Goal: Information Seeking & Learning: Learn about a topic

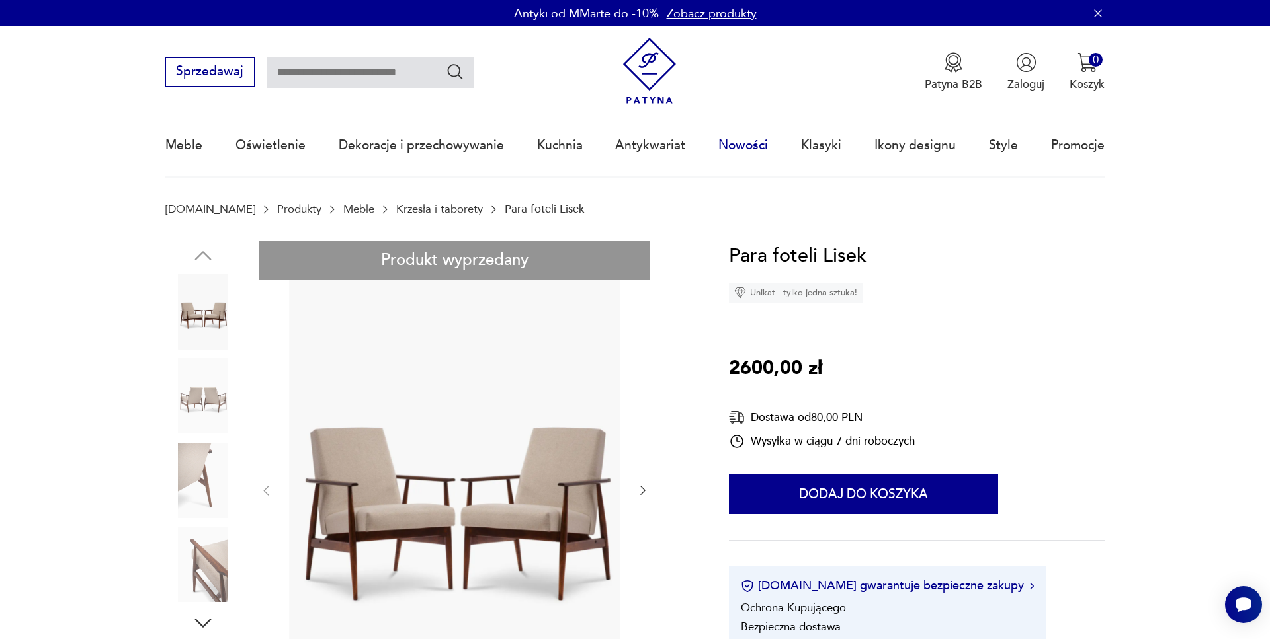
click at [740, 145] on link "Nowości" at bounding box center [743, 145] width 50 height 61
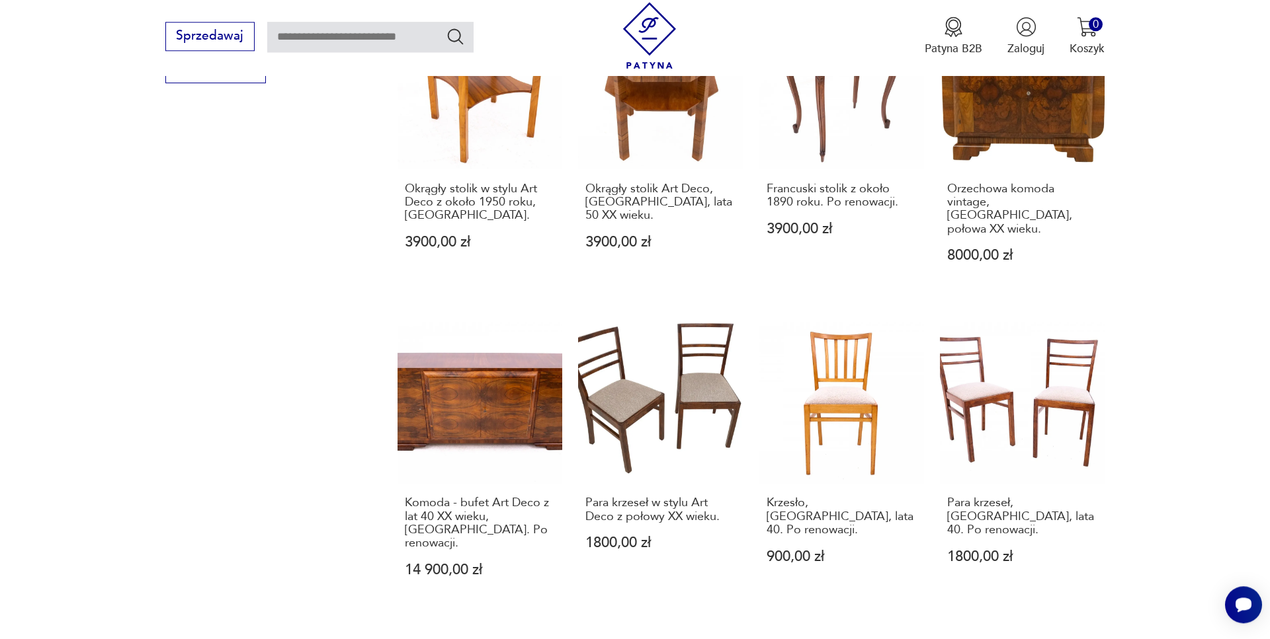
scroll to position [1170, 0]
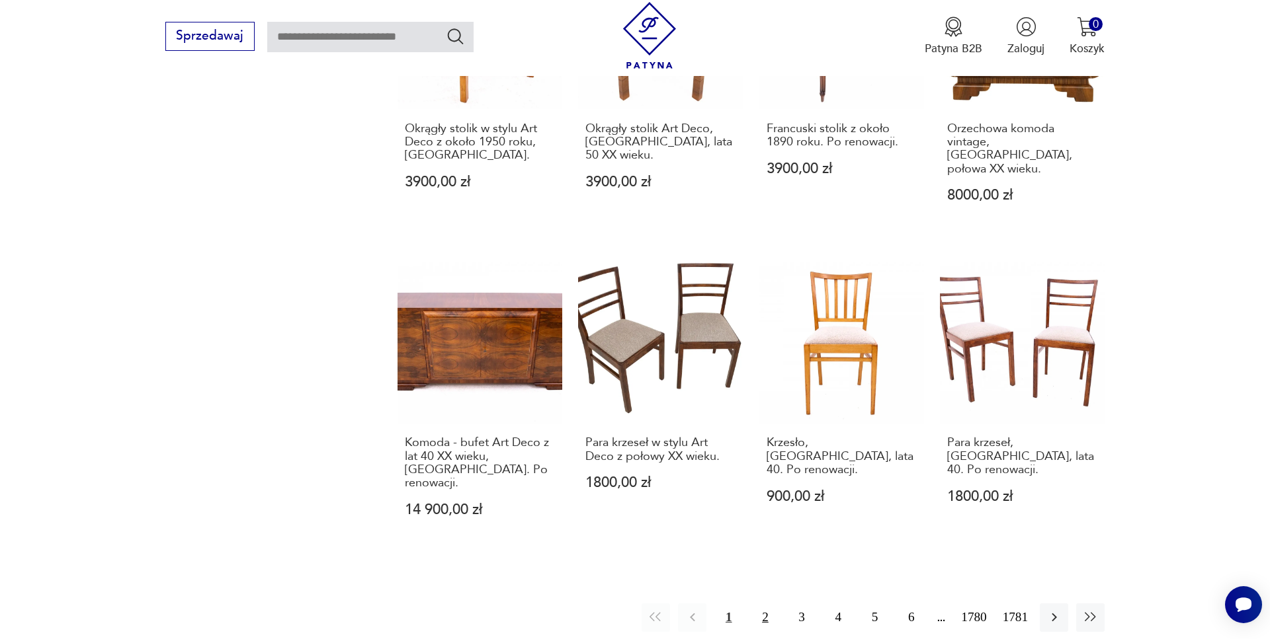
click at [761, 604] on button "2" at bounding box center [765, 618] width 28 height 28
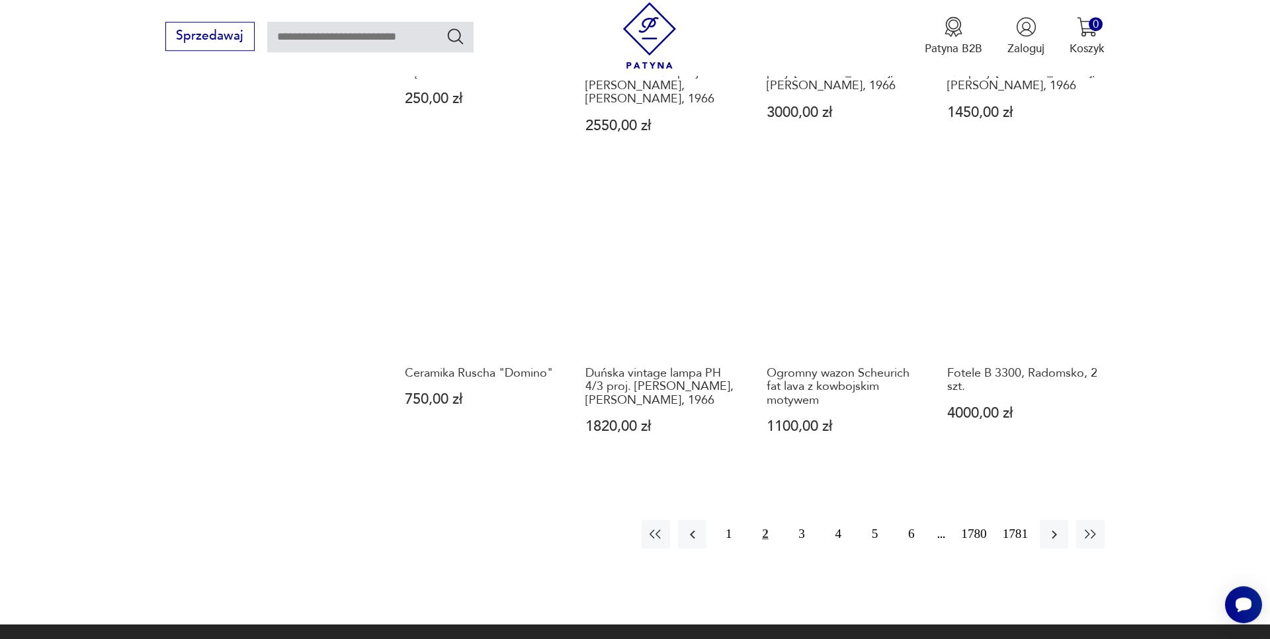
scroll to position [1236, 0]
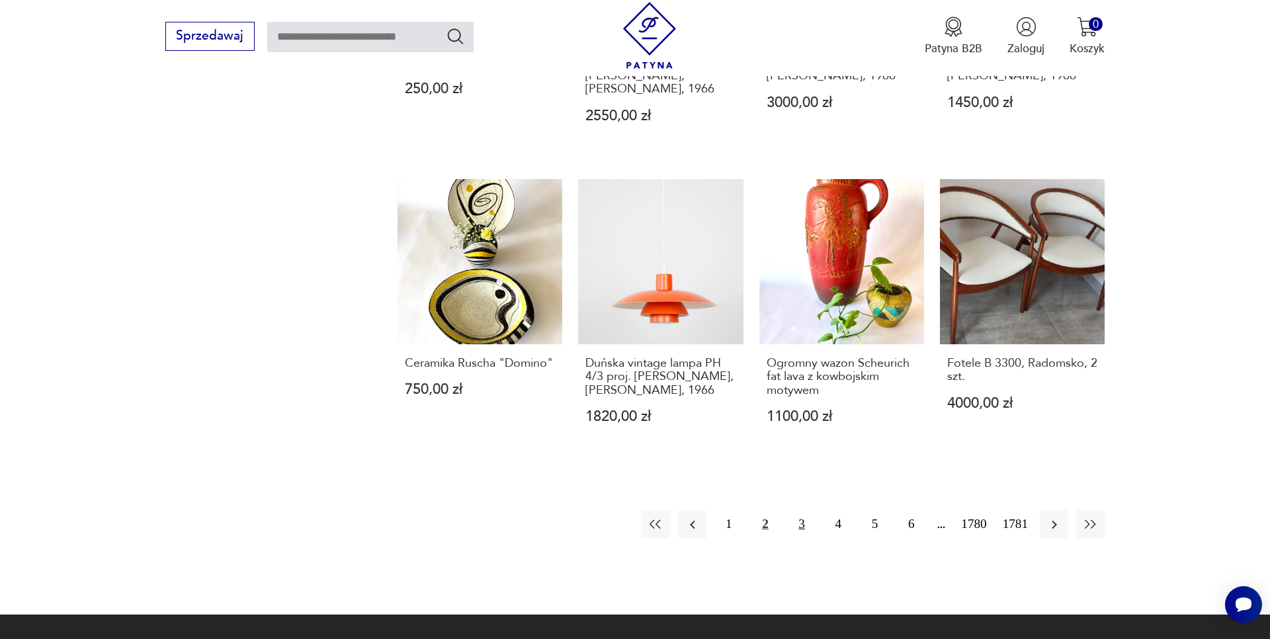
click at [796, 511] on button "3" at bounding box center [802, 525] width 28 height 28
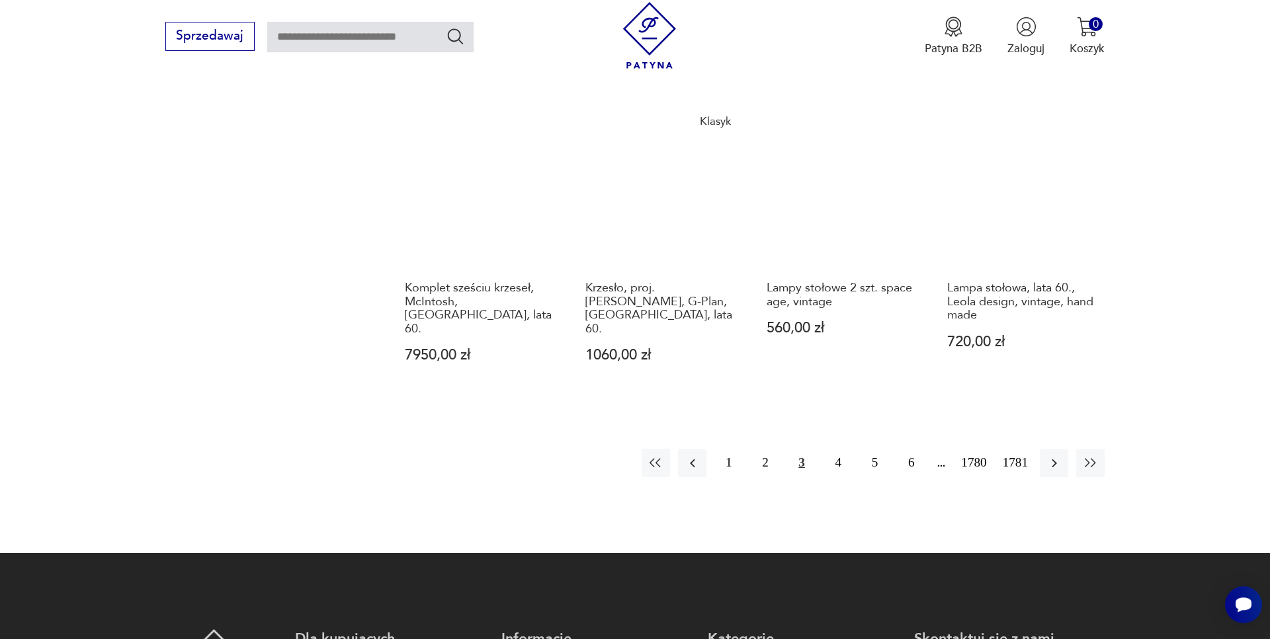
scroll to position [1303, 0]
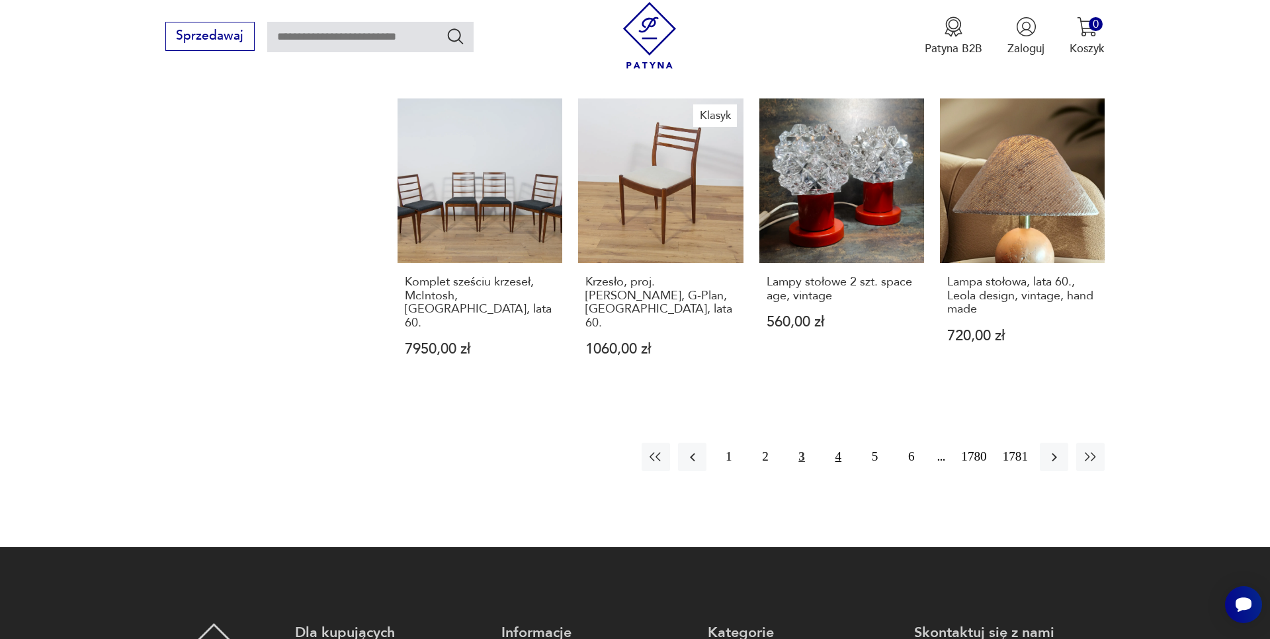
click at [841, 443] on button "4" at bounding box center [838, 457] width 28 height 28
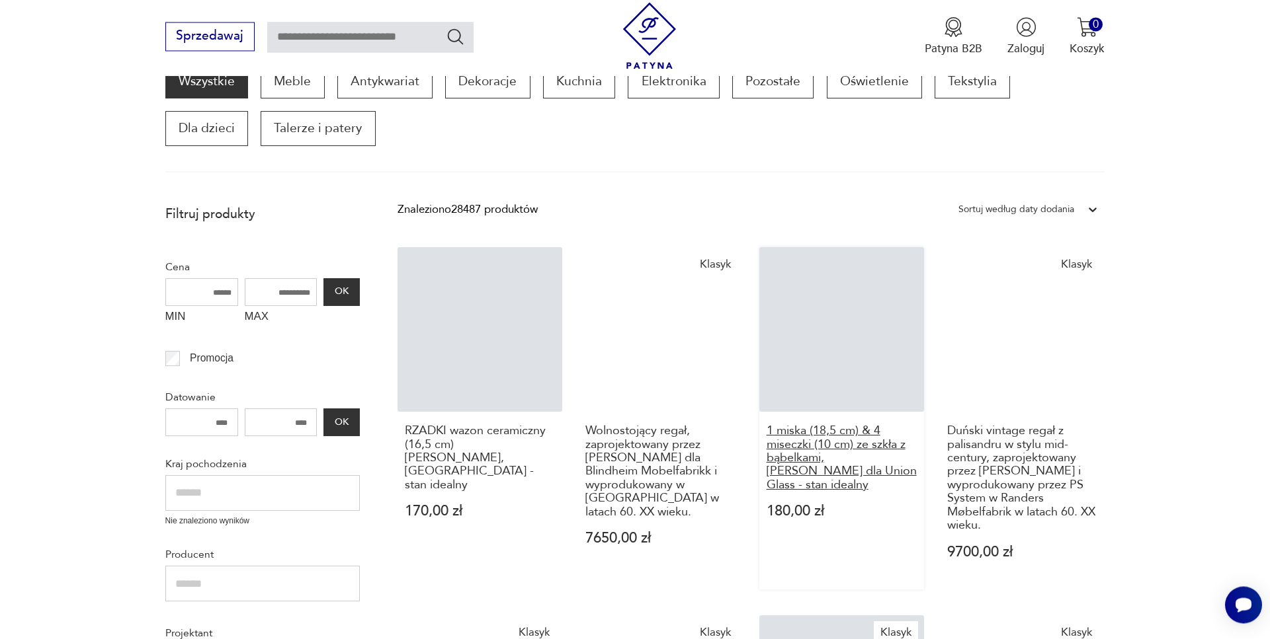
scroll to position [224, 0]
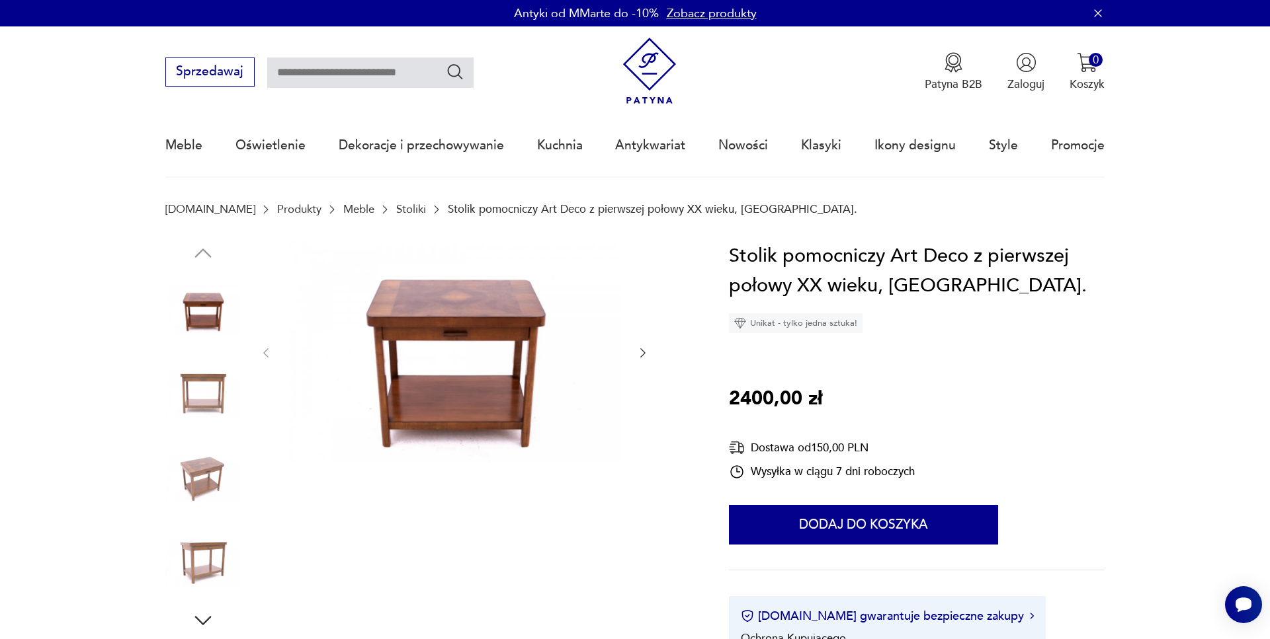
click at [639, 356] on icon "button" at bounding box center [642, 353] width 13 height 13
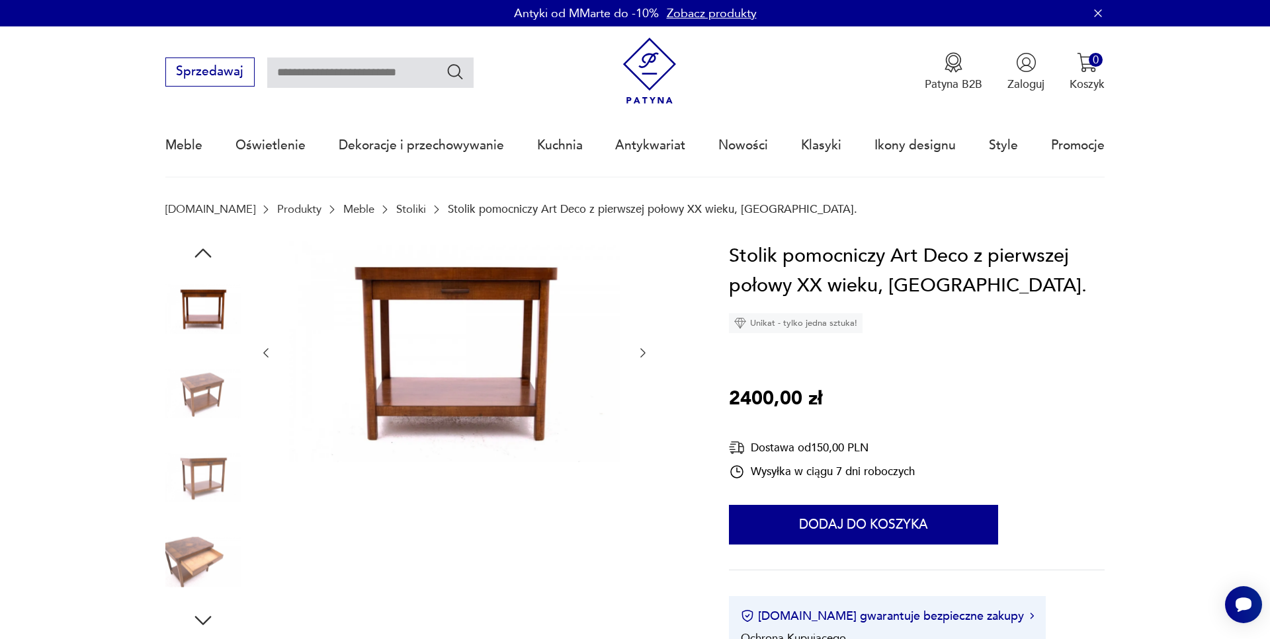
click at [639, 356] on icon "button" at bounding box center [642, 353] width 13 height 13
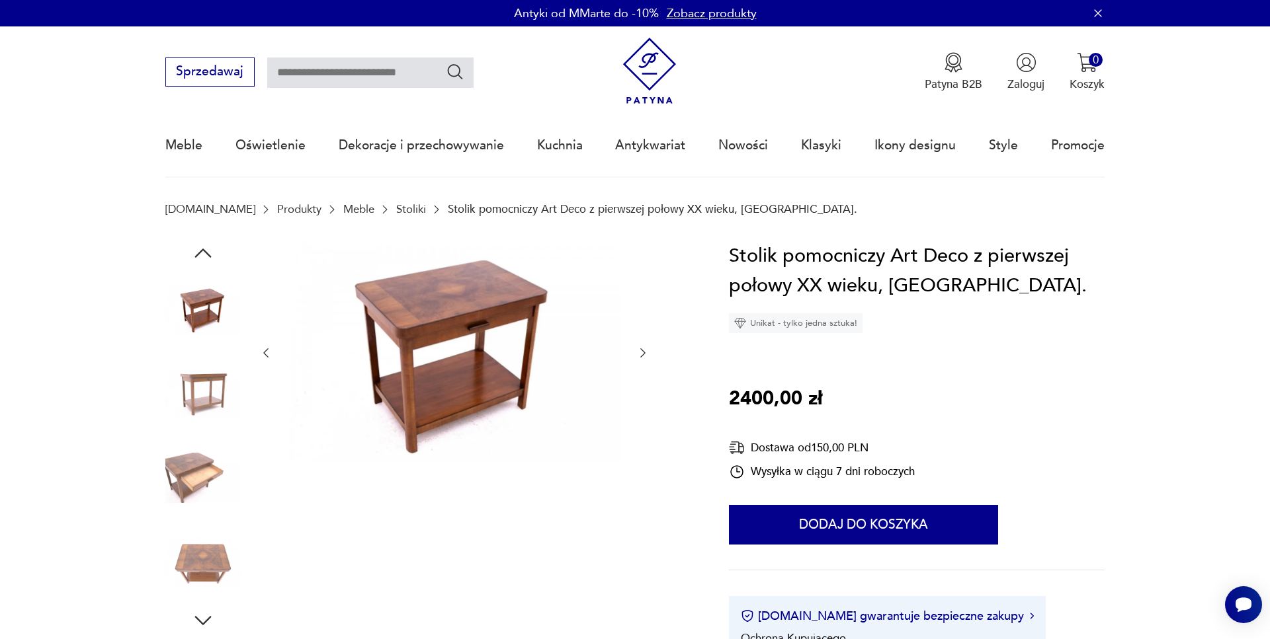
click at [639, 356] on icon "button" at bounding box center [642, 353] width 13 height 13
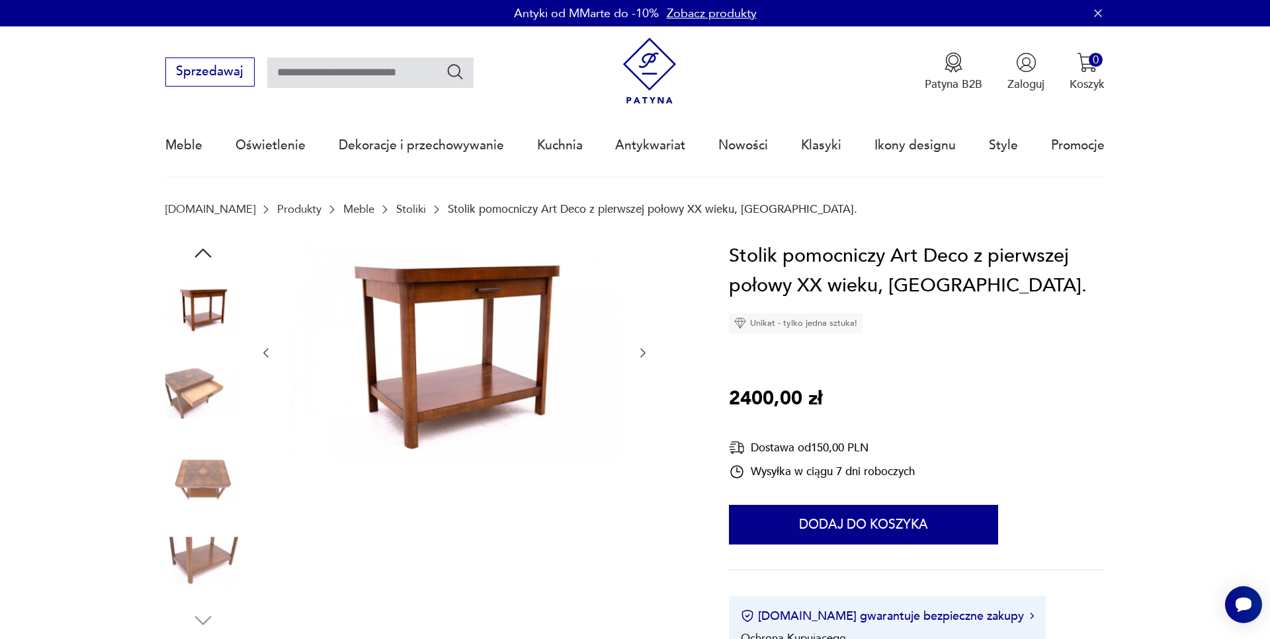
click at [639, 356] on icon "button" at bounding box center [642, 353] width 13 height 13
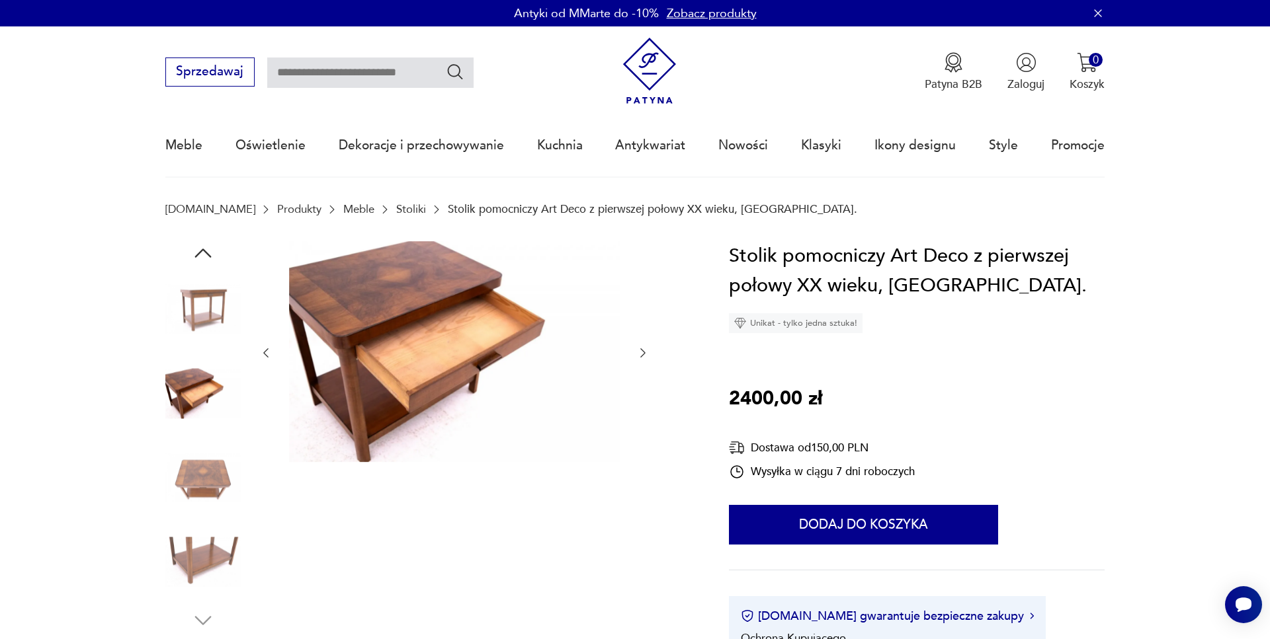
click at [639, 356] on icon "button" at bounding box center [642, 353] width 13 height 13
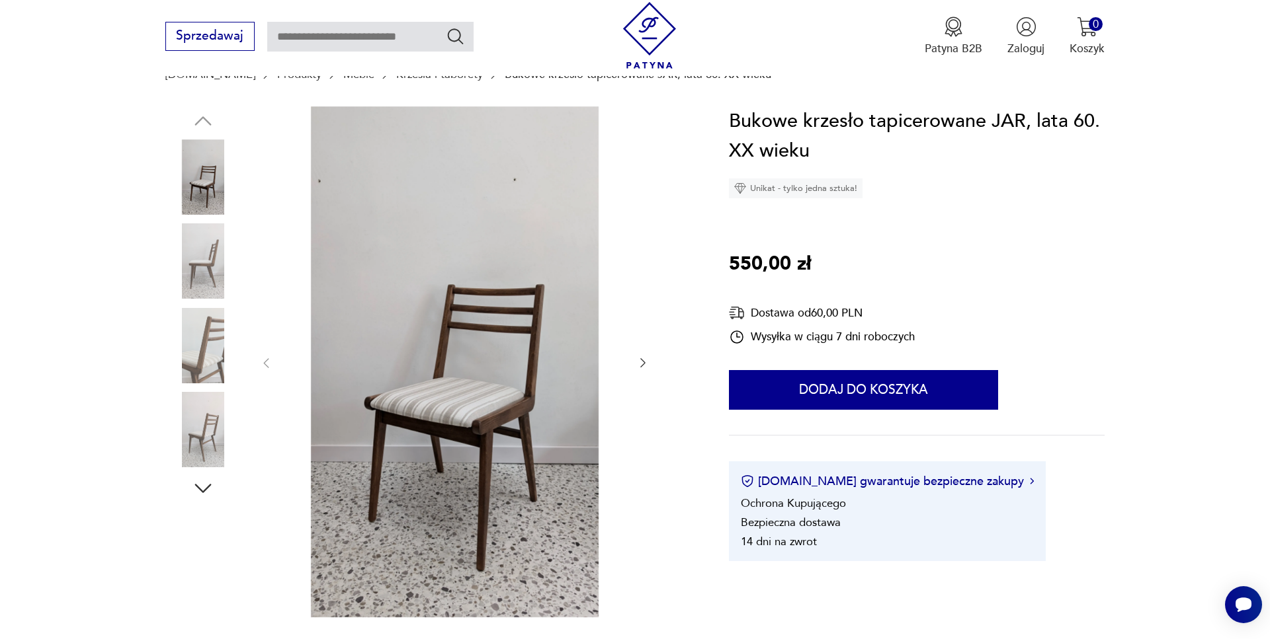
click at [535, 381] on img at bounding box center [454, 362] width 331 height 512
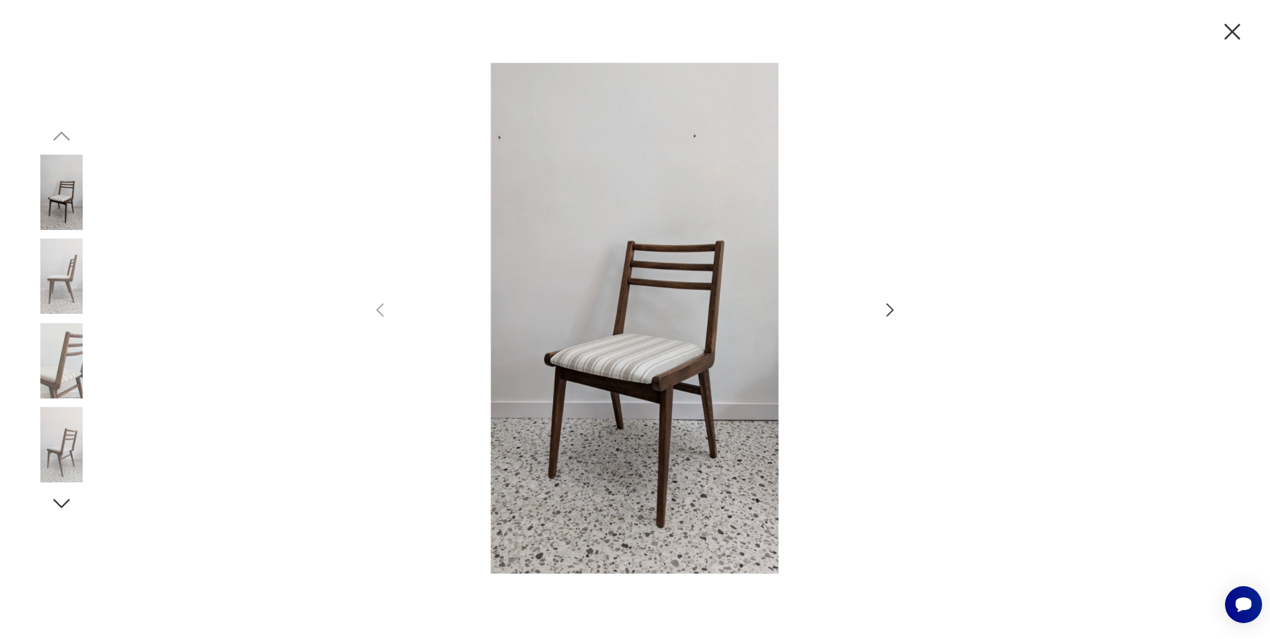
click at [881, 313] on icon "button" at bounding box center [889, 310] width 19 height 19
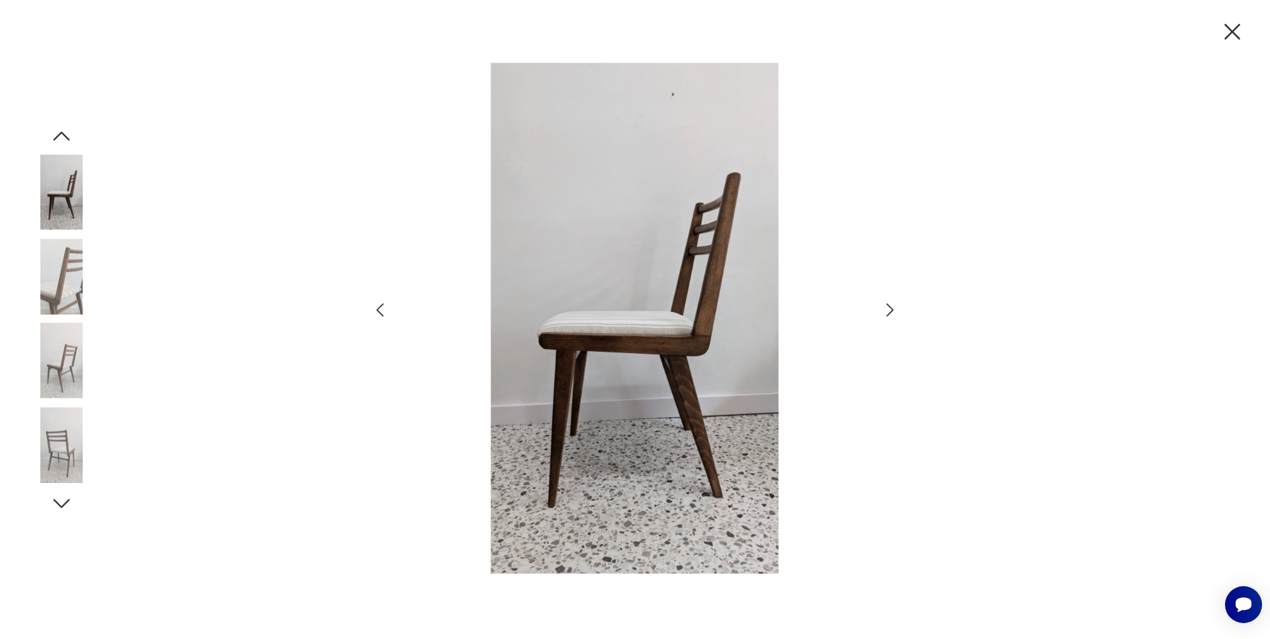
click at [881, 313] on icon "button" at bounding box center [889, 310] width 19 height 19
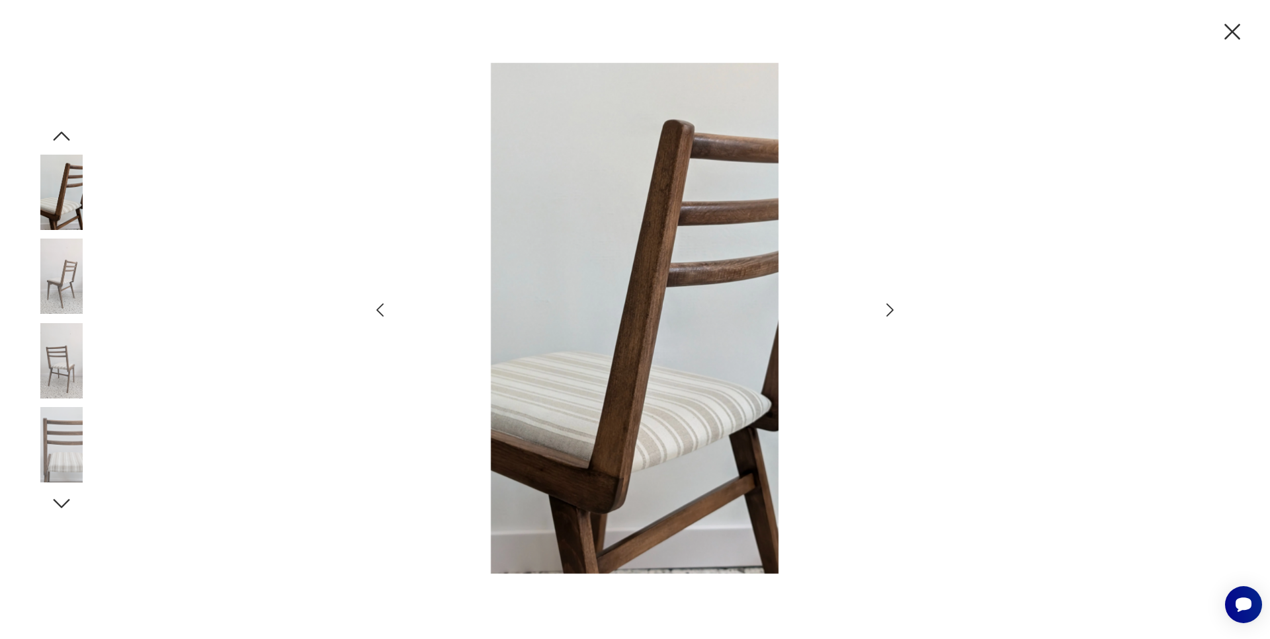
click at [881, 313] on icon "button" at bounding box center [889, 310] width 19 height 19
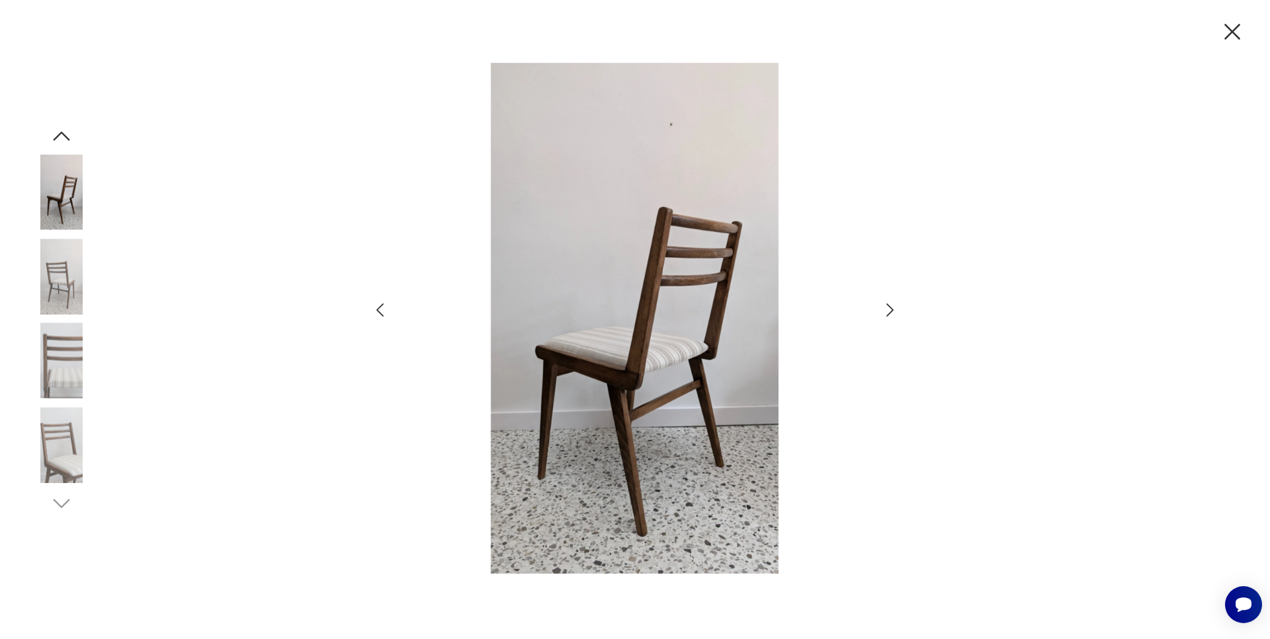
click at [881, 313] on icon "button" at bounding box center [889, 310] width 19 height 19
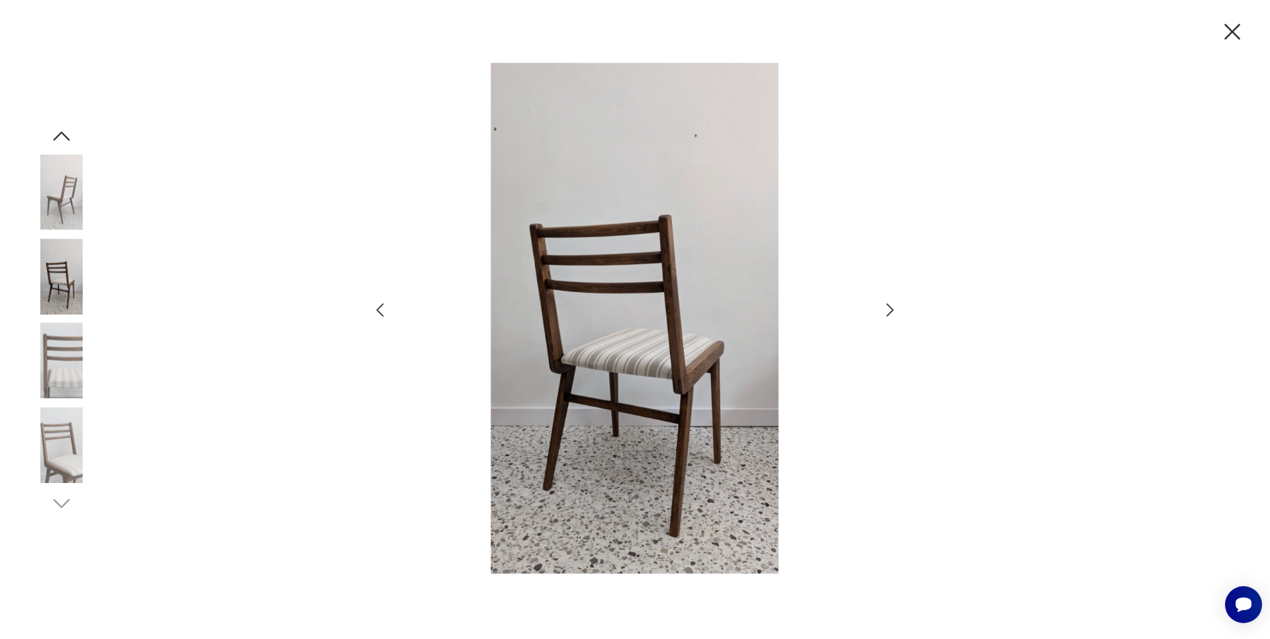
click at [881, 313] on icon "button" at bounding box center [889, 310] width 19 height 19
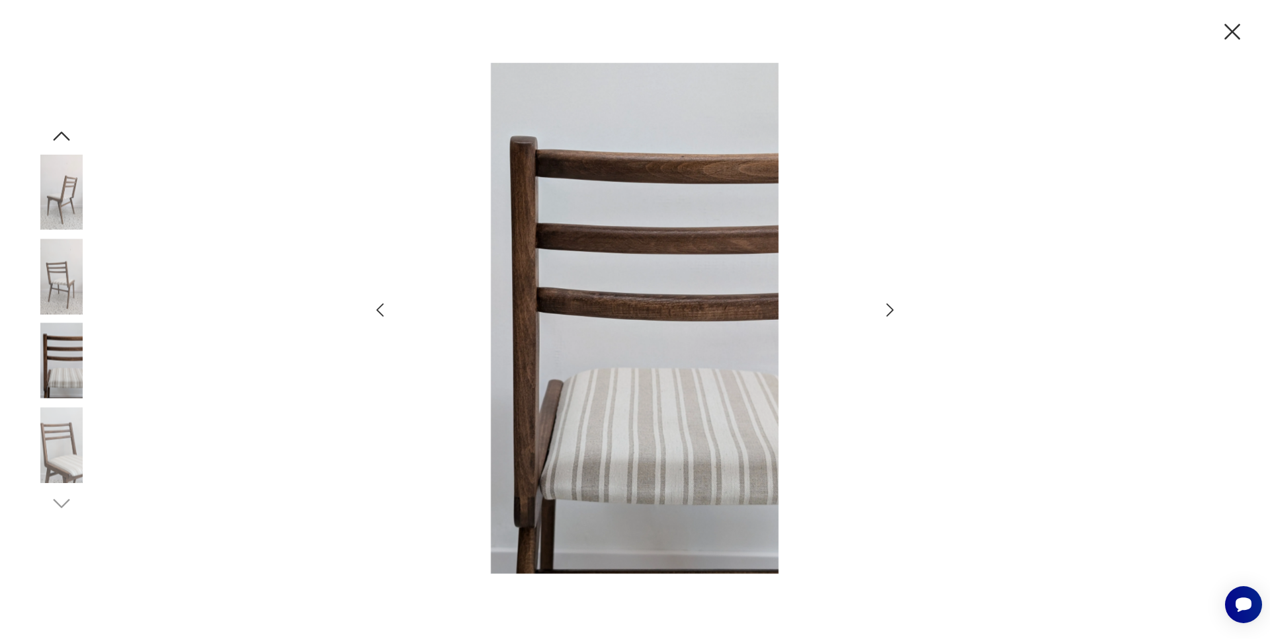
click at [881, 313] on icon "button" at bounding box center [889, 310] width 19 height 19
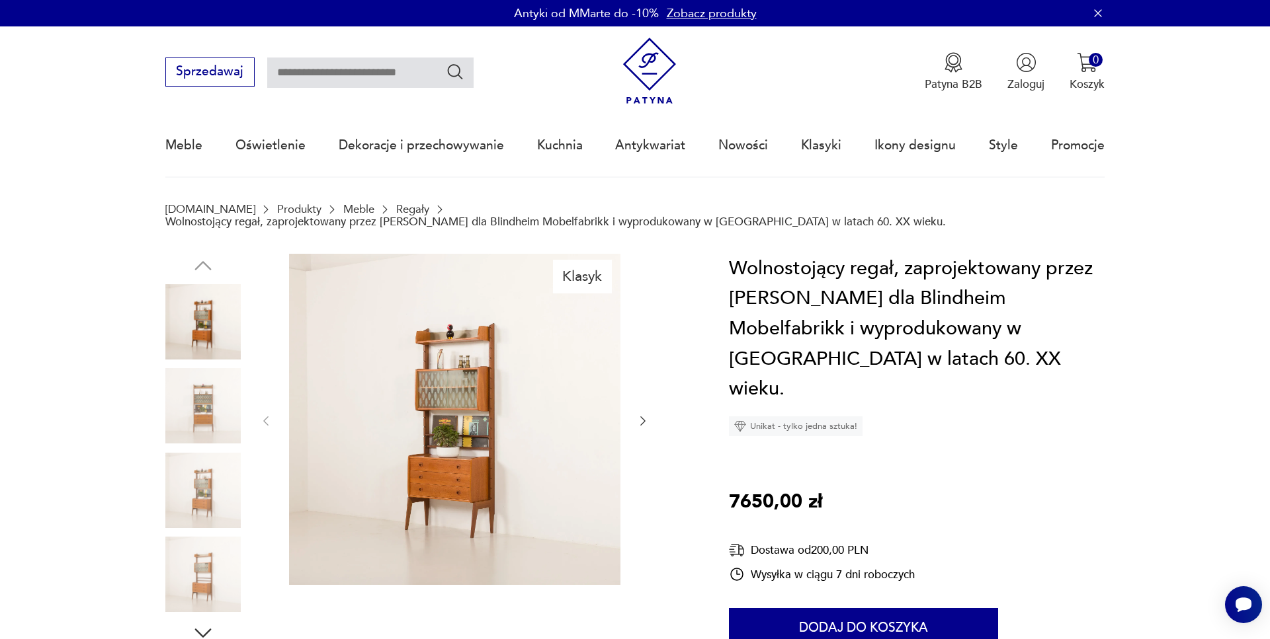
click at [509, 427] on img at bounding box center [454, 419] width 331 height 331
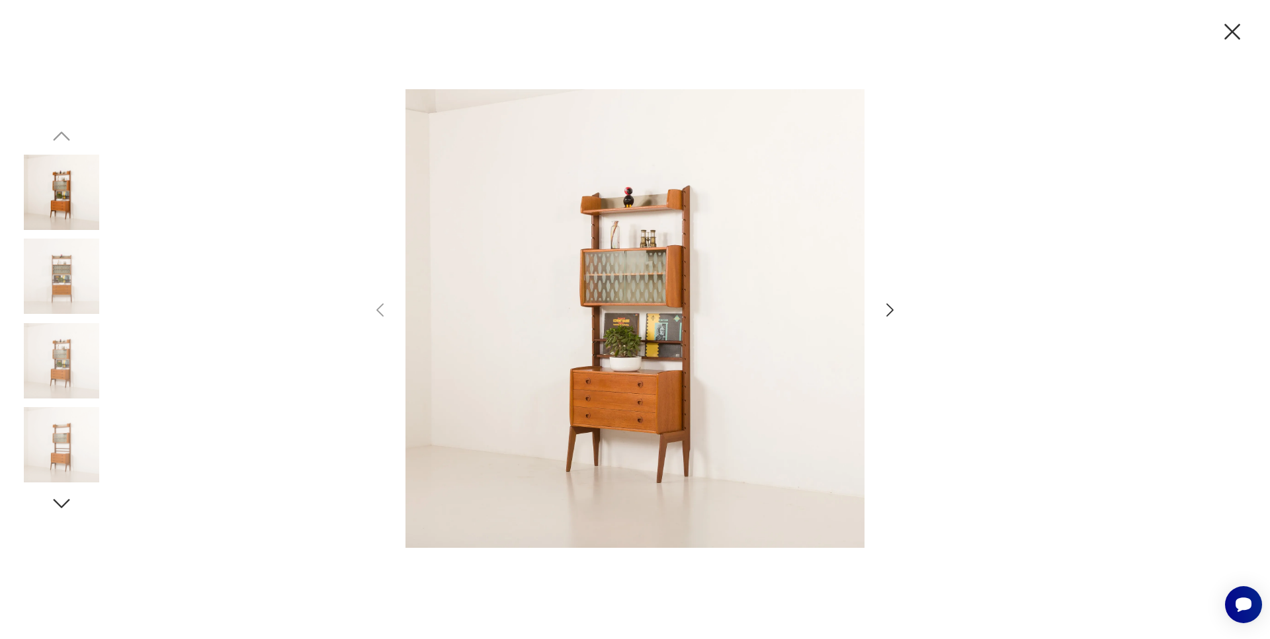
click at [878, 317] on div at bounding box center [634, 320] width 529 height 514
click at [893, 313] on icon "button" at bounding box center [889, 310] width 19 height 19
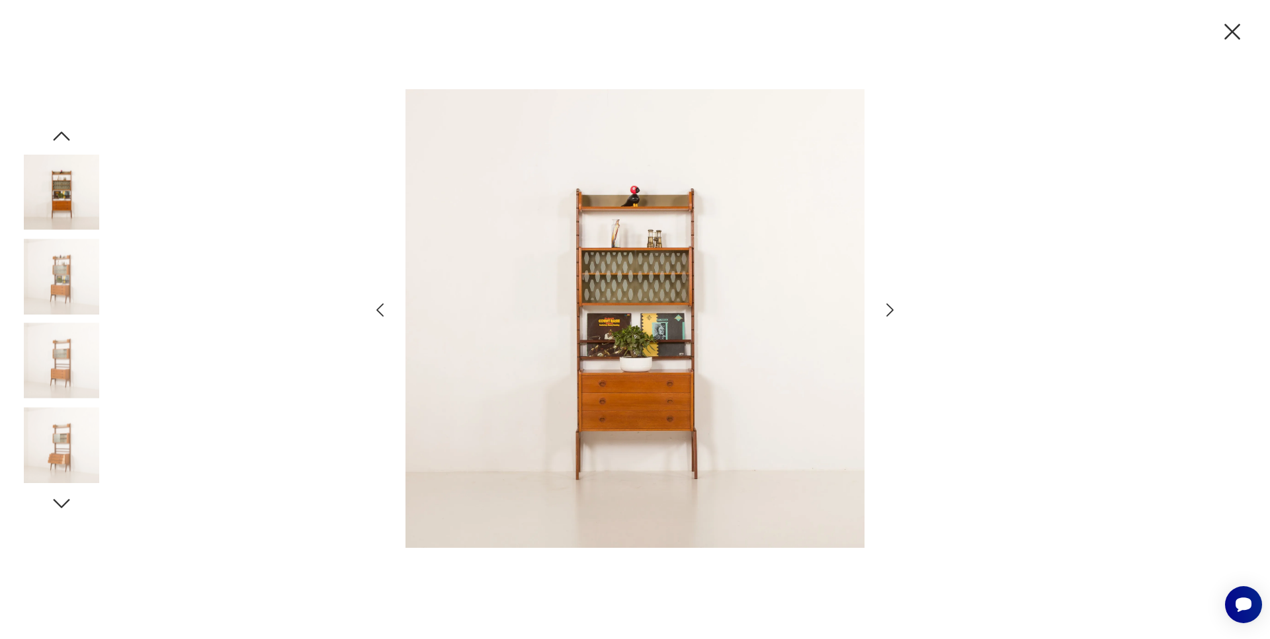
click at [893, 313] on icon "button" at bounding box center [889, 310] width 19 height 19
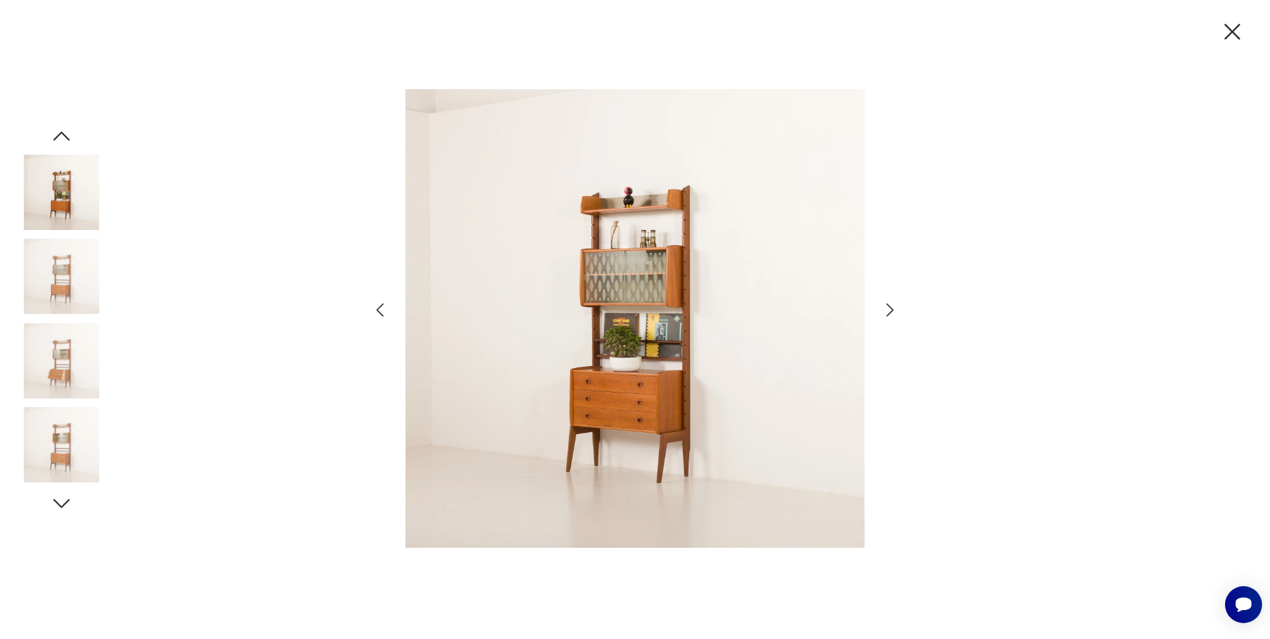
click at [893, 313] on icon "button" at bounding box center [889, 310] width 19 height 19
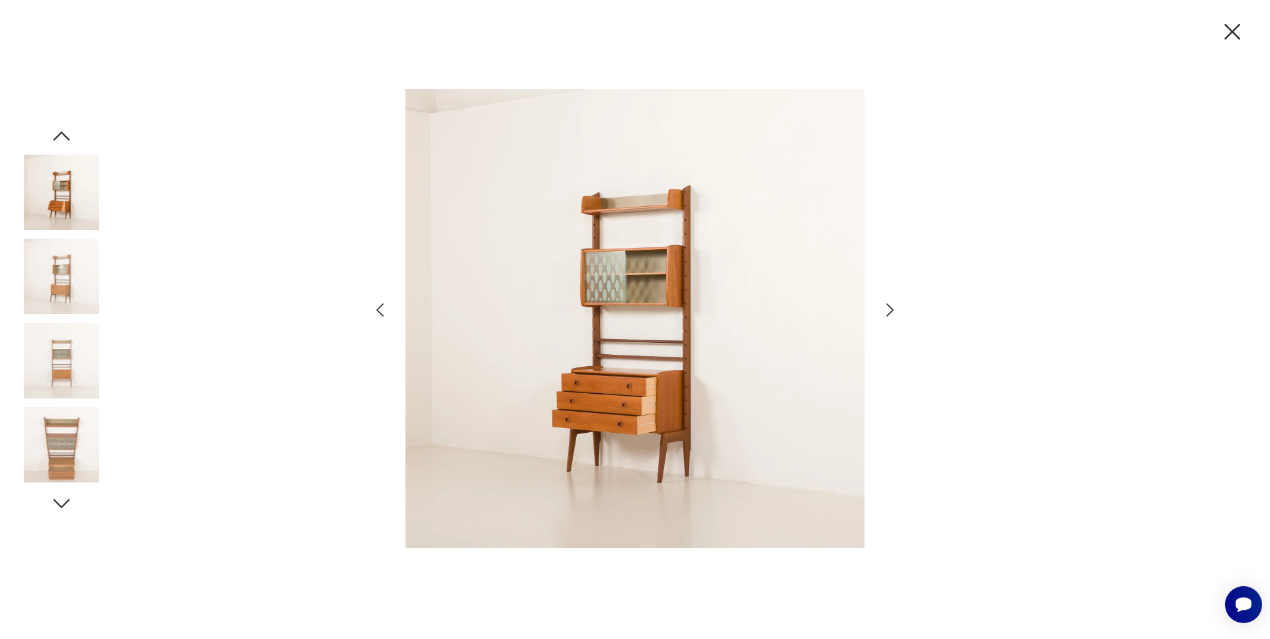
click at [893, 313] on icon "button" at bounding box center [889, 310] width 19 height 19
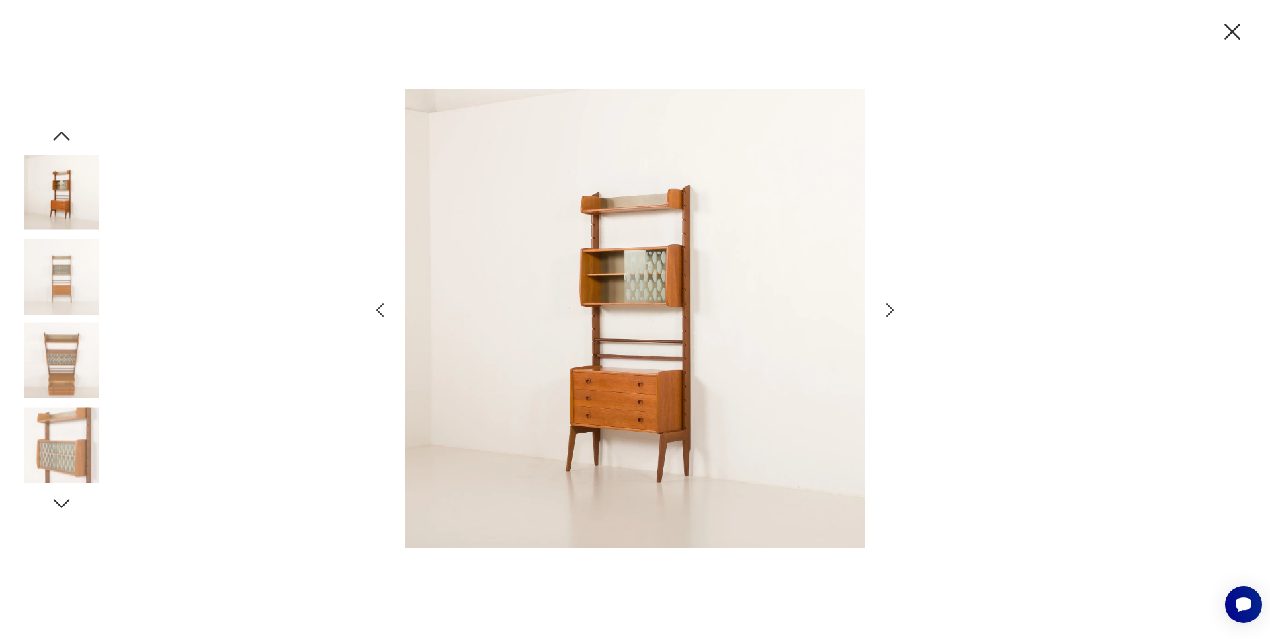
click at [893, 313] on icon "button" at bounding box center [889, 310] width 19 height 19
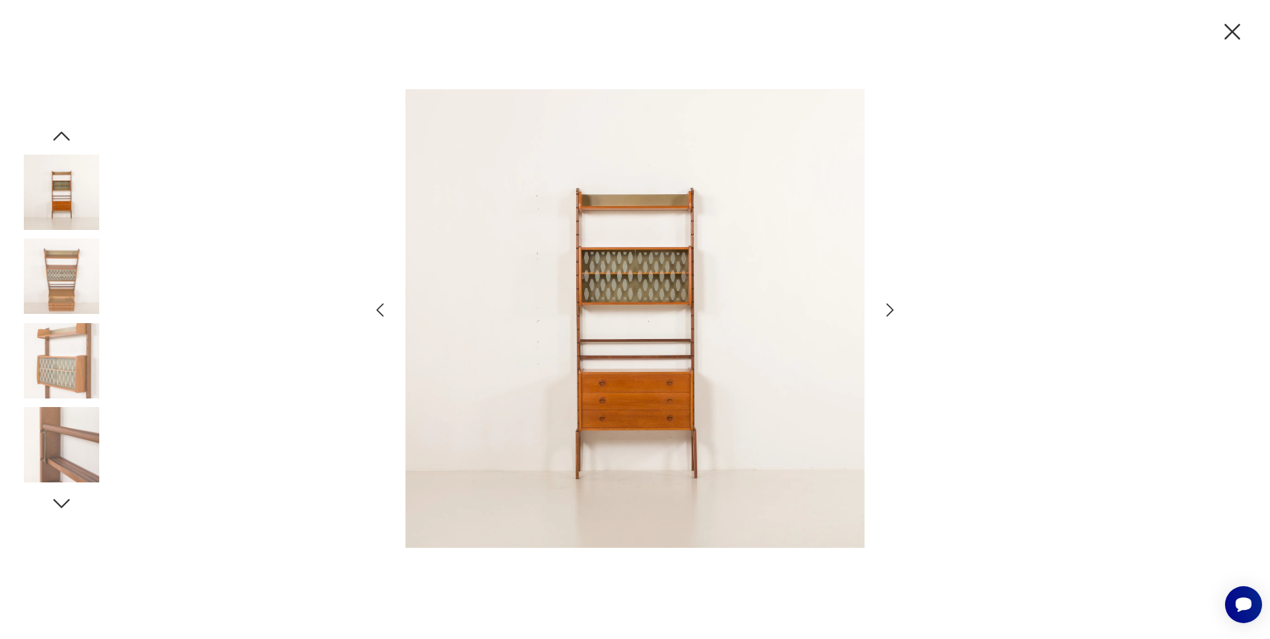
click at [893, 313] on icon "button" at bounding box center [889, 310] width 19 height 19
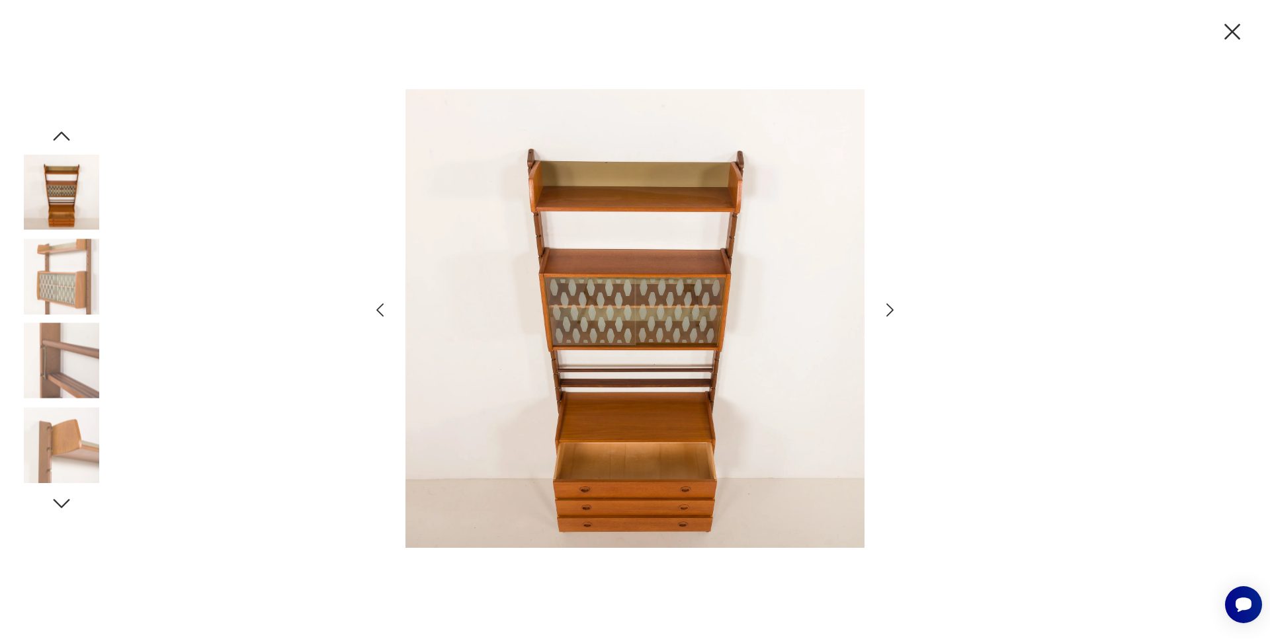
click at [893, 313] on icon "button" at bounding box center [889, 310] width 19 height 19
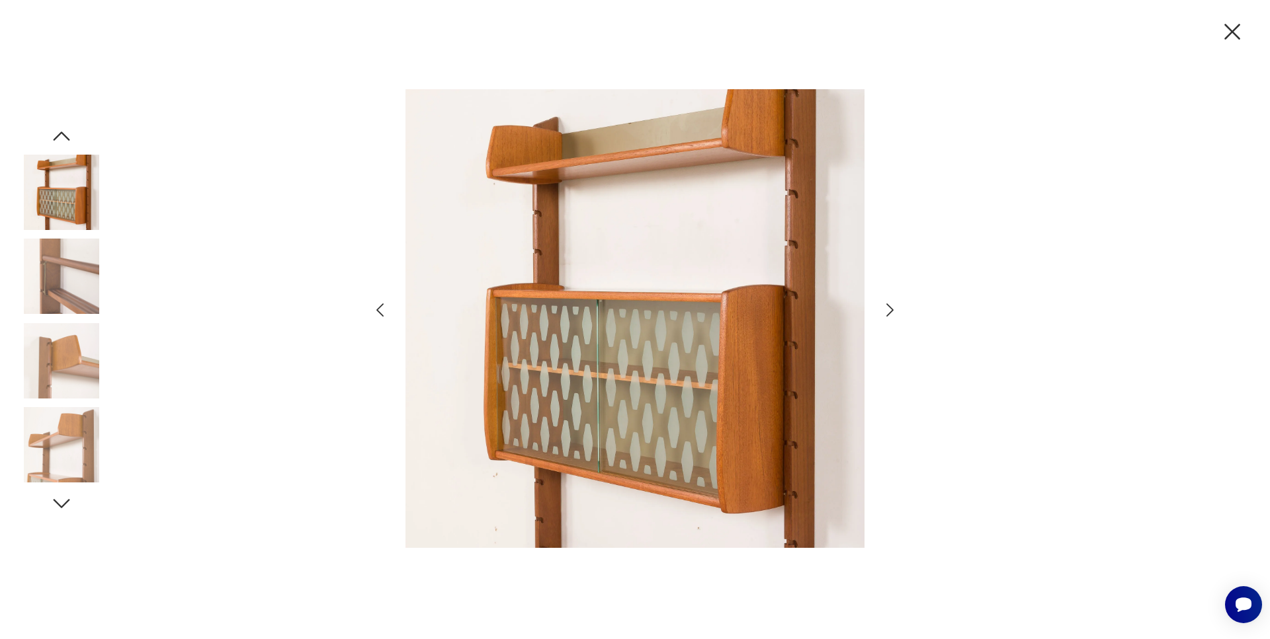
click at [893, 313] on icon "button" at bounding box center [889, 310] width 19 height 19
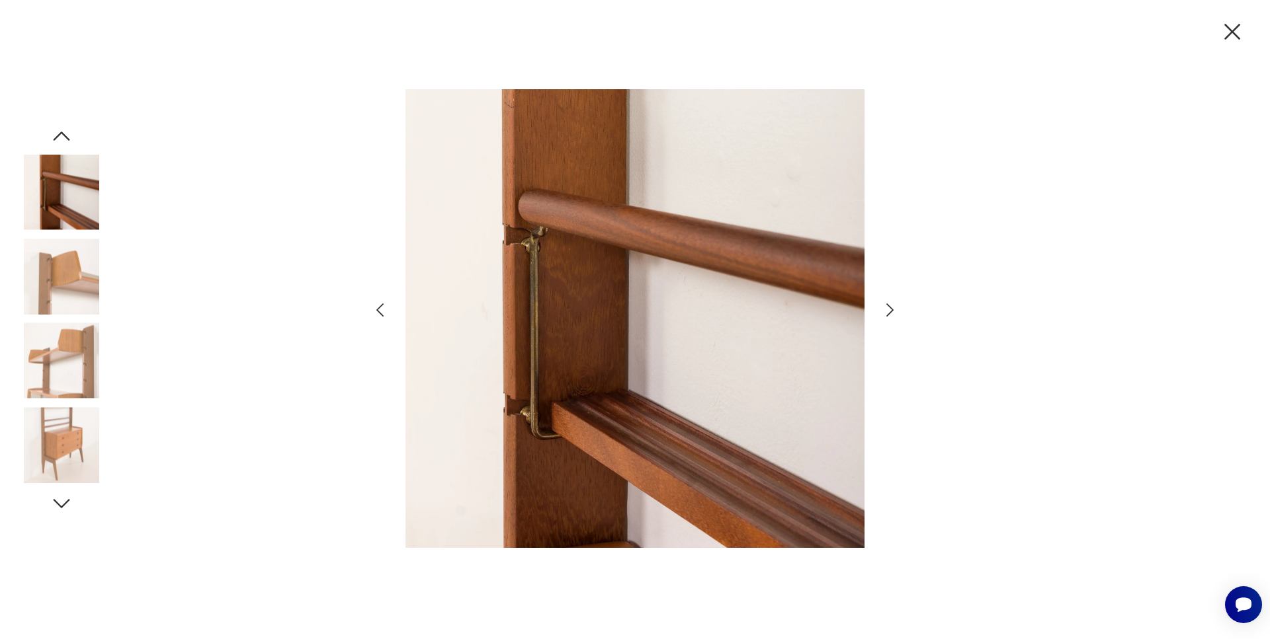
click at [893, 313] on icon "button" at bounding box center [889, 310] width 19 height 19
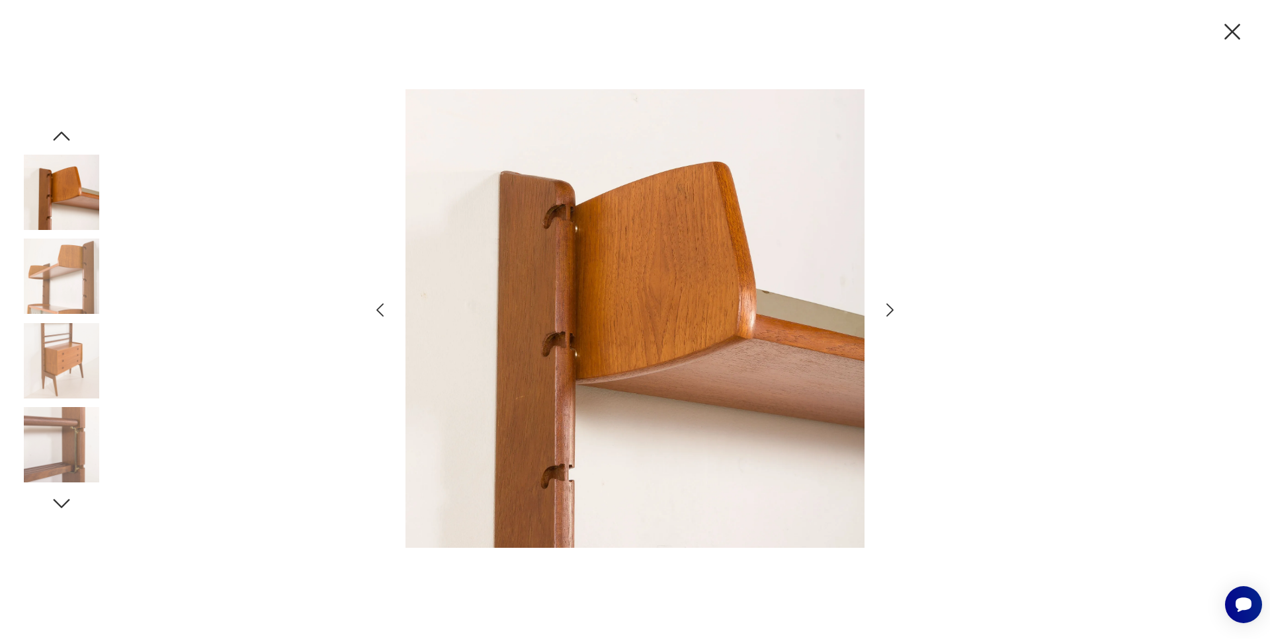
click at [893, 313] on icon "button" at bounding box center [889, 310] width 19 height 19
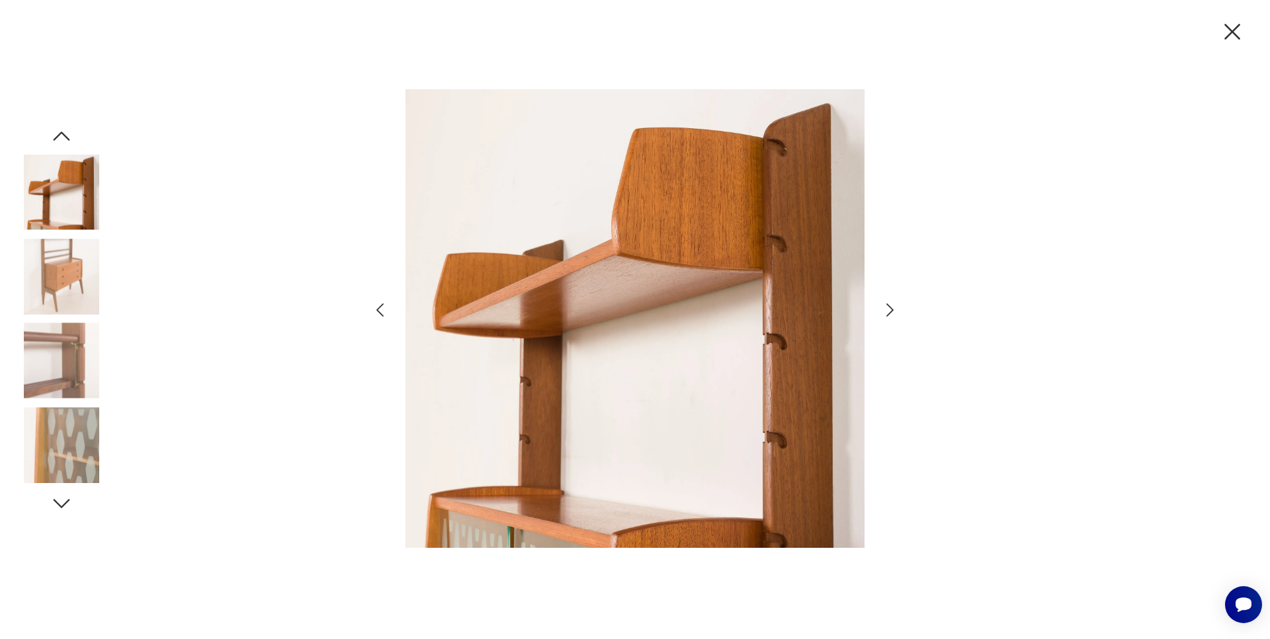
click at [893, 313] on icon "button" at bounding box center [889, 310] width 19 height 19
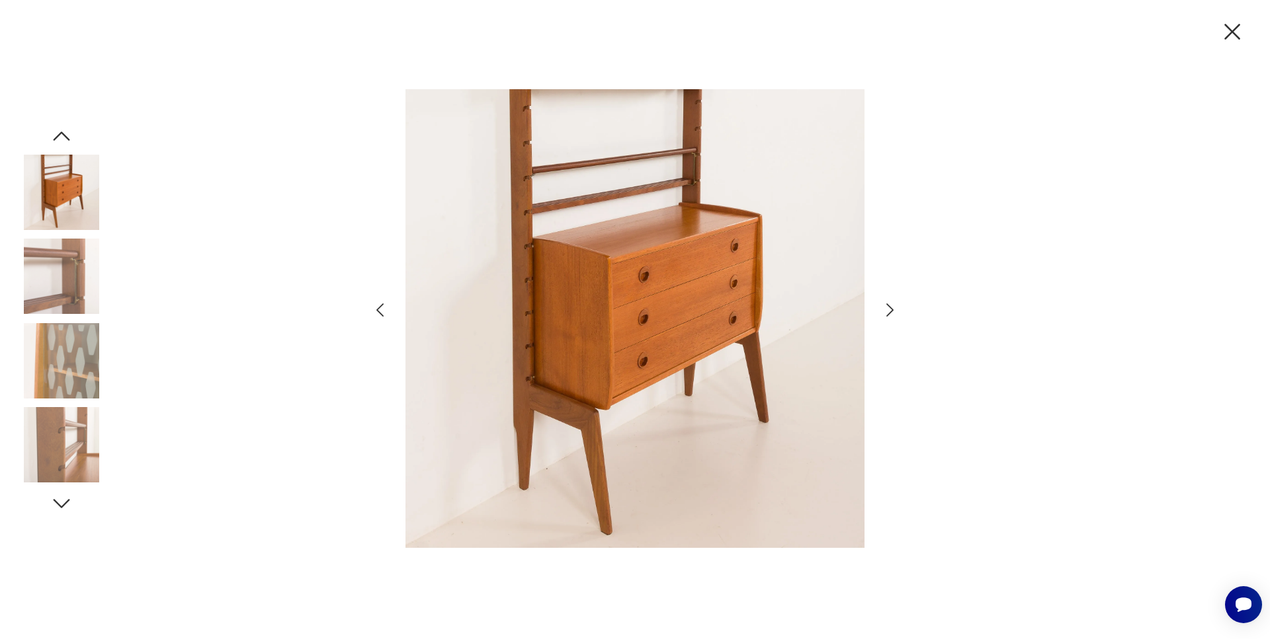
click at [893, 313] on icon "button" at bounding box center [889, 310] width 19 height 19
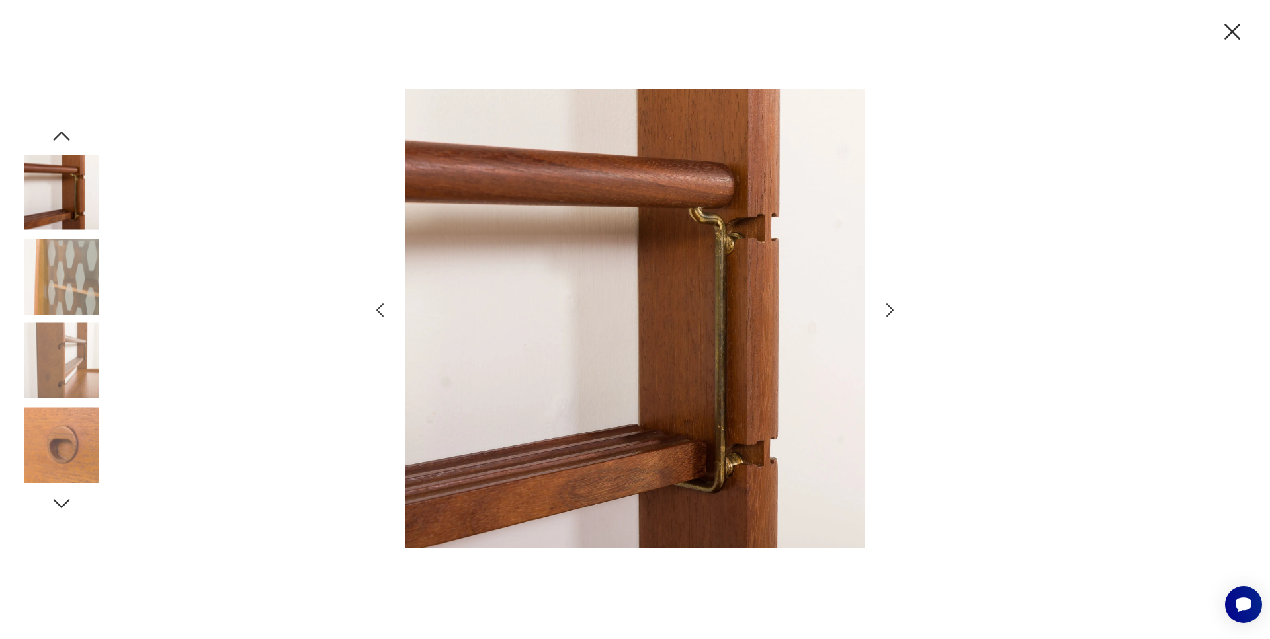
click at [893, 313] on icon "button" at bounding box center [889, 310] width 19 height 19
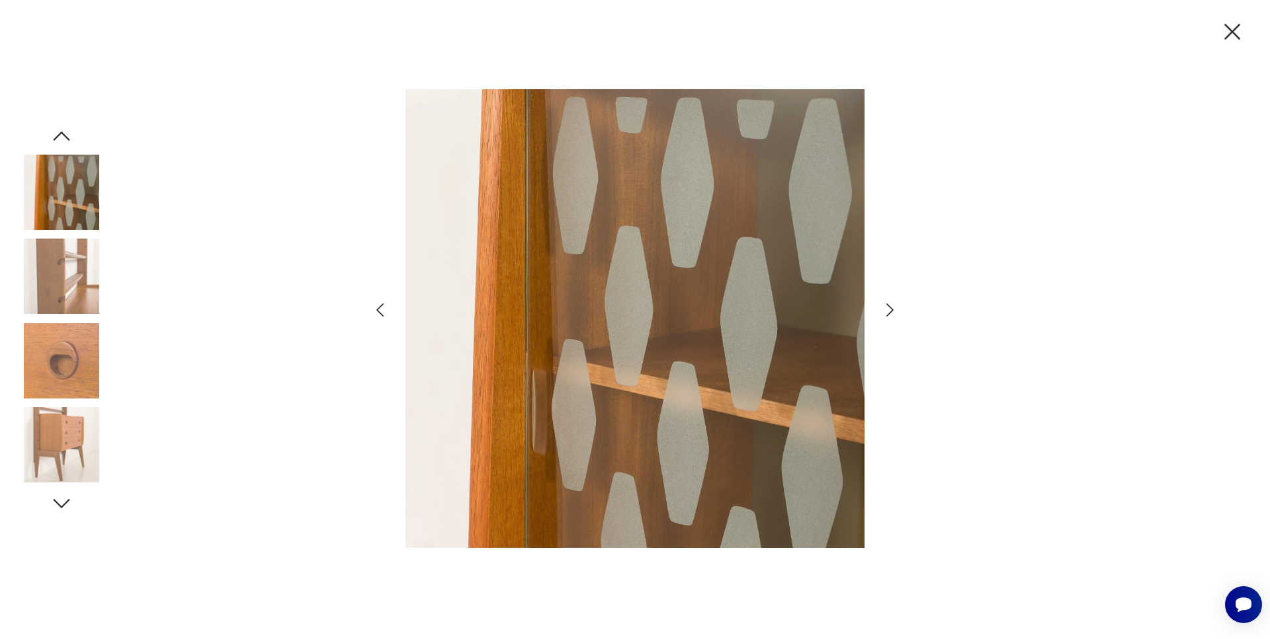
click at [893, 313] on icon "button" at bounding box center [889, 310] width 19 height 19
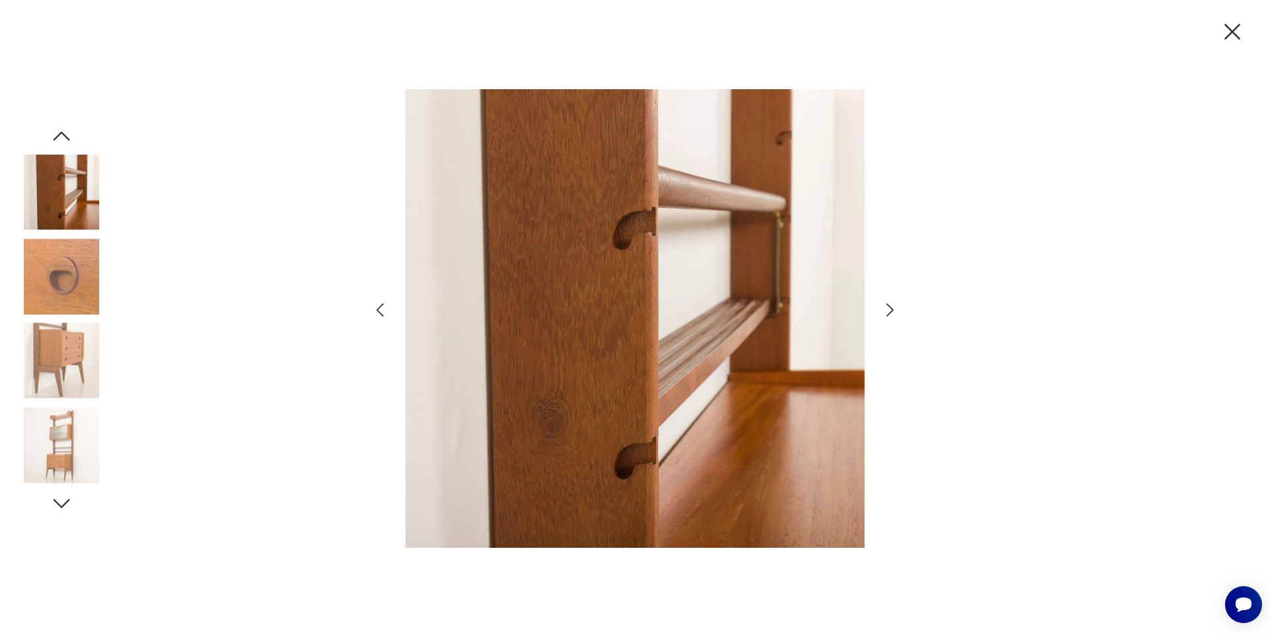
click at [893, 313] on icon "button" at bounding box center [889, 310] width 19 height 19
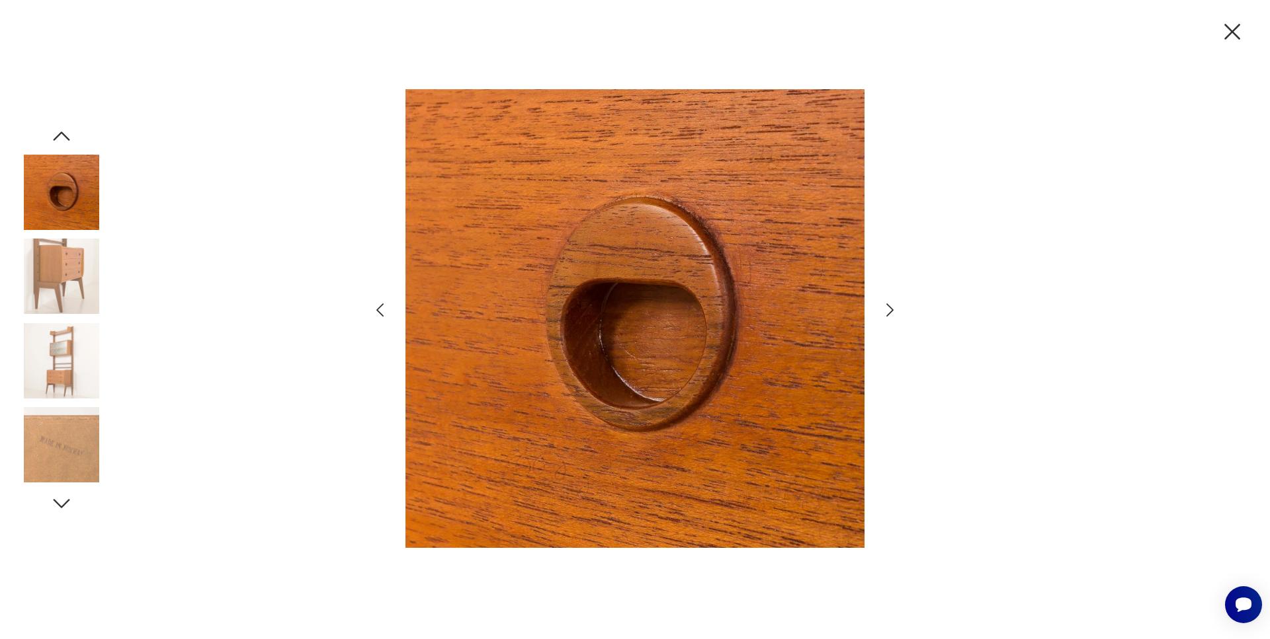
click at [893, 313] on icon "button" at bounding box center [889, 310] width 19 height 19
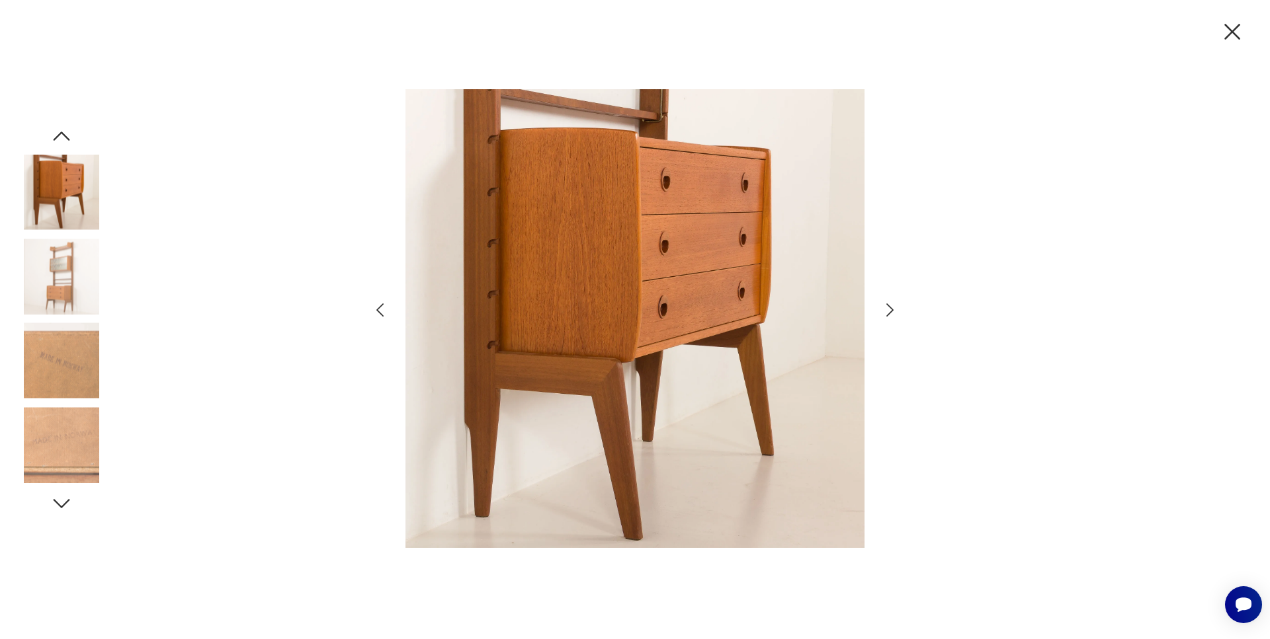
click at [893, 313] on icon "button" at bounding box center [889, 310] width 19 height 19
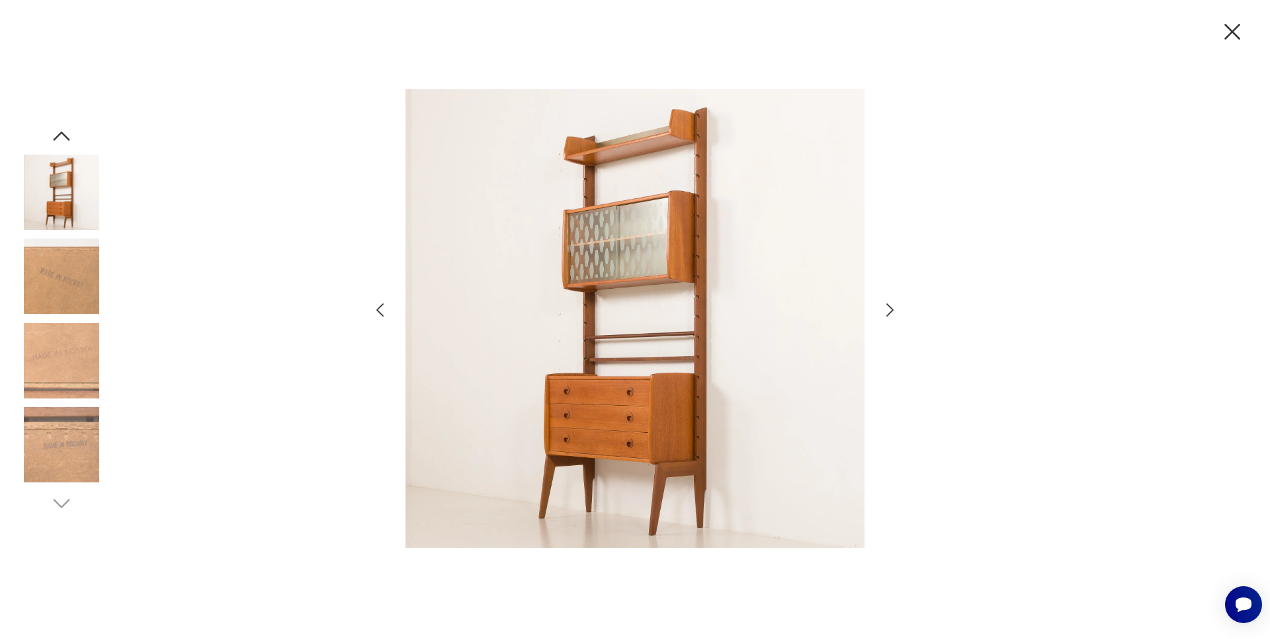
click at [893, 313] on icon "button" at bounding box center [889, 310] width 19 height 19
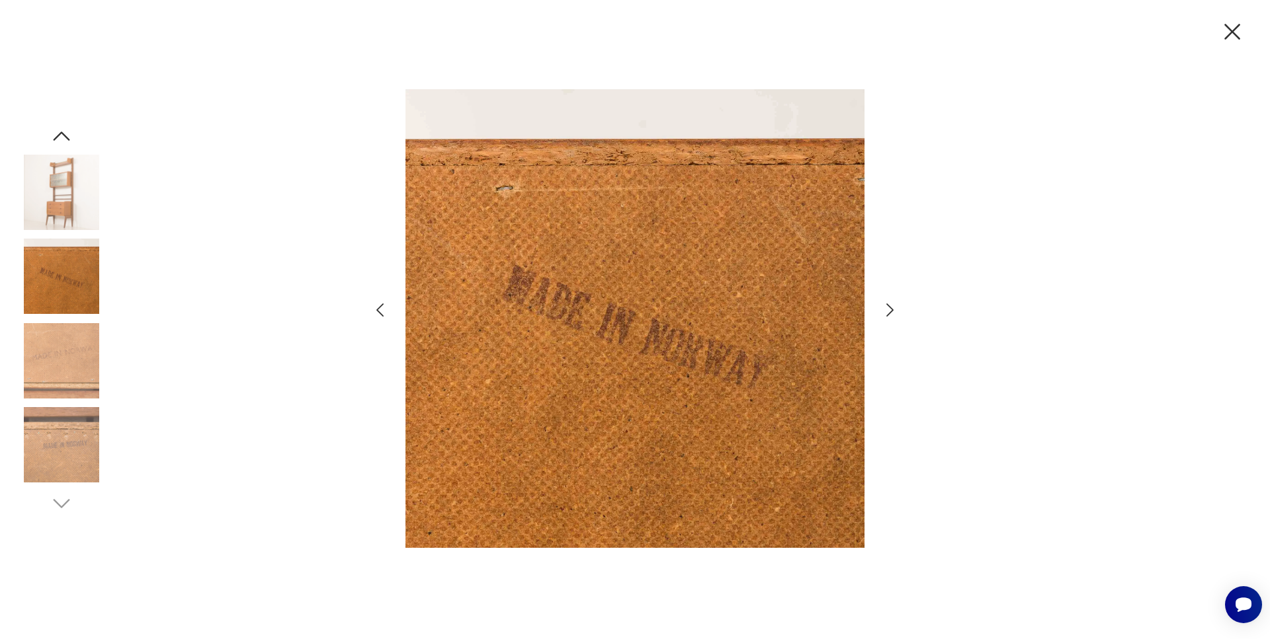
click at [876, 302] on div at bounding box center [634, 320] width 529 height 514
click at [883, 305] on icon "button" at bounding box center [889, 310] width 19 height 19
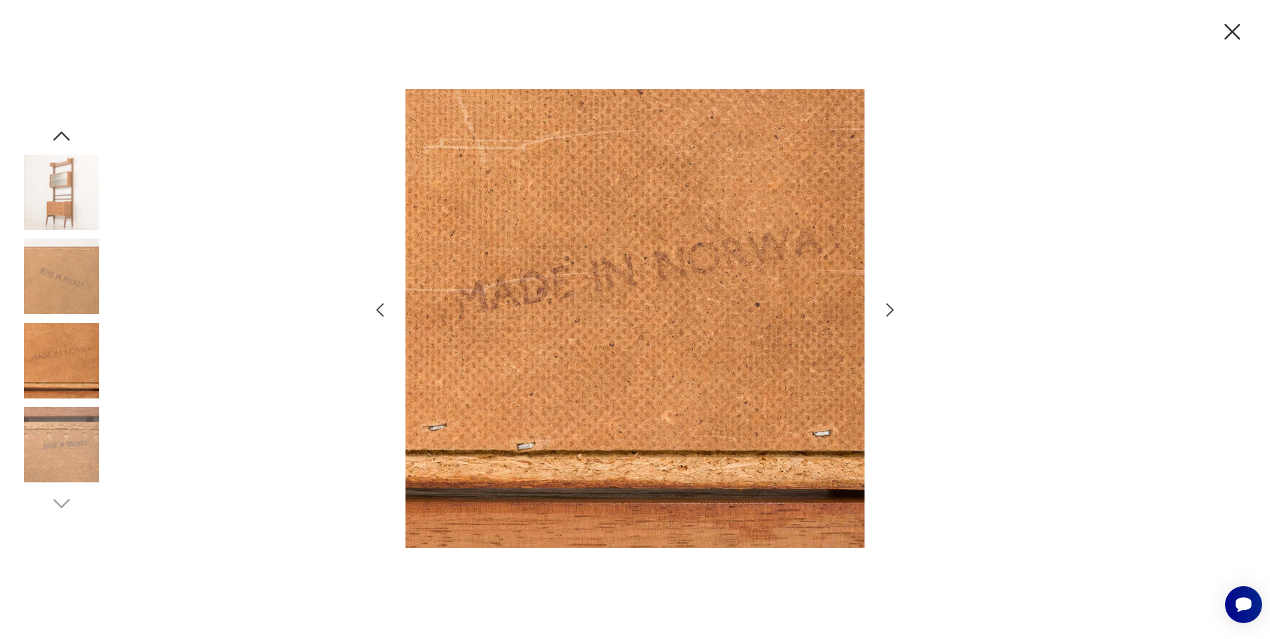
click at [883, 311] on icon "button" at bounding box center [889, 310] width 19 height 19
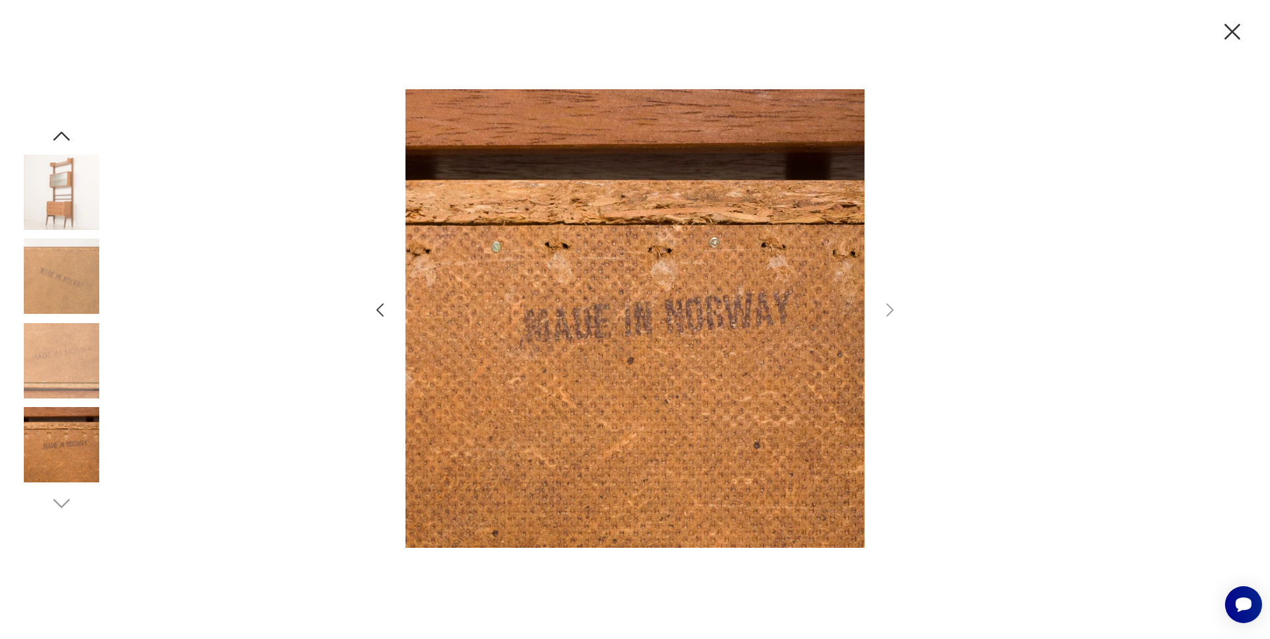
click at [1235, 39] on icon "button" at bounding box center [1232, 32] width 28 height 28
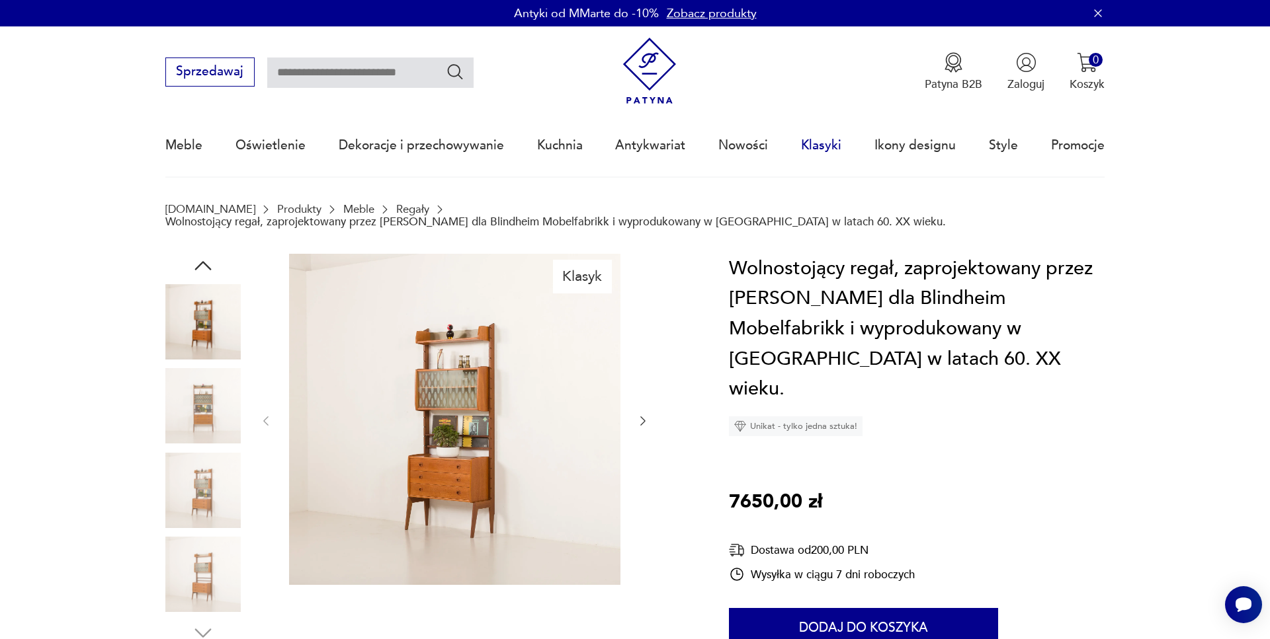
click at [825, 143] on link "Klasyki" at bounding box center [821, 145] width 40 height 61
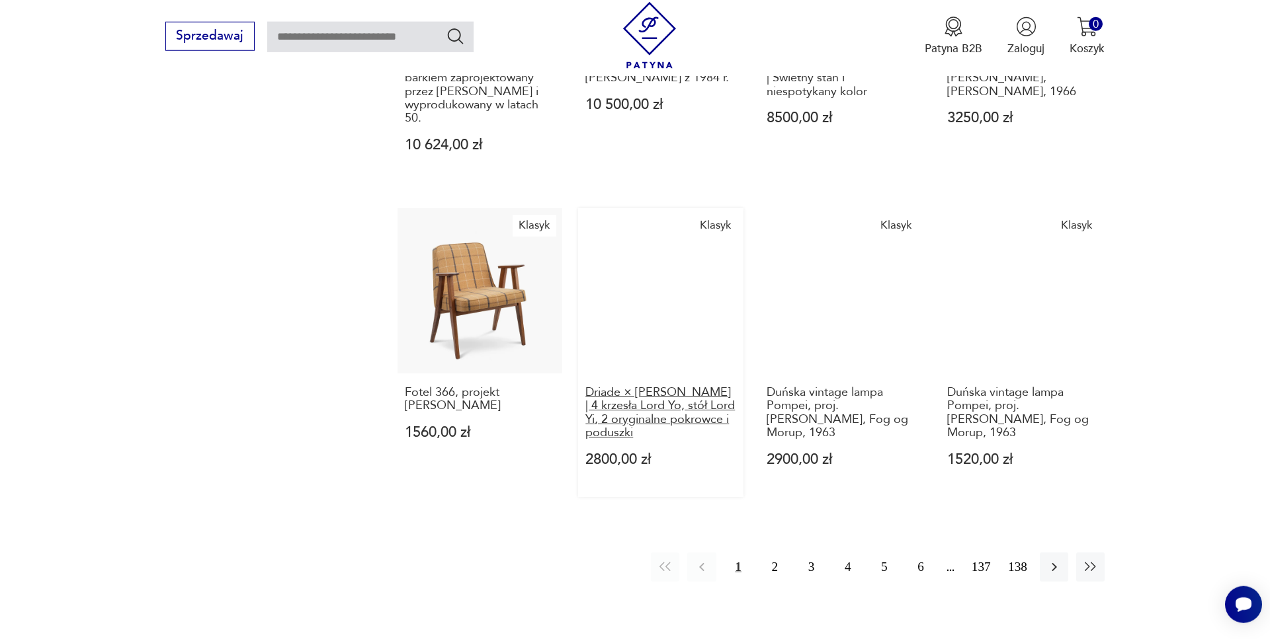
scroll to position [1305, 0]
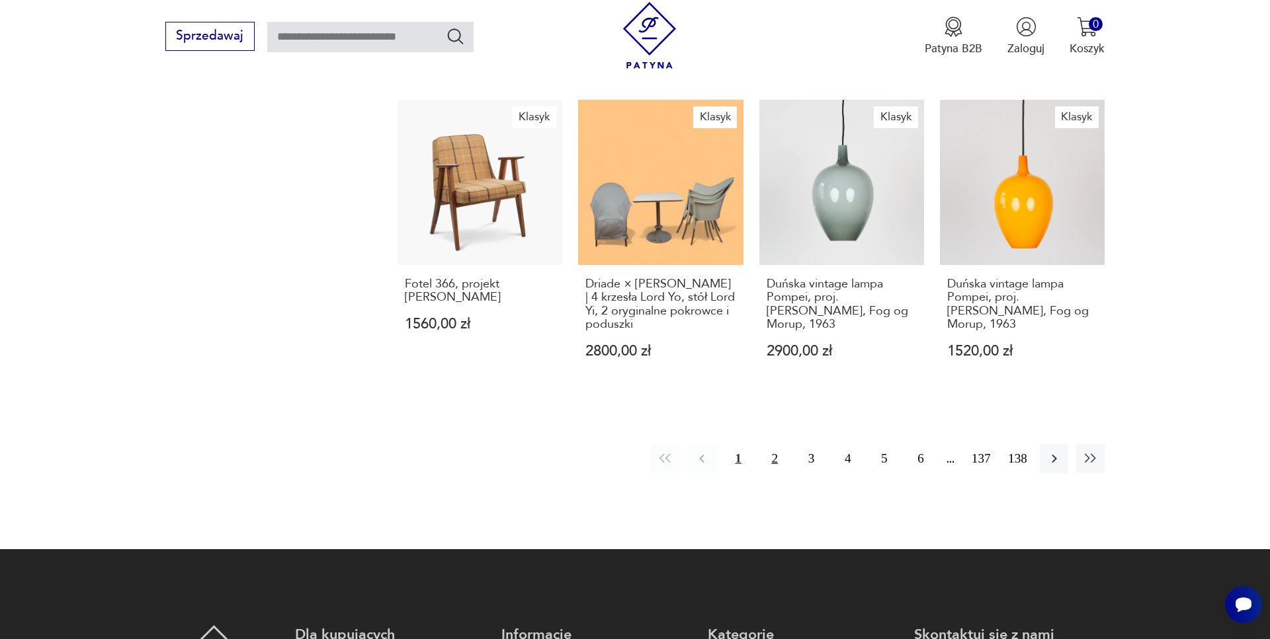
click at [782, 446] on button "2" at bounding box center [774, 458] width 28 height 28
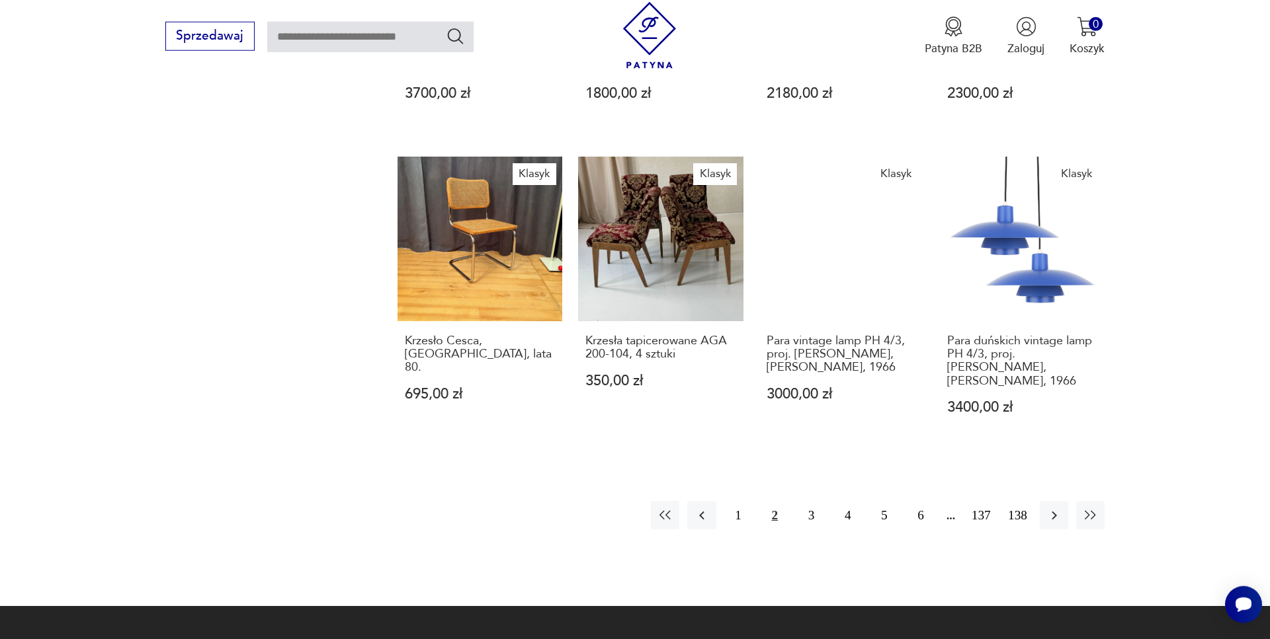
scroll to position [1158, 0]
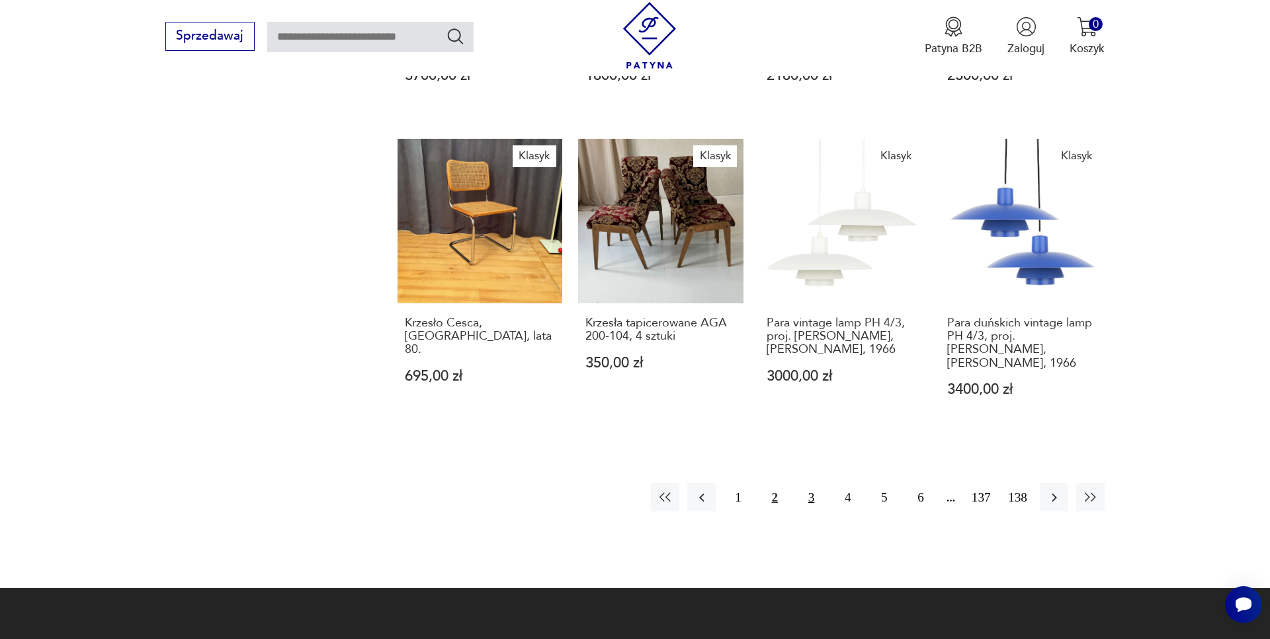
click at [807, 483] on button "3" at bounding box center [811, 497] width 28 height 28
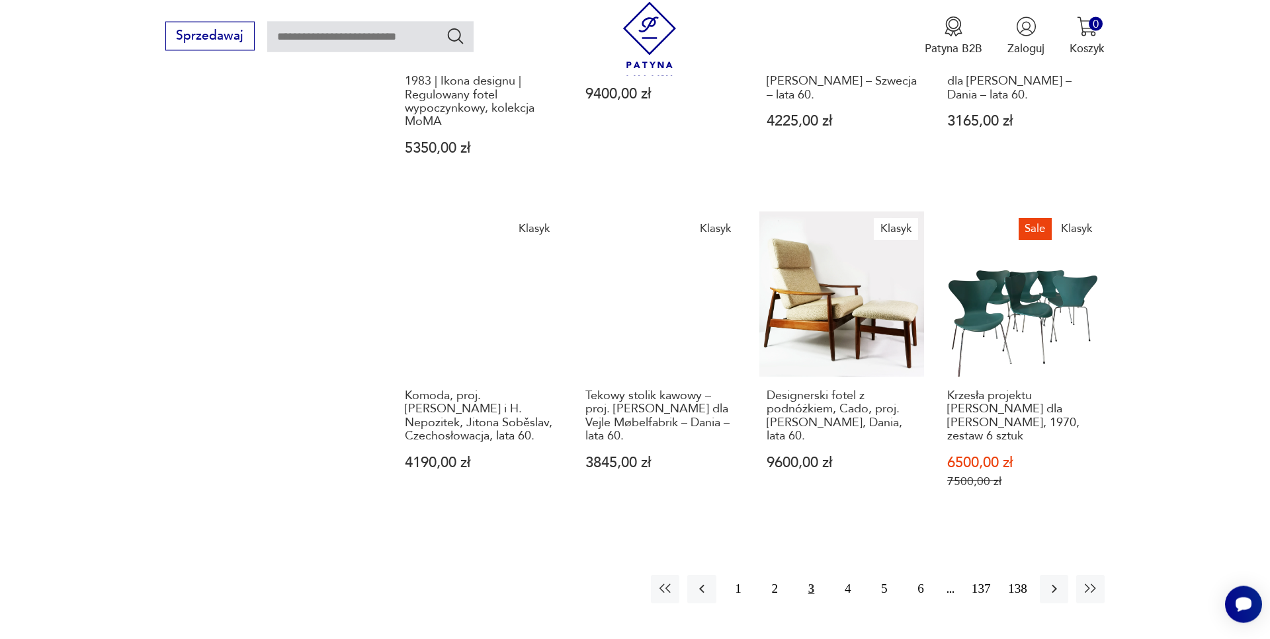
scroll to position [1225, 0]
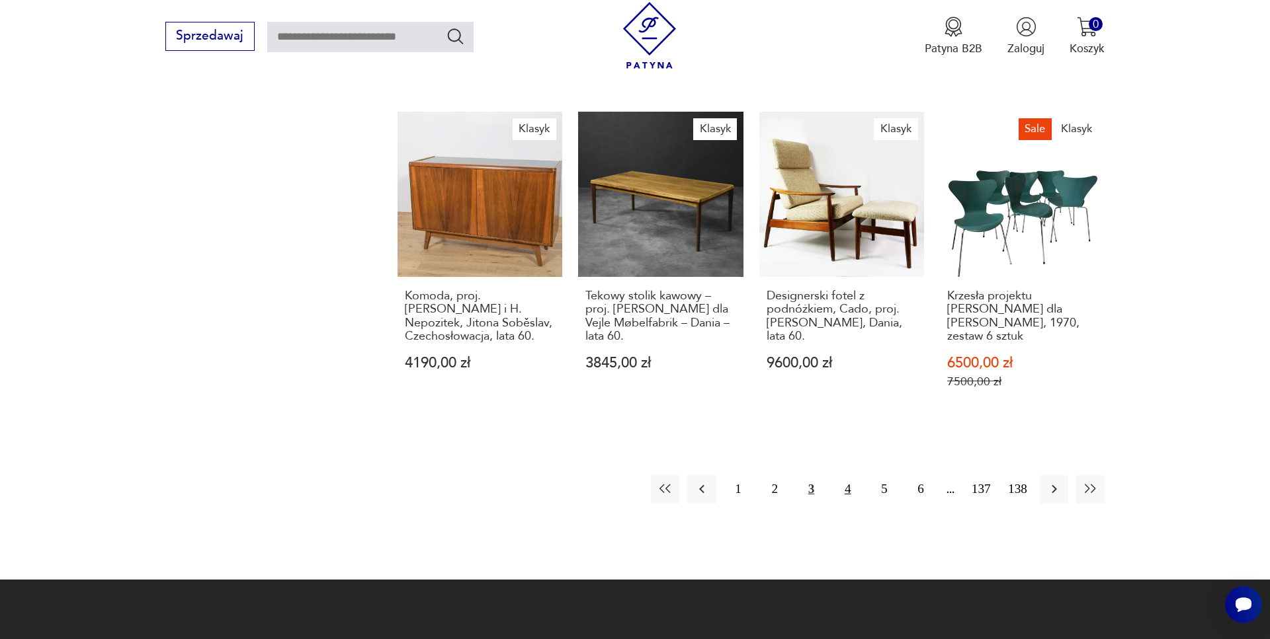
click at [855, 475] on button "4" at bounding box center [847, 489] width 28 height 28
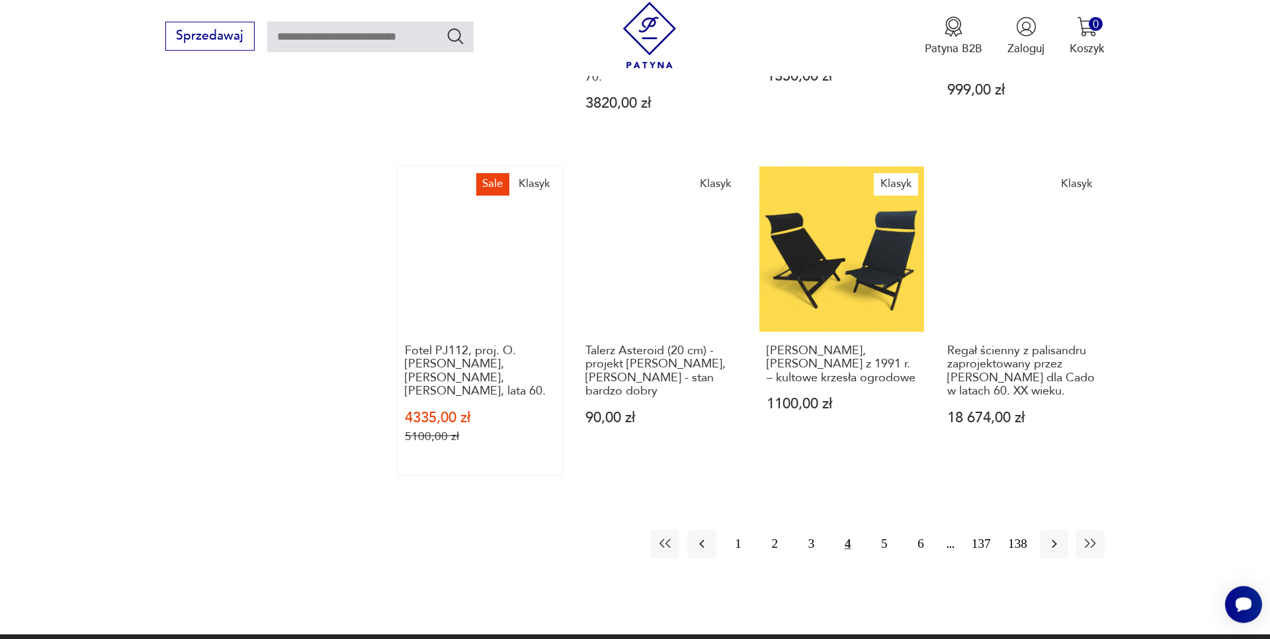
scroll to position [1158, 0]
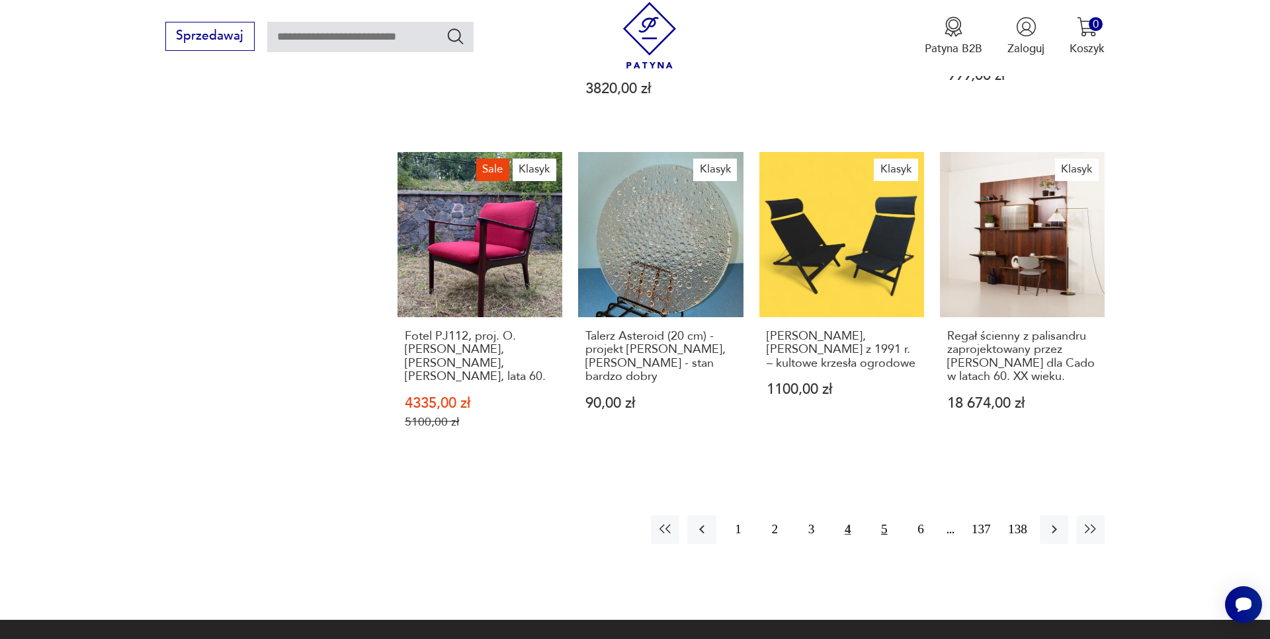
click at [874, 516] on button "5" at bounding box center [884, 530] width 28 height 28
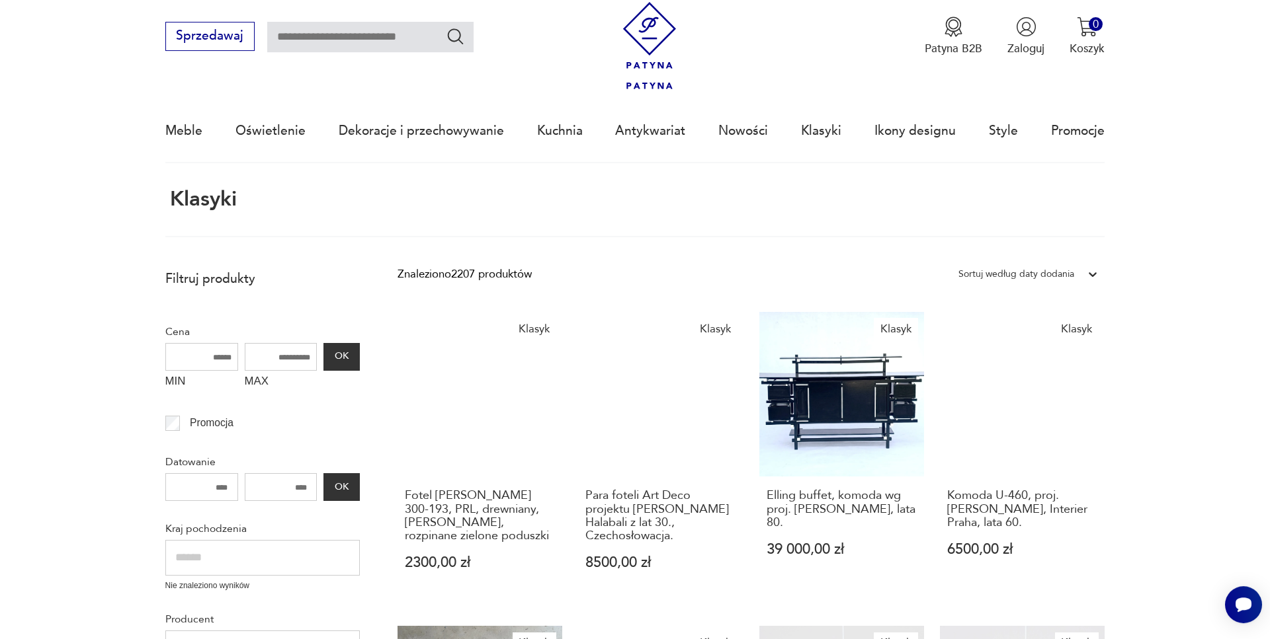
scroll to position [11, 0]
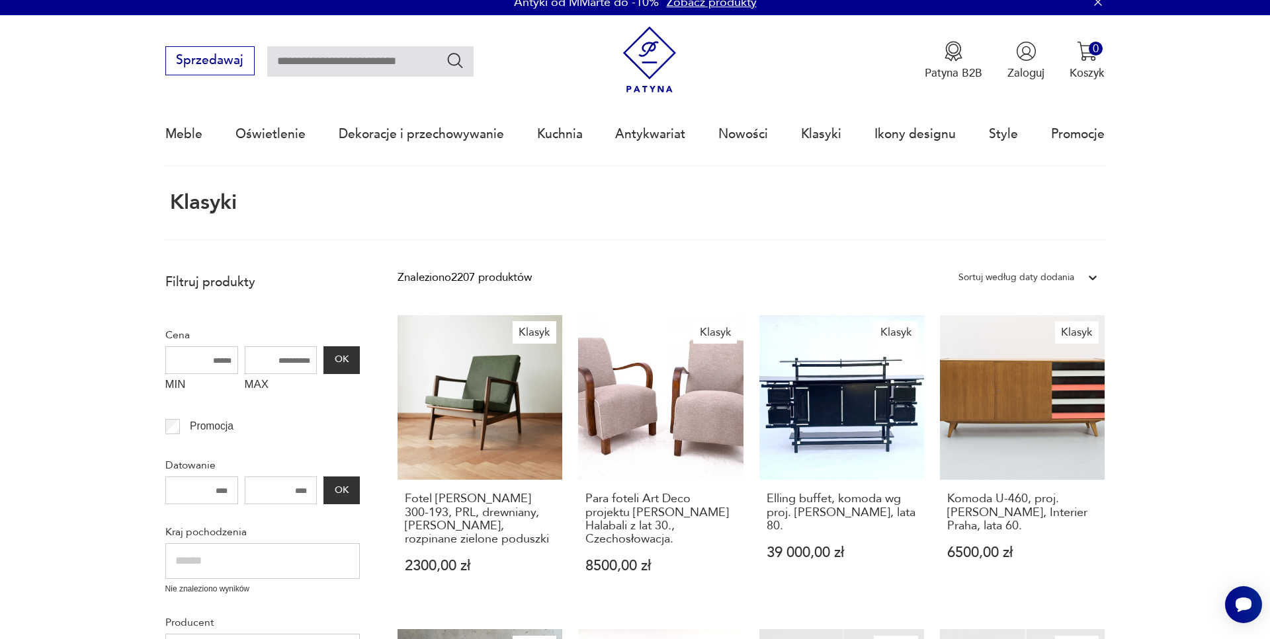
click at [322, 60] on input "text" at bounding box center [370, 61] width 206 height 30
type input "*"
type input "*****"
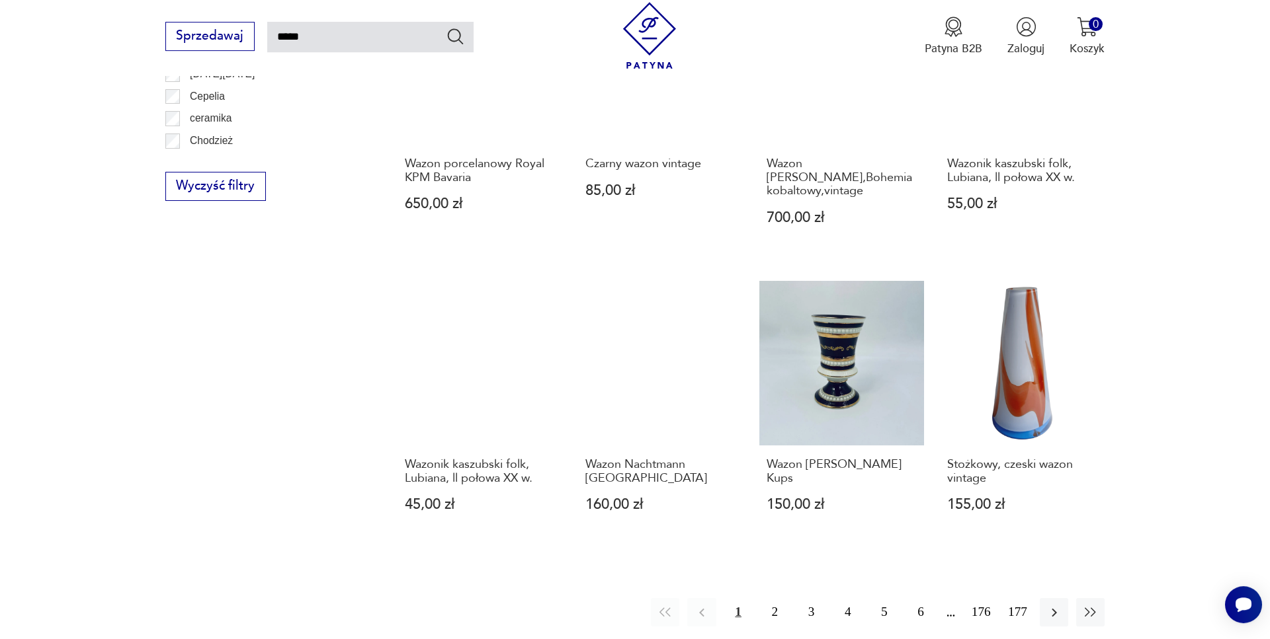
scroll to position [1020, 0]
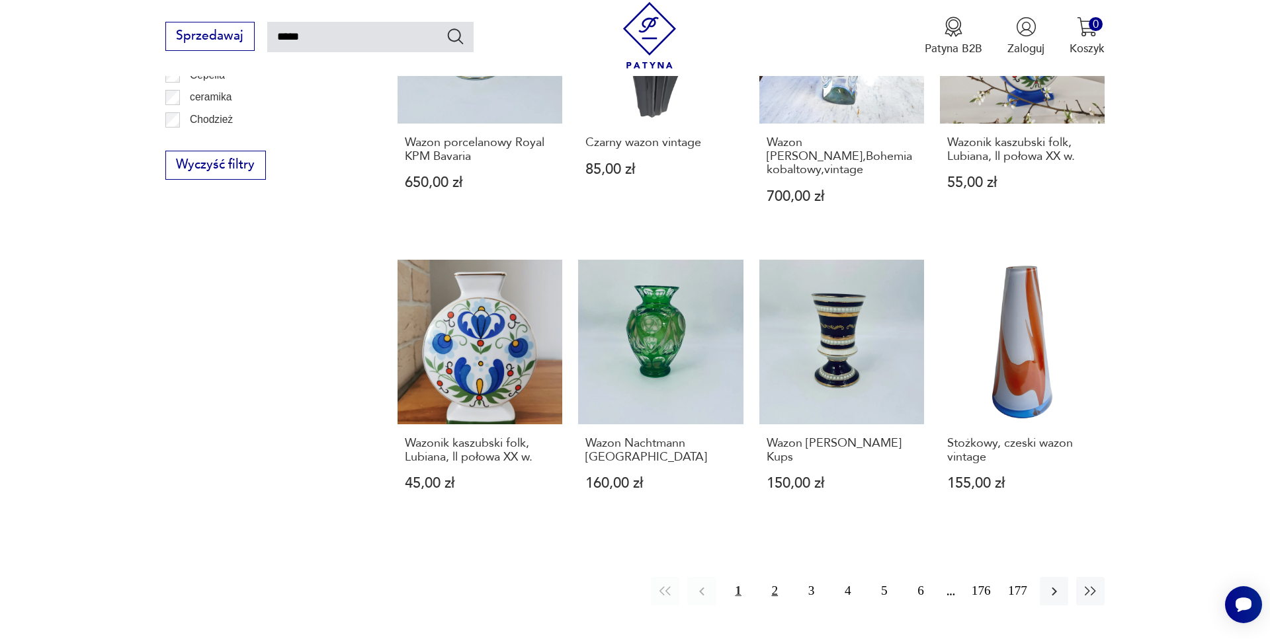
click at [772, 577] on button "2" at bounding box center [774, 591] width 28 height 28
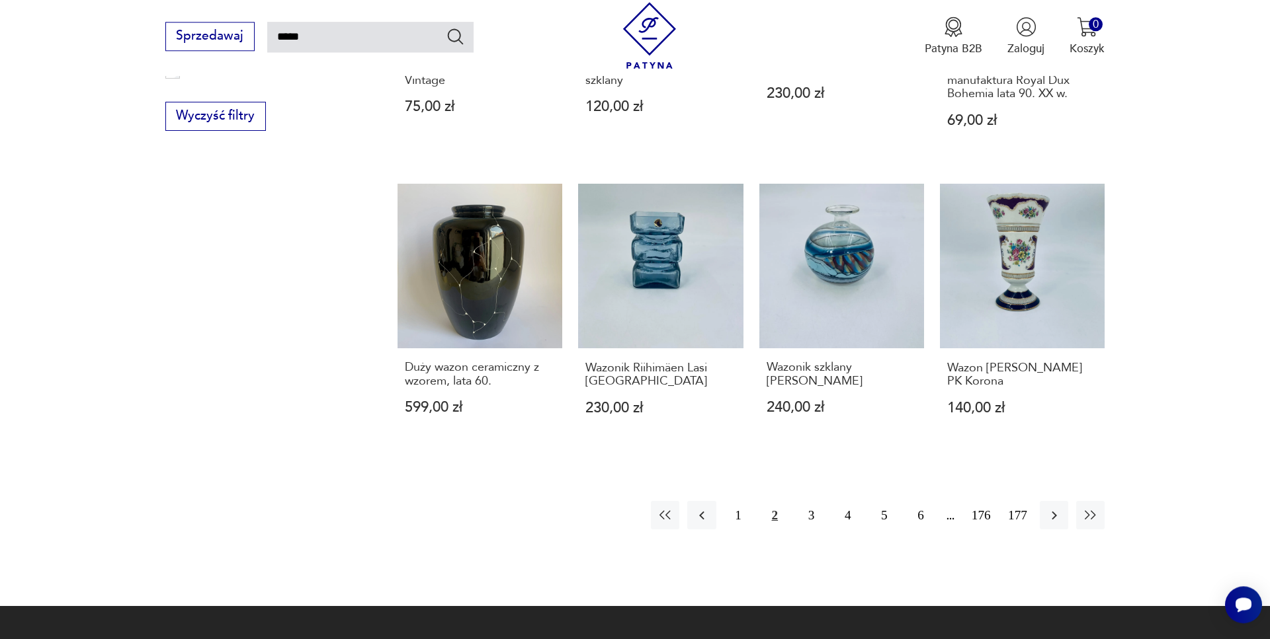
scroll to position [1088, 0]
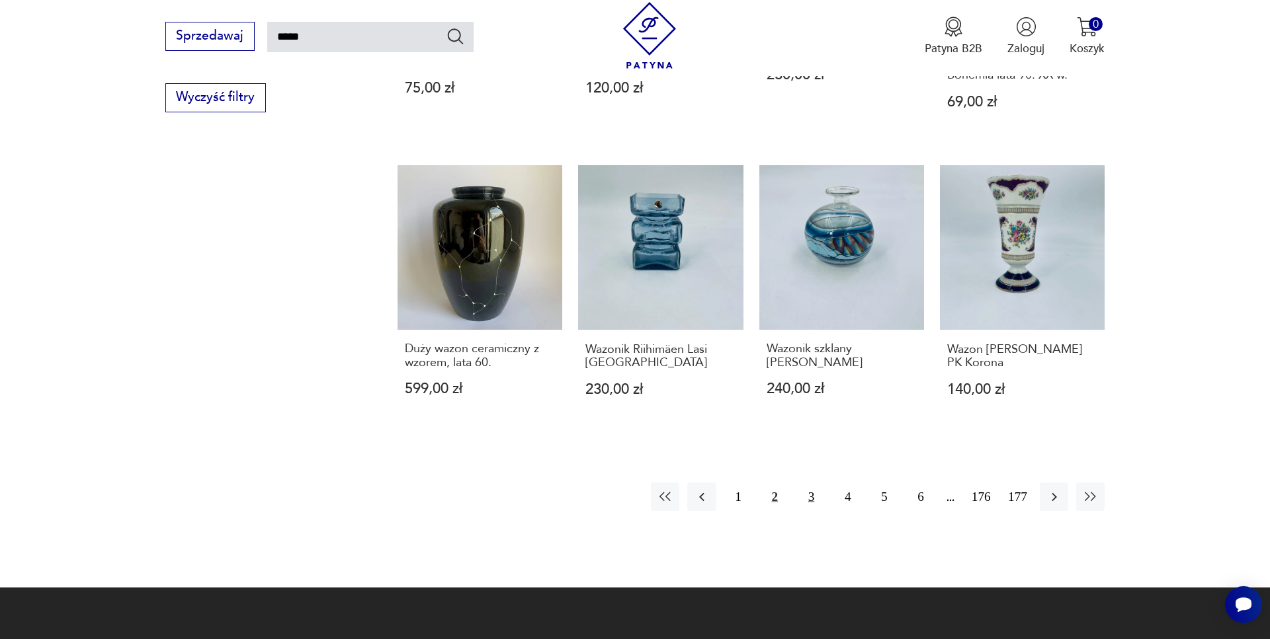
click at [807, 487] on button "3" at bounding box center [811, 497] width 28 height 28
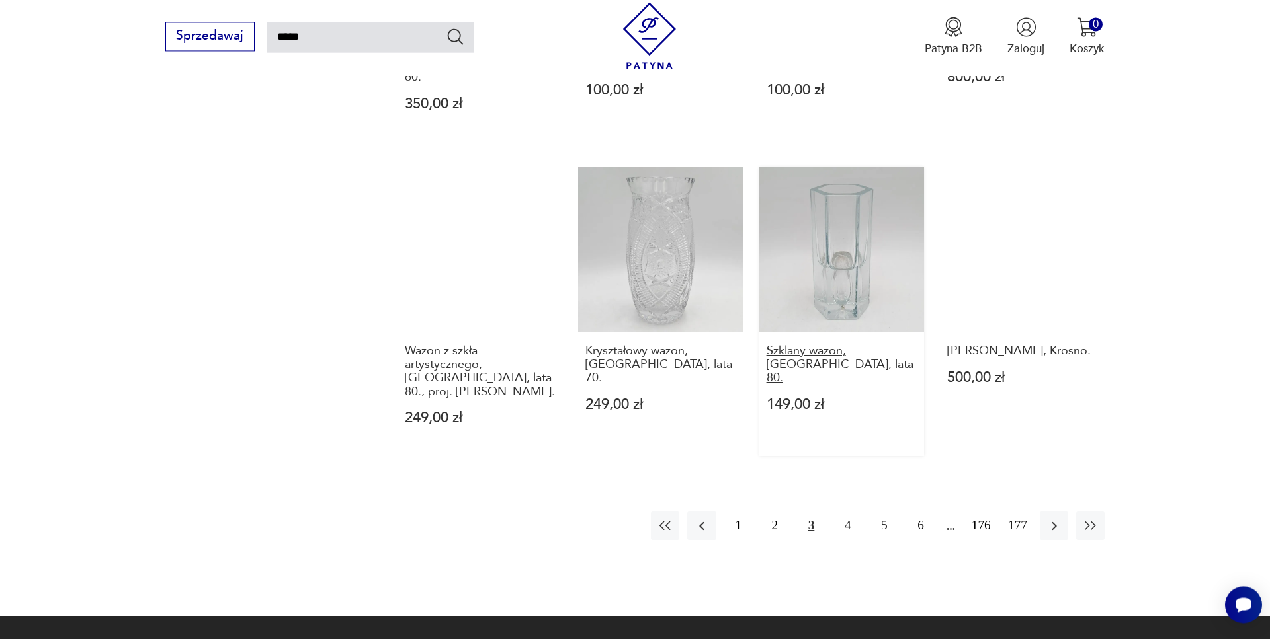
scroll to position [1155, 0]
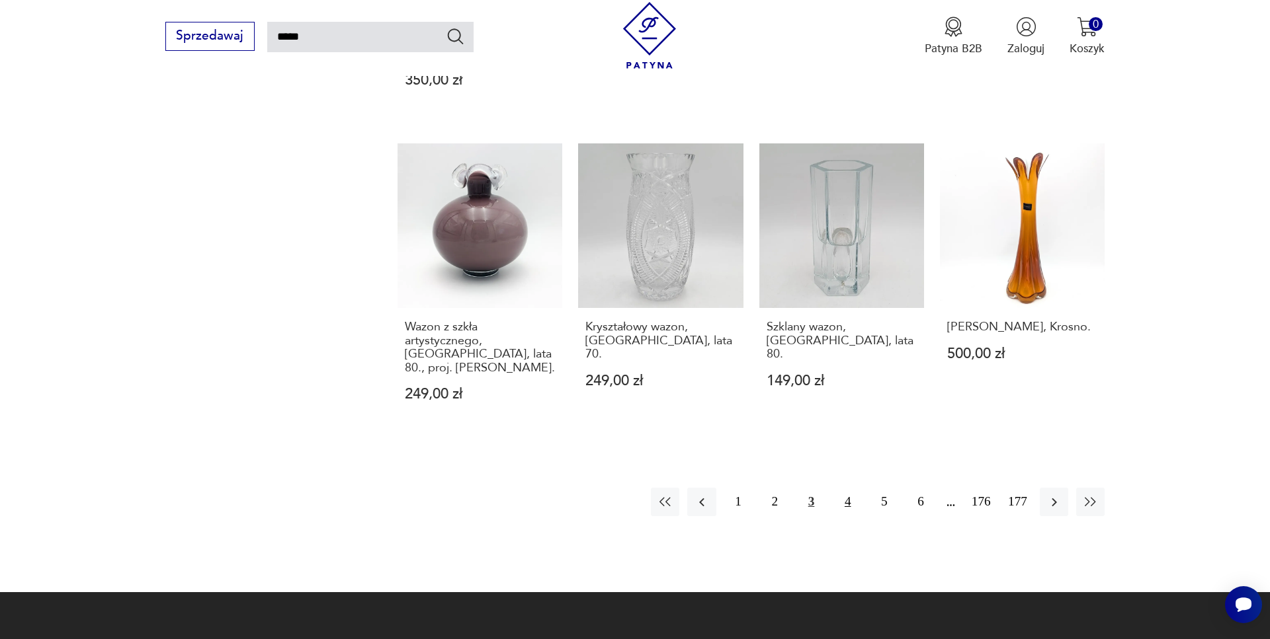
click at [855, 488] on button "4" at bounding box center [847, 502] width 28 height 28
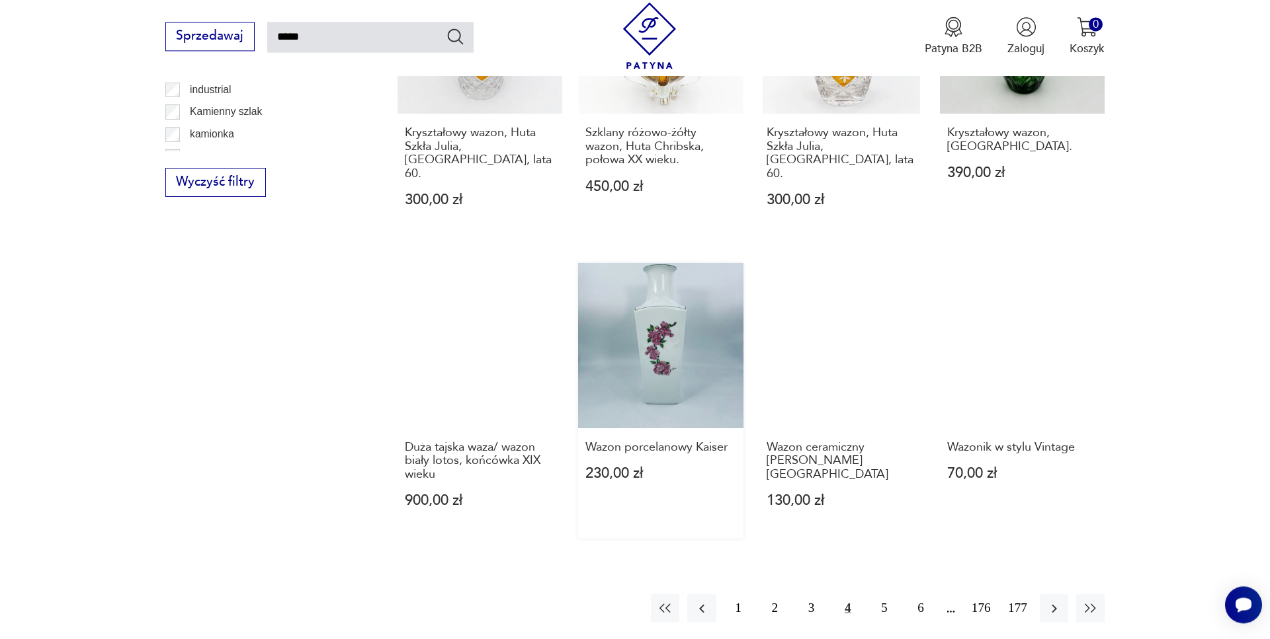
scroll to position [1020, 0]
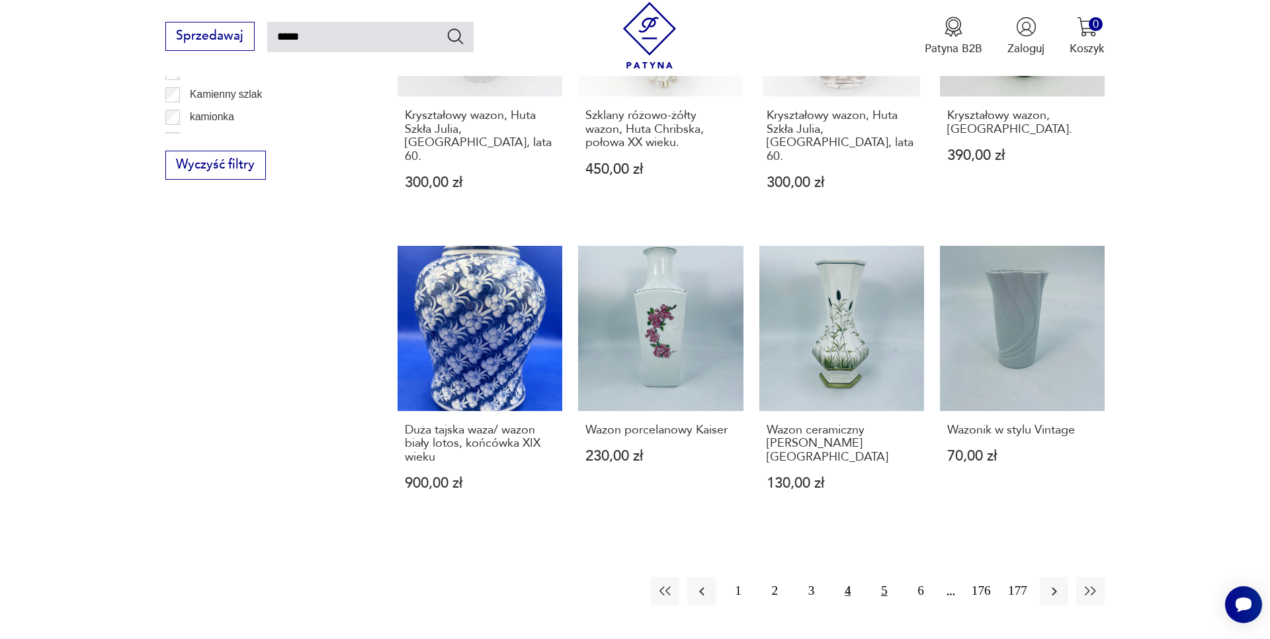
click at [883, 577] on button "5" at bounding box center [884, 591] width 28 height 28
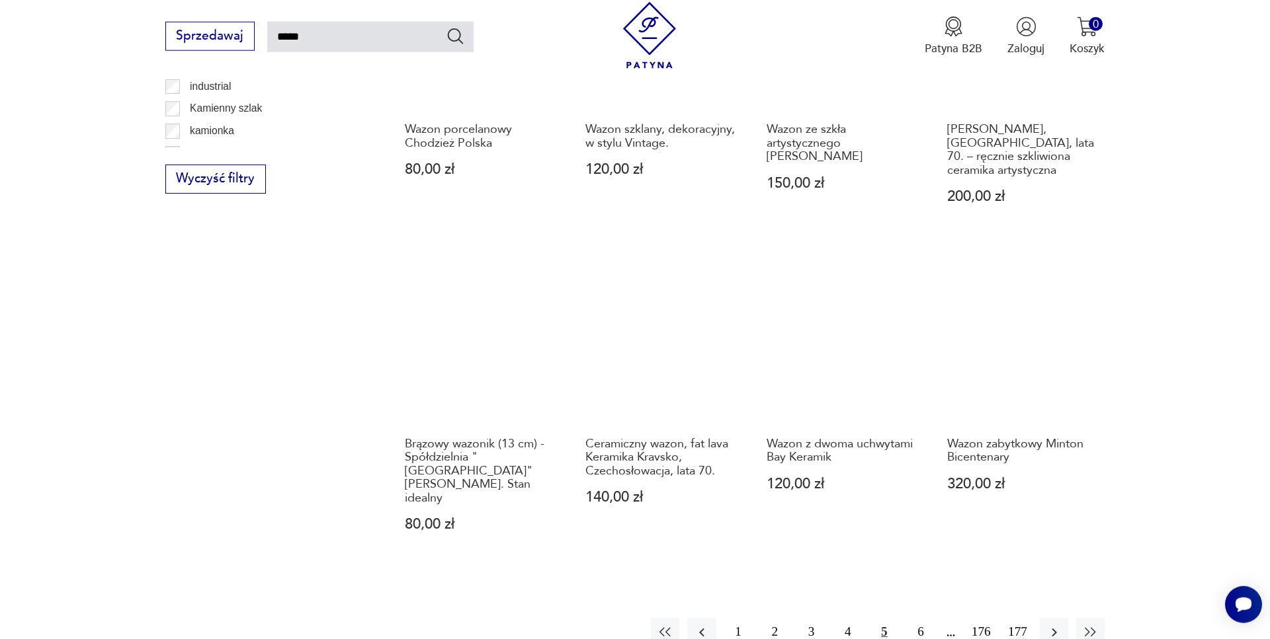
scroll to position [1020, 0]
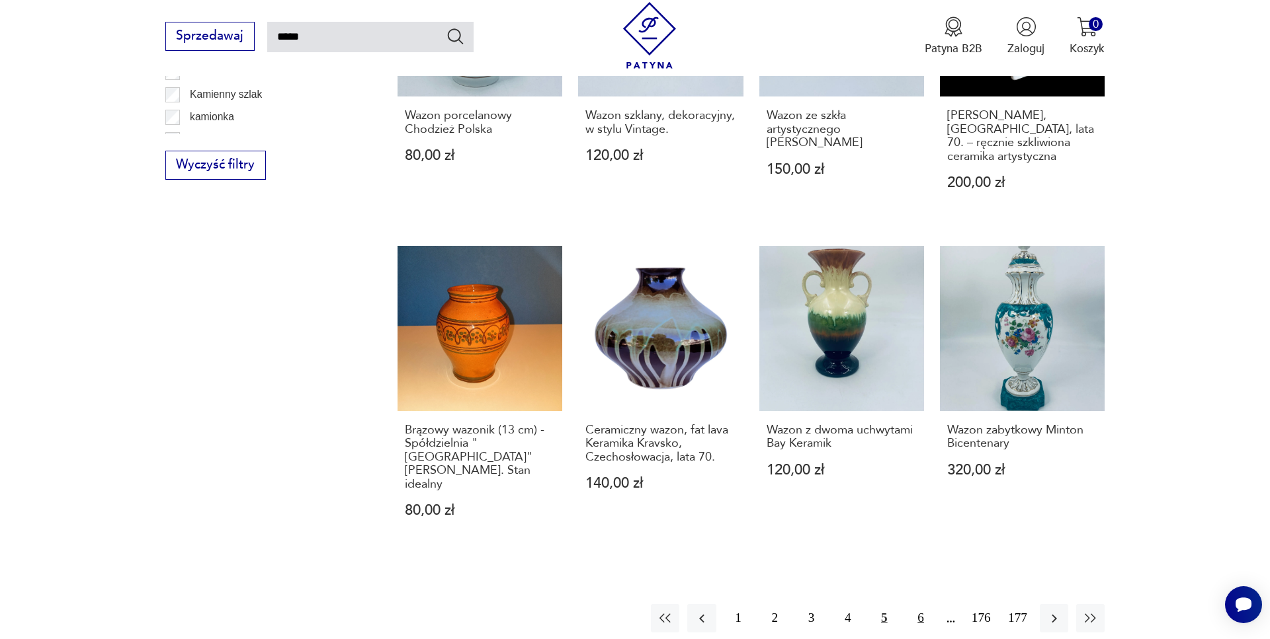
click at [924, 604] on button "6" at bounding box center [920, 618] width 28 height 28
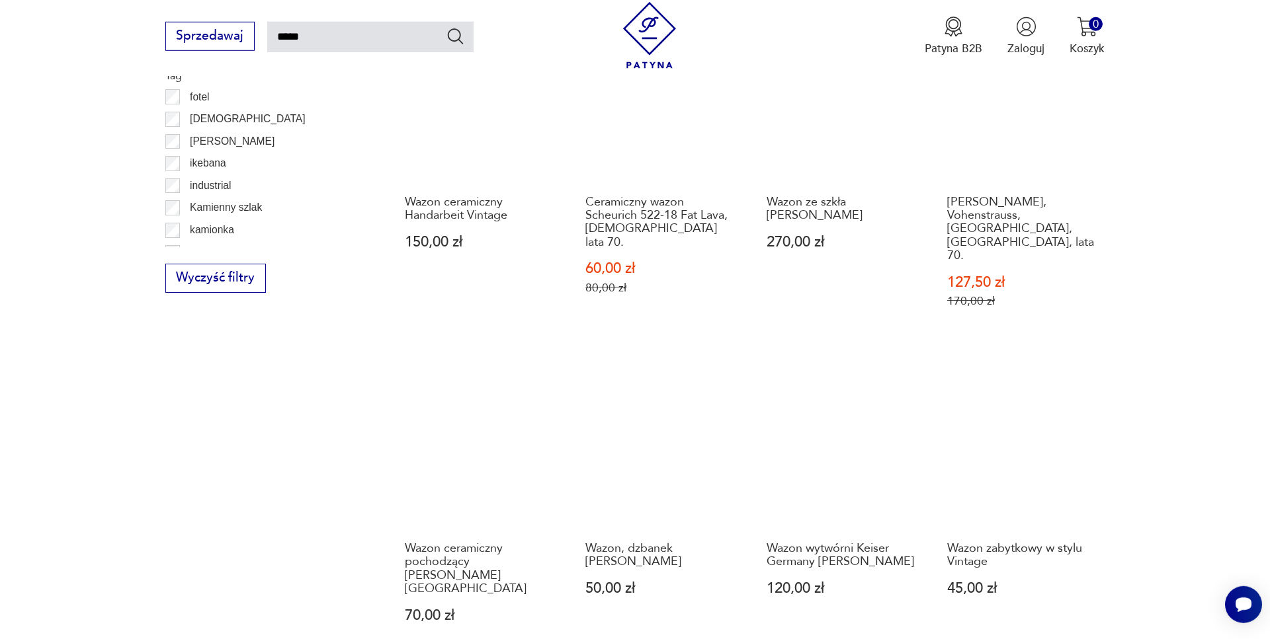
scroll to position [953, 0]
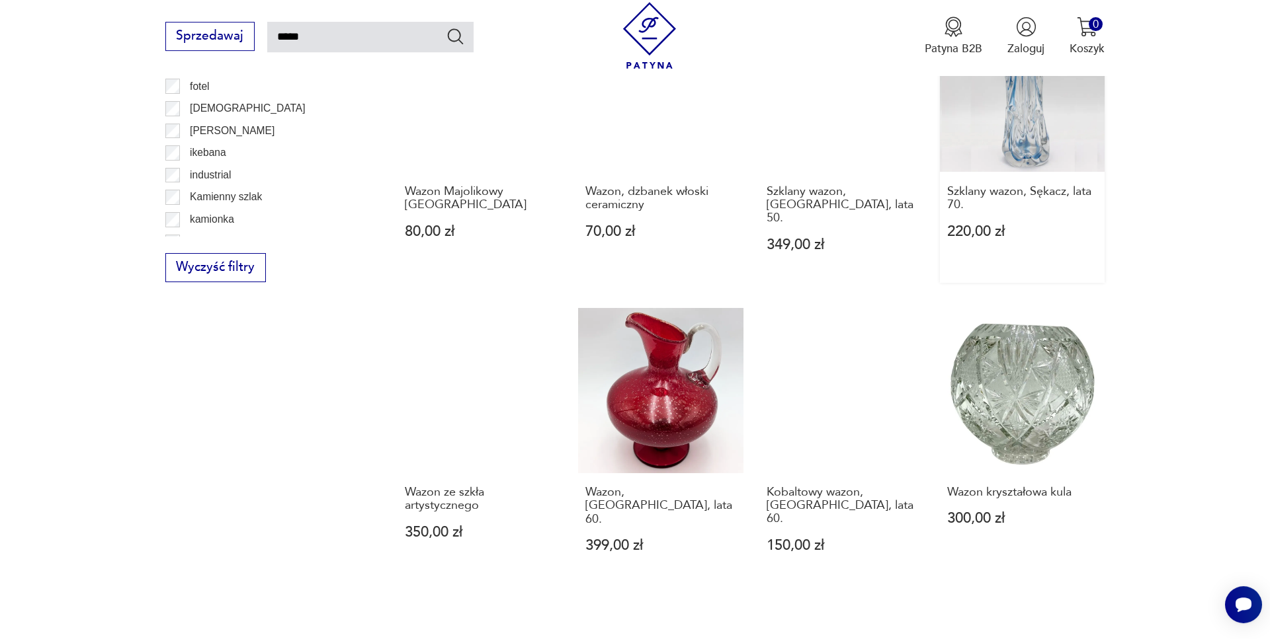
scroll to position [953, 0]
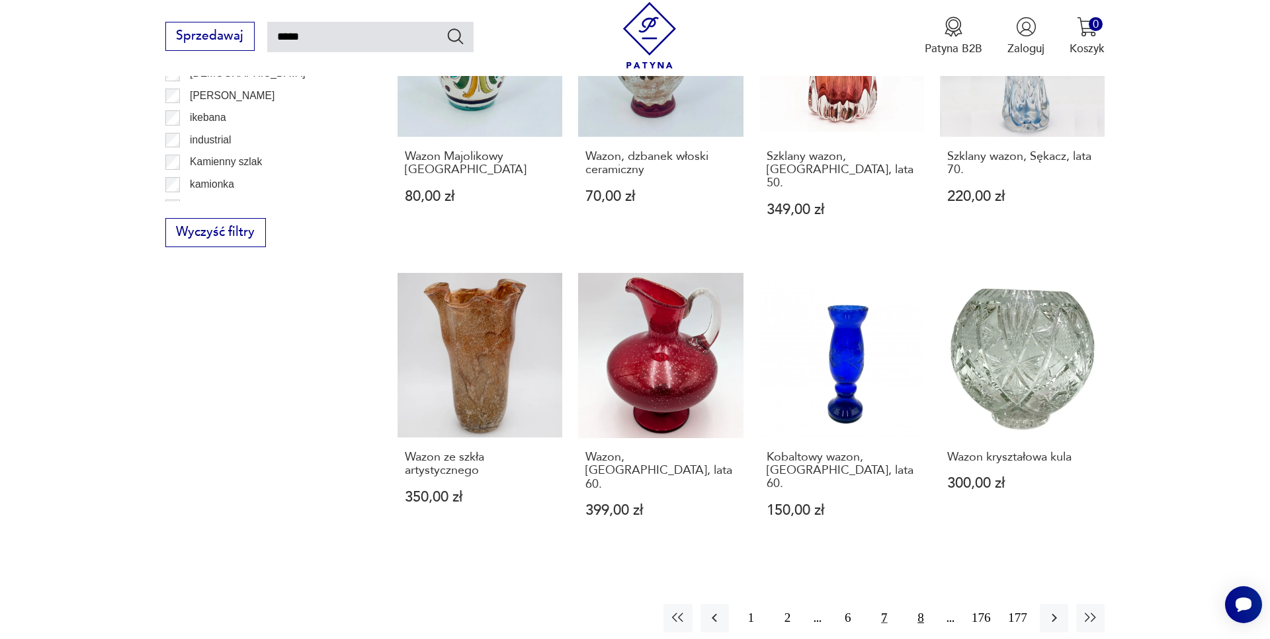
click at [919, 604] on button "8" at bounding box center [920, 618] width 28 height 28
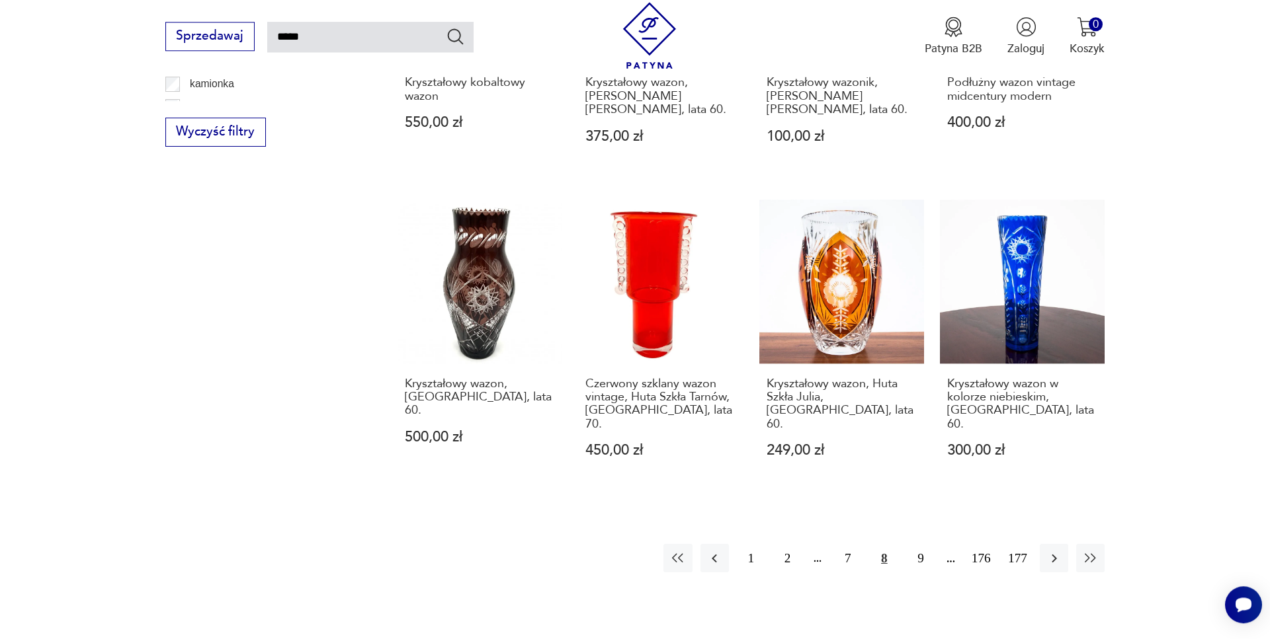
scroll to position [1020, 0]
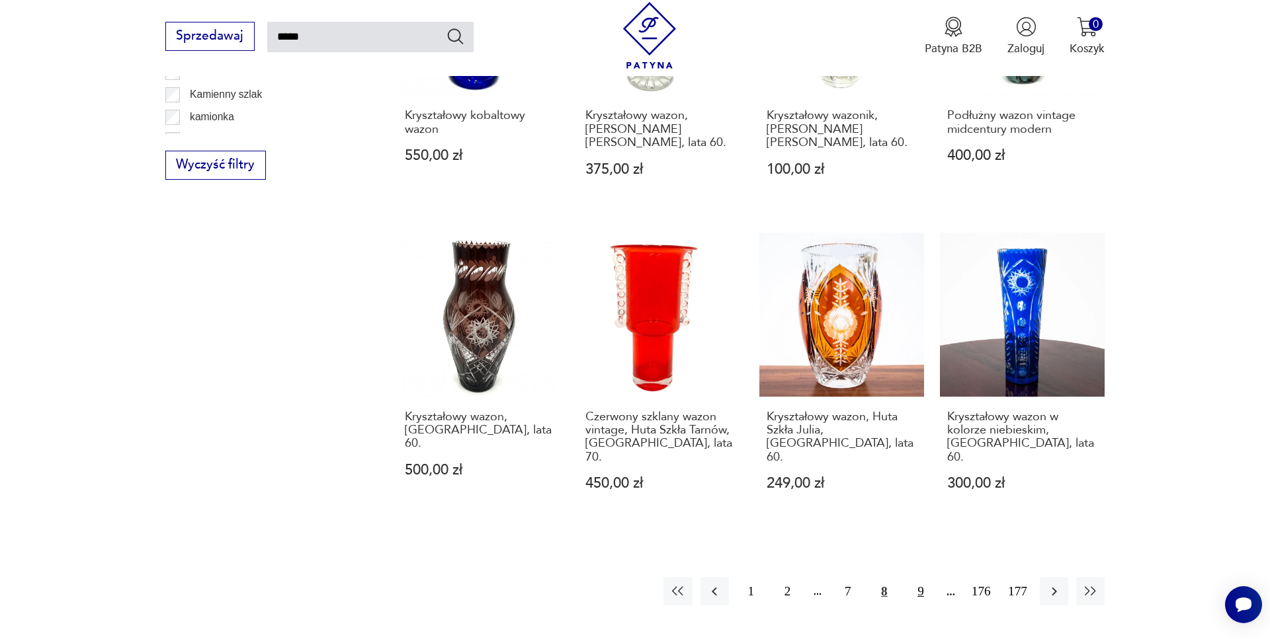
click at [928, 577] on button "9" at bounding box center [920, 591] width 28 height 28
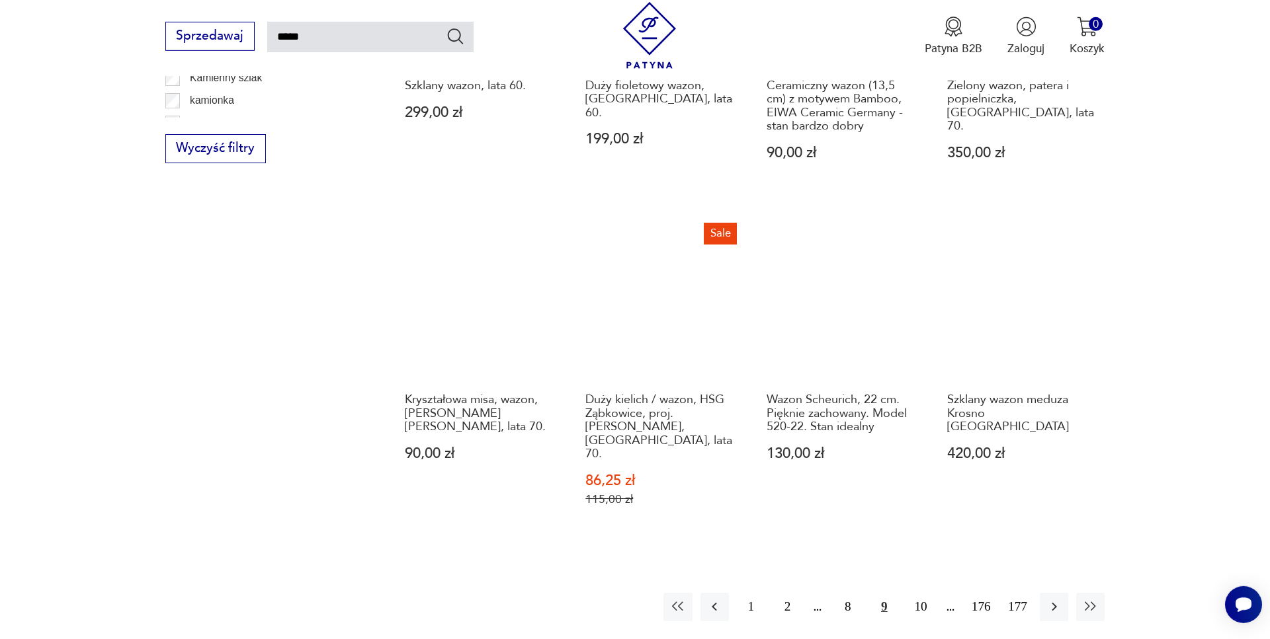
scroll to position [1088, 0]
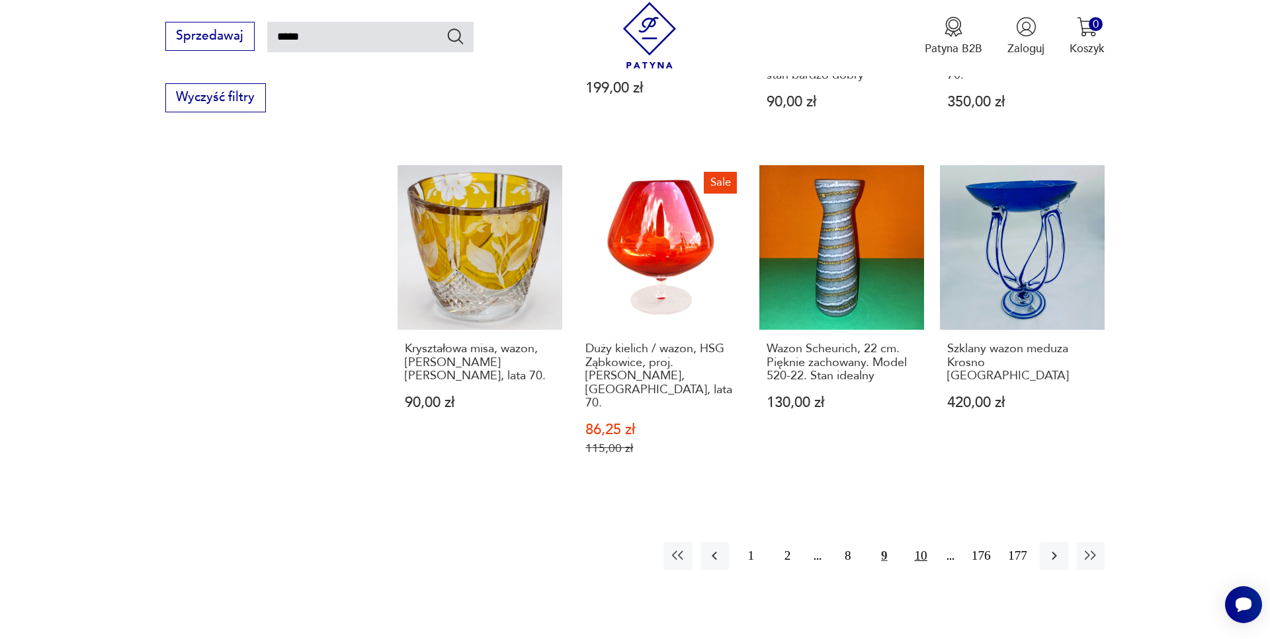
click at [915, 542] on button "10" at bounding box center [920, 556] width 28 height 28
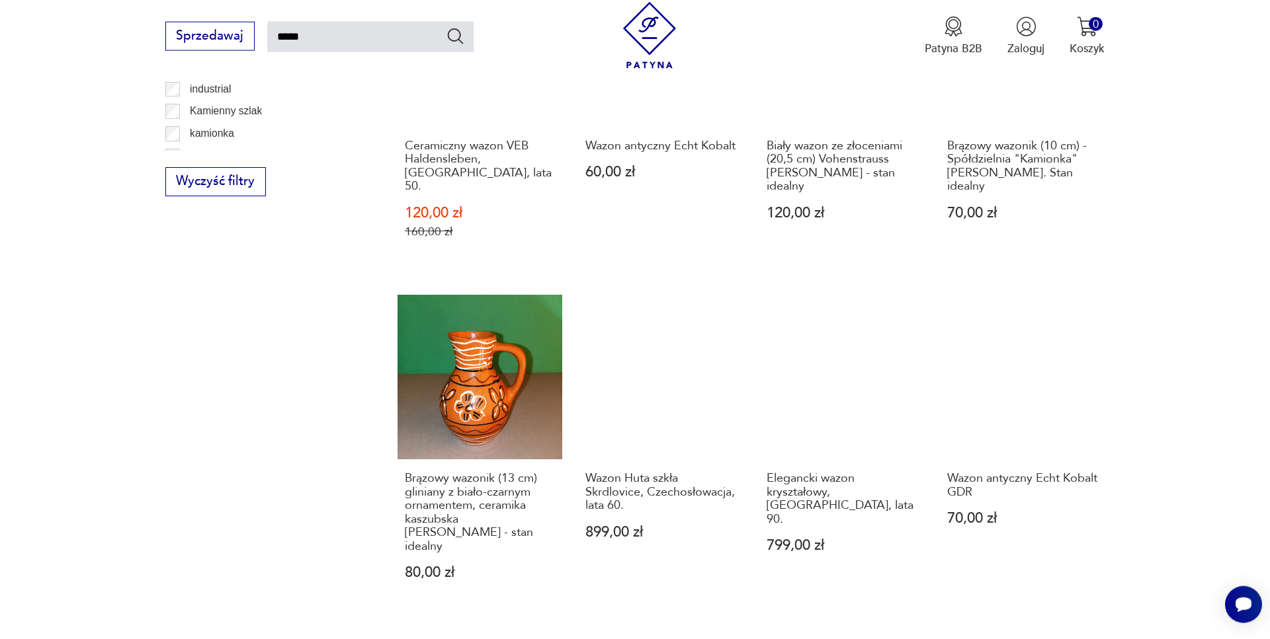
scroll to position [1020, 0]
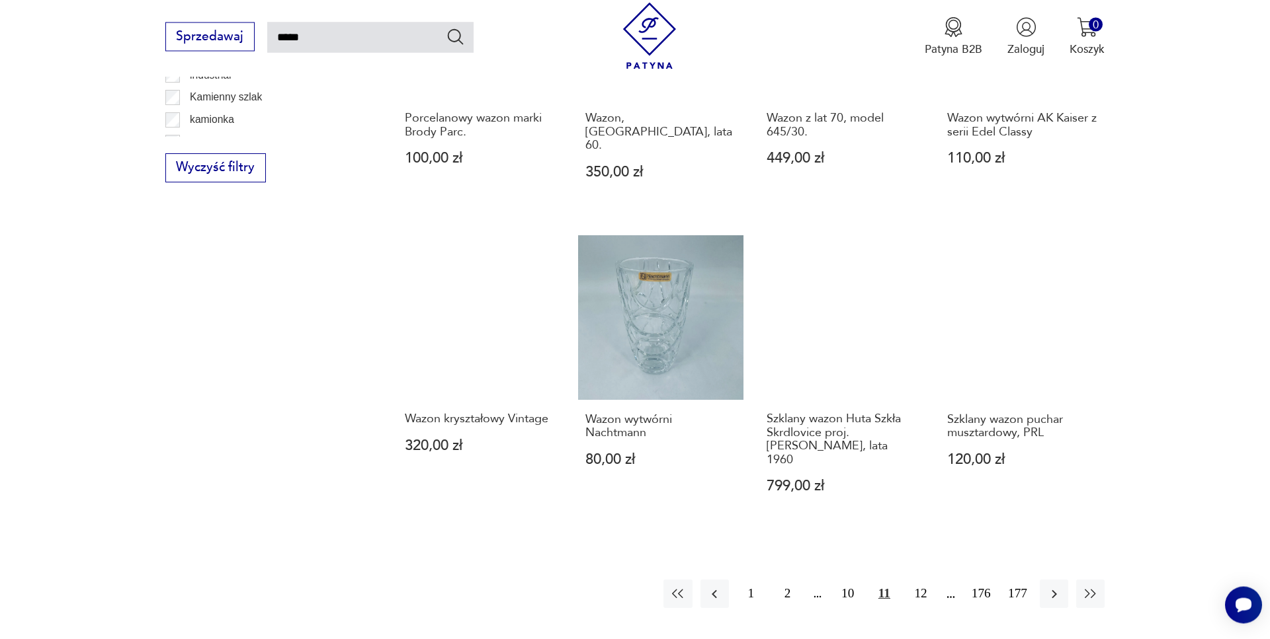
scroll to position [1088, 0]
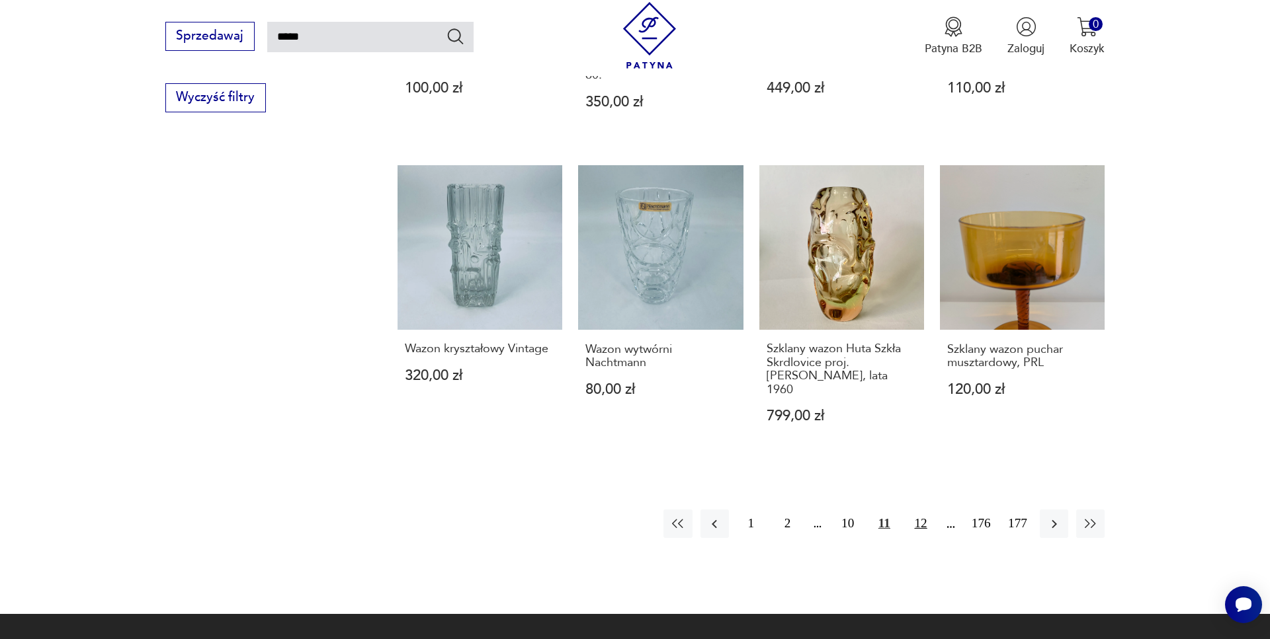
click at [915, 510] on button "12" at bounding box center [920, 524] width 28 height 28
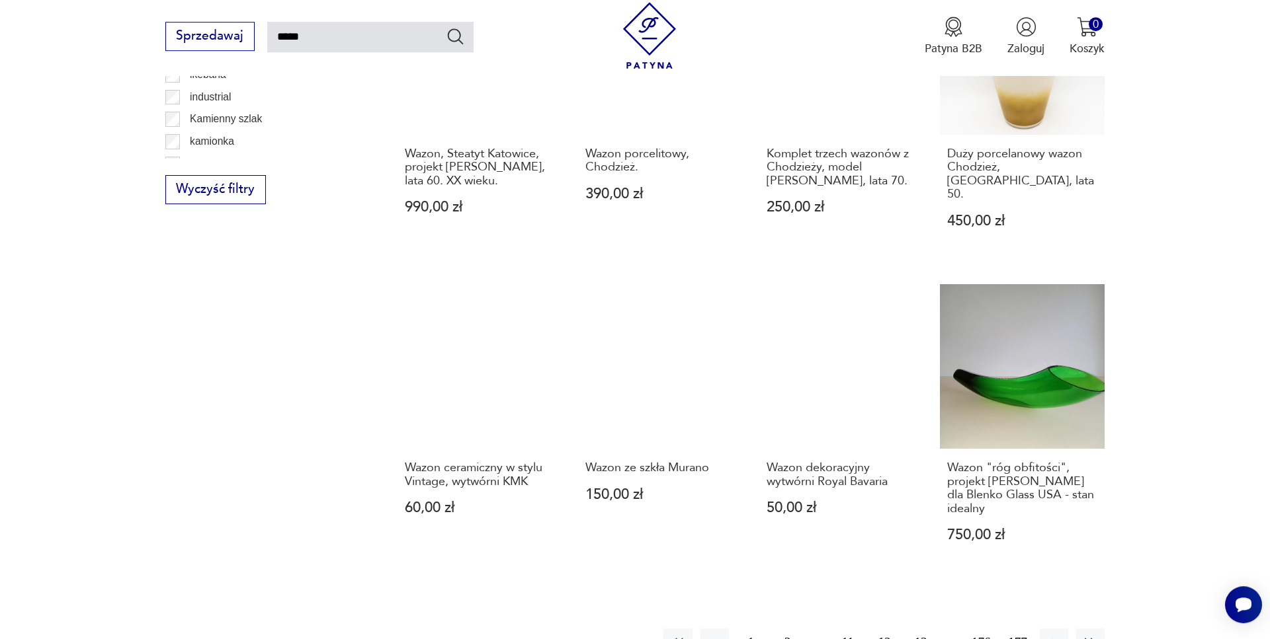
scroll to position [1155, 0]
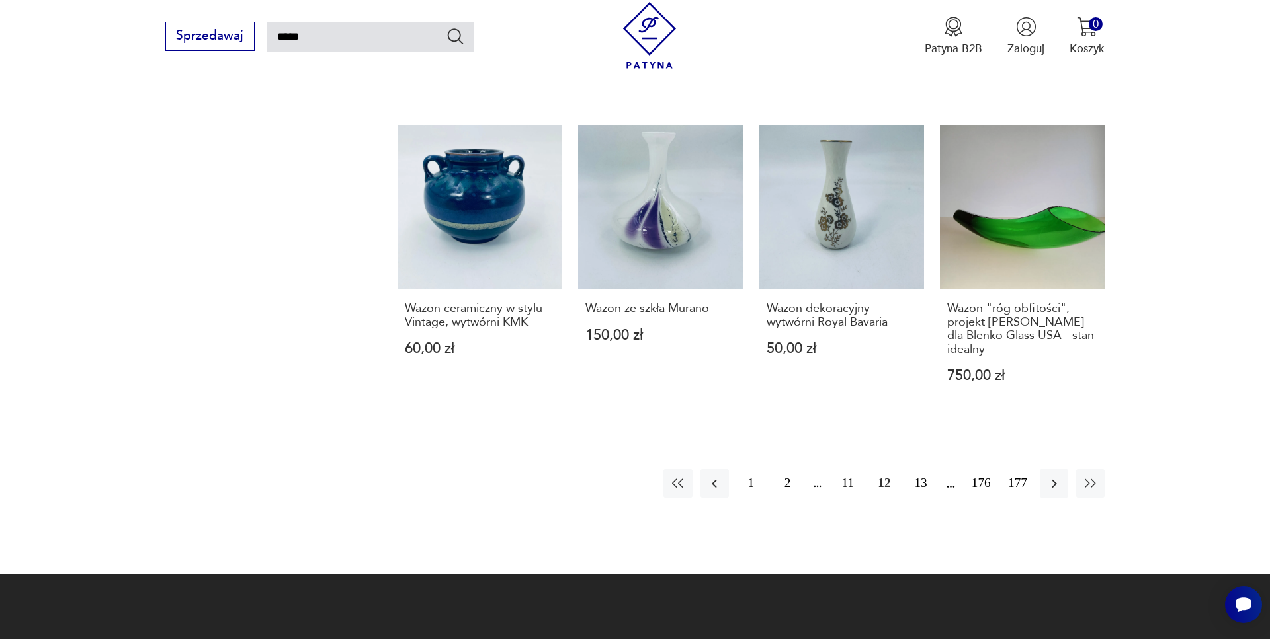
click at [922, 470] on button "13" at bounding box center [920, 484] width 28 height 28
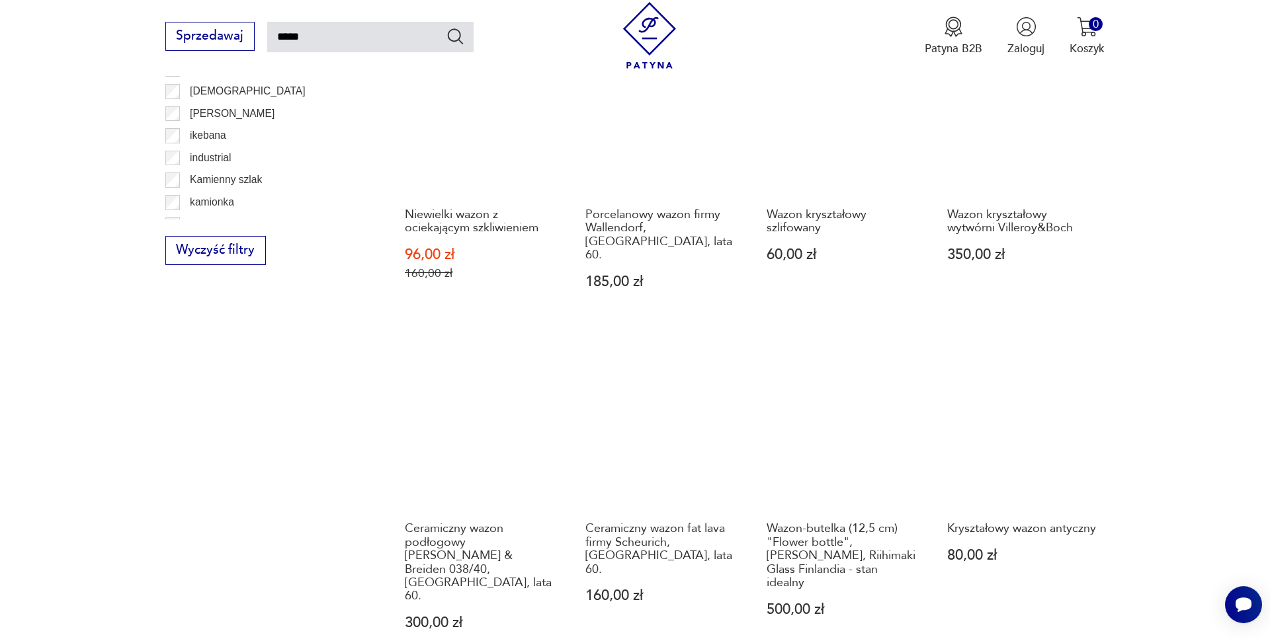
scroll to position [1088, 0]
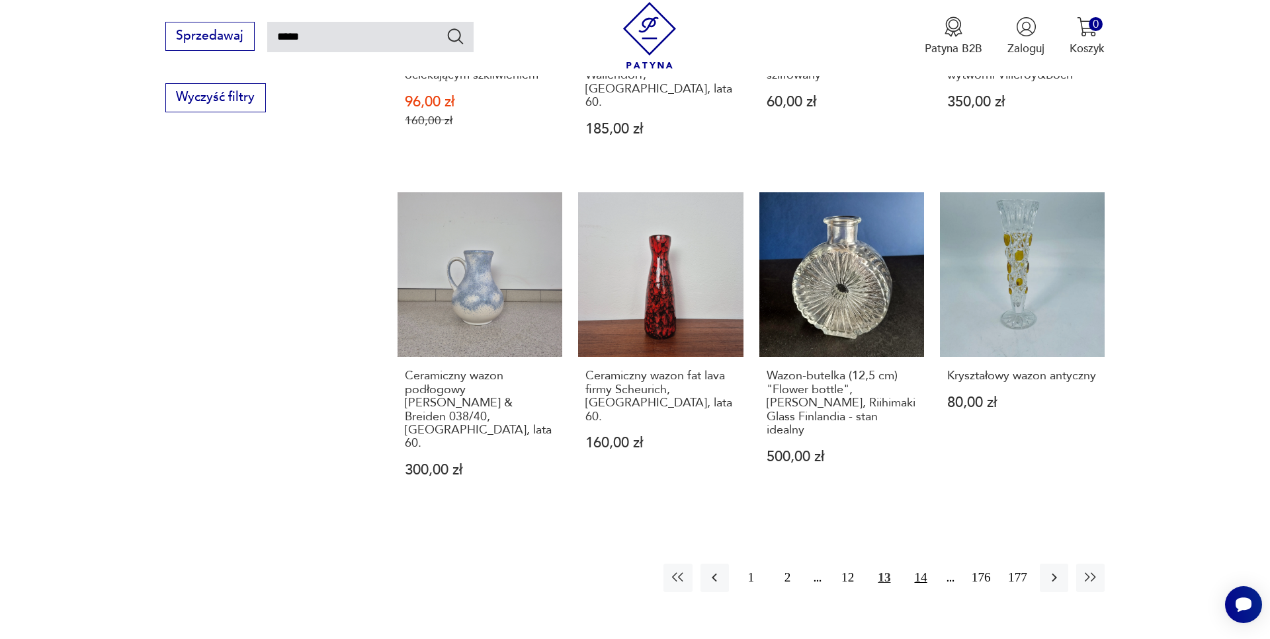
click at [919, 564] on button "14" at bounding box center [920, 578] width 28 height 28
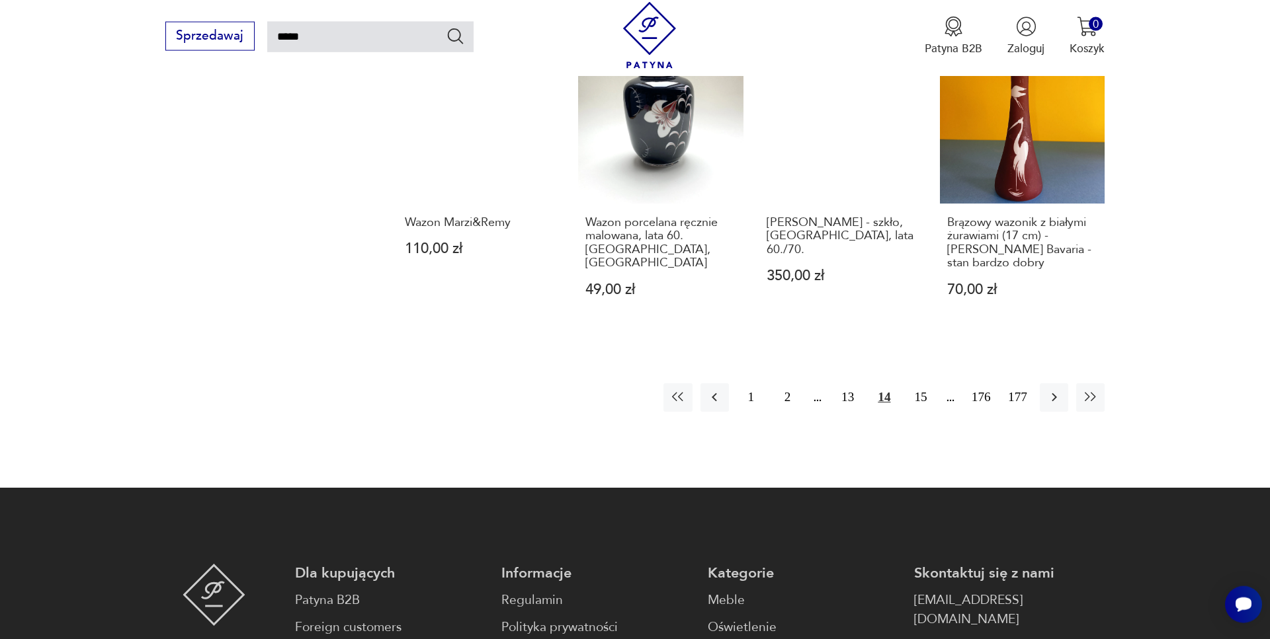
scroll to position [1290, 0]
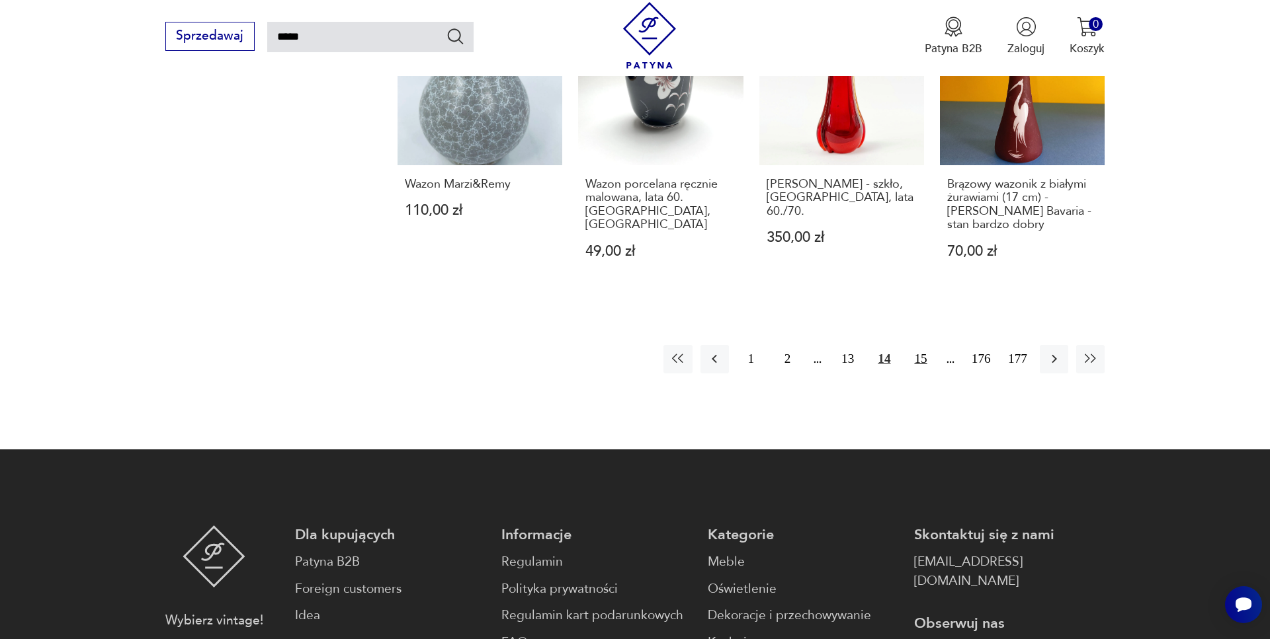
click at [923, 345] on button "15" at bounding box center [920, 359] width 28 height 28
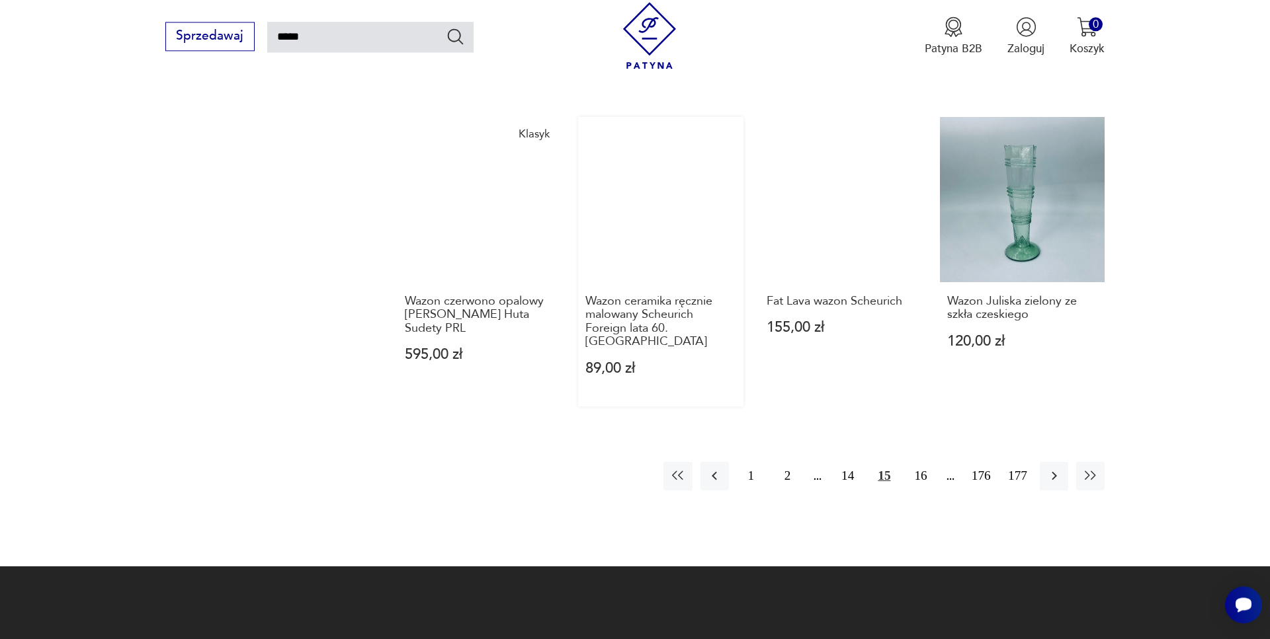
scroll to position [1155, 0]
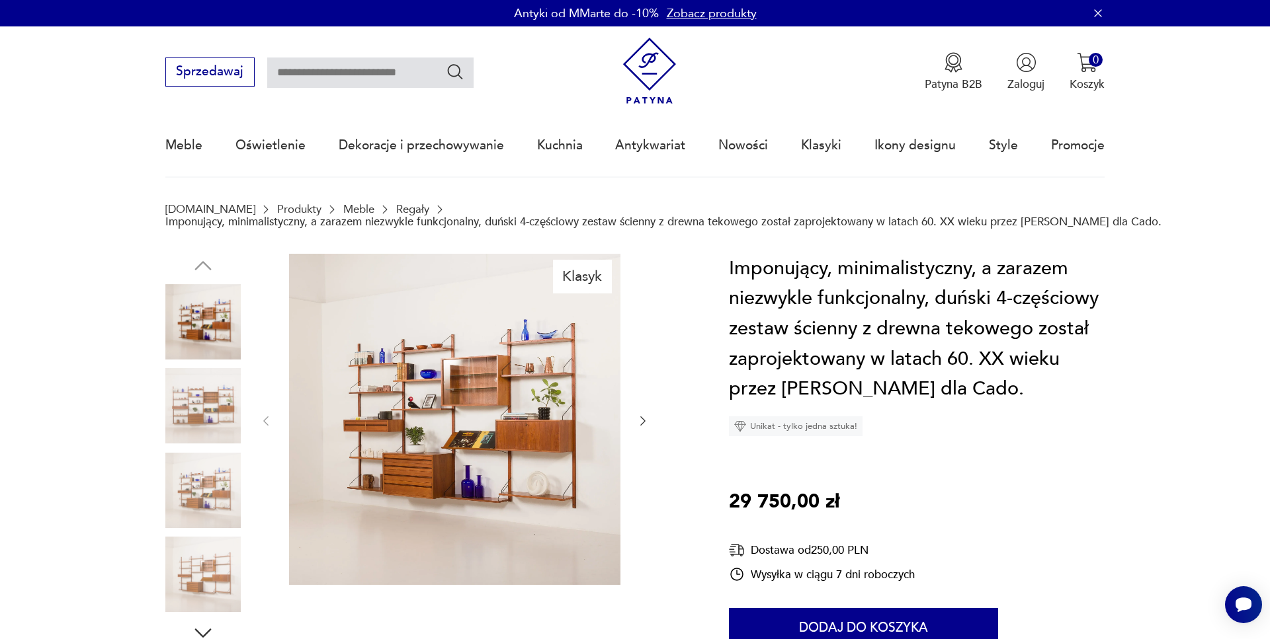
click at [501, 439] on img at bounding box center [454, 419] width 331 height 331
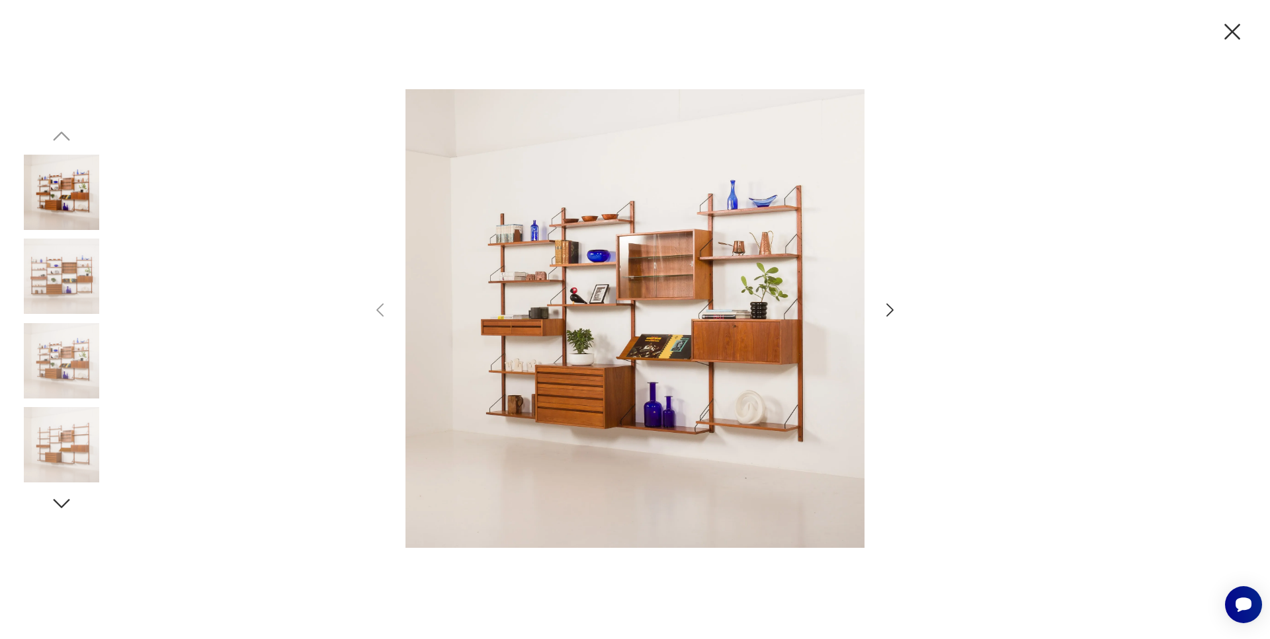
click at [891, 311] on icon "button" at bounding box center [889, 310] width 7 height 13
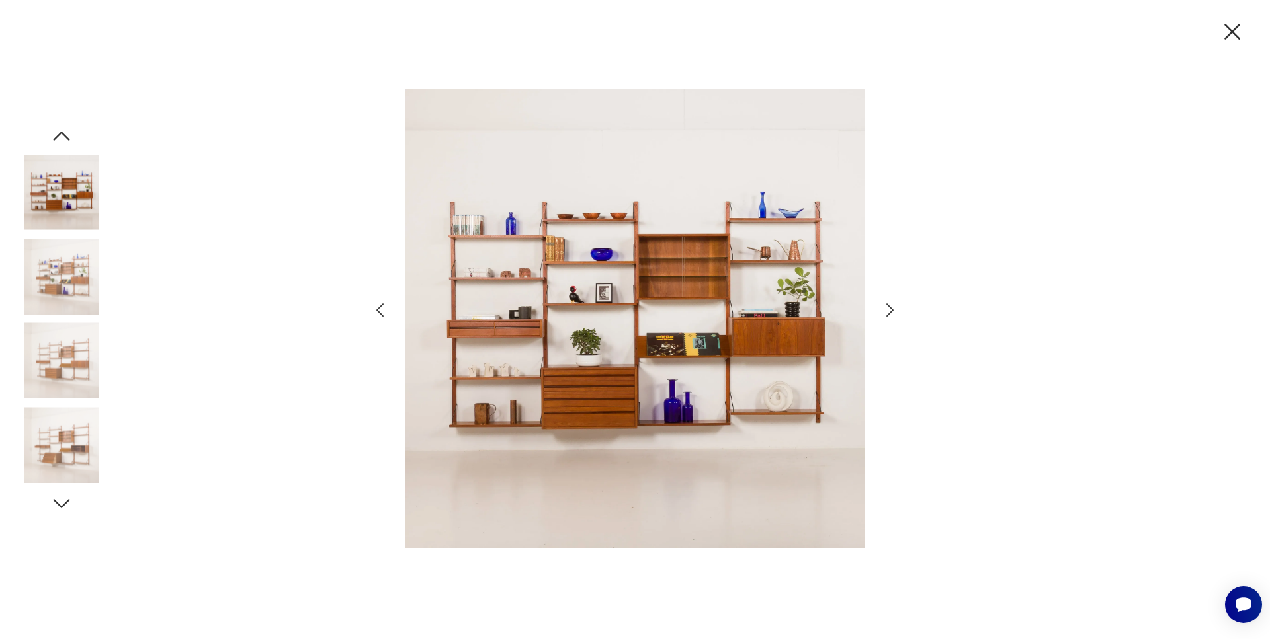
click at [891, 311] on icon "button" at bounding box center [889, 310] width 7 height 13
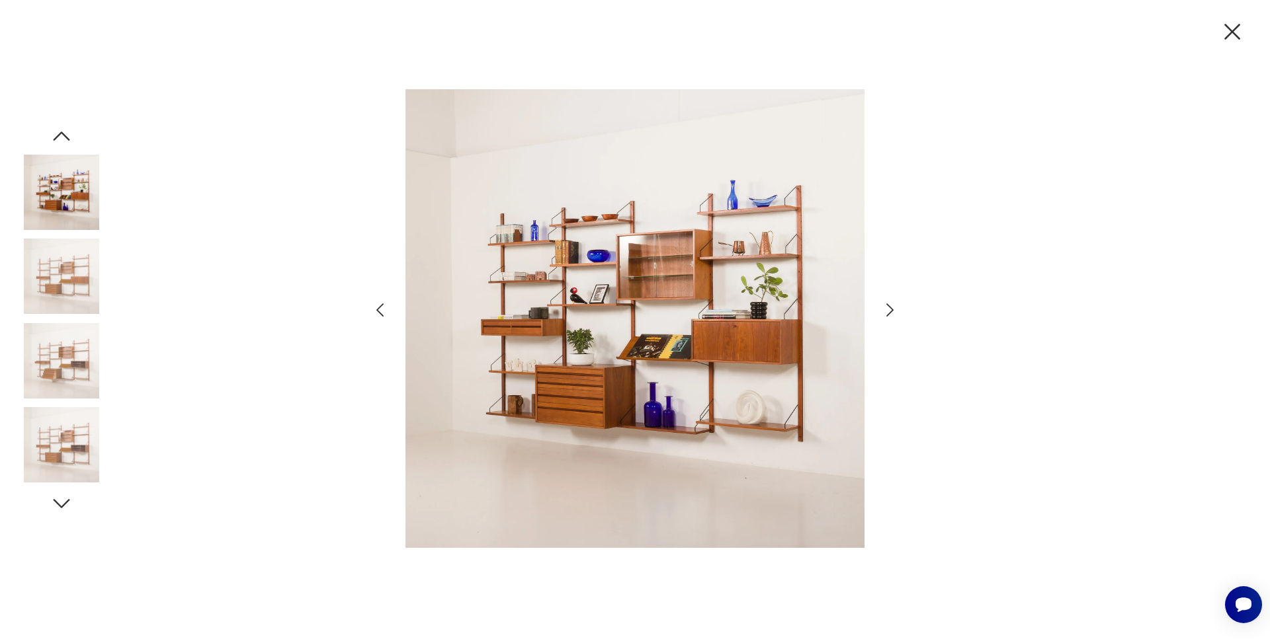
click at [891, 311] on icon "button" at bounding box center [889, 310] width 7 height 13
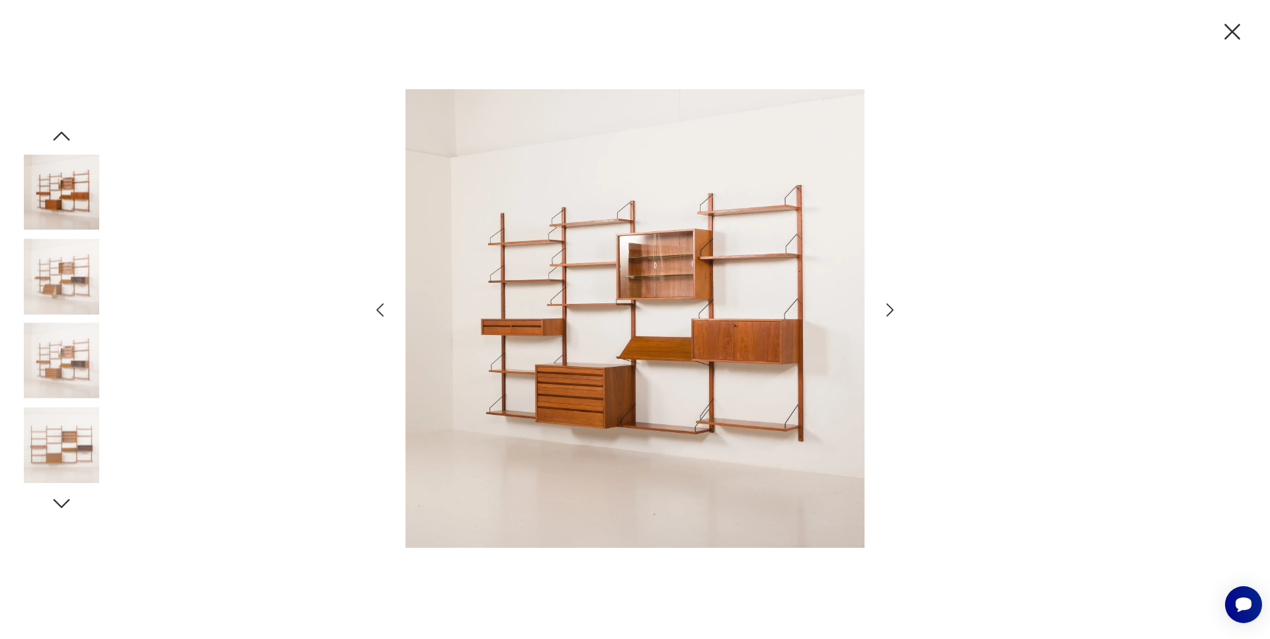
click at [891, 311] on icon "button" at bounding box center [889, 310] width 7 height 13
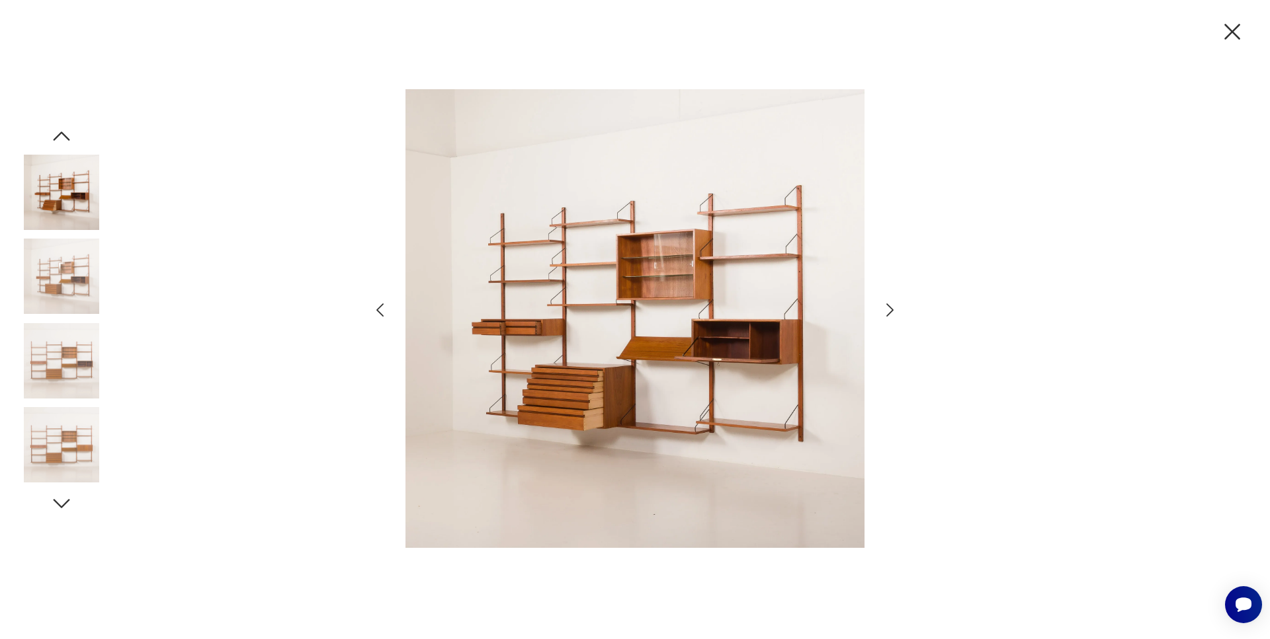
click at [891, 311] on icon "button" at bounding box center [889, 310] width 7 height 13
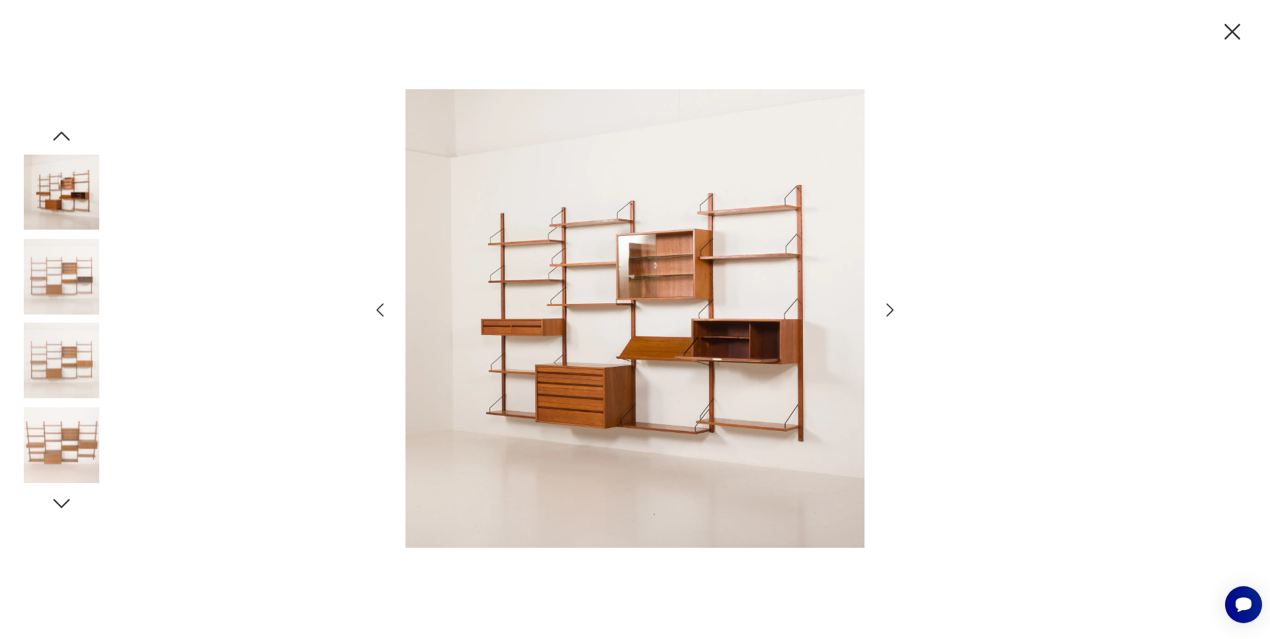
click at [891, 311] on icon "button" at bounding box center [889, 310] width 7 height 13
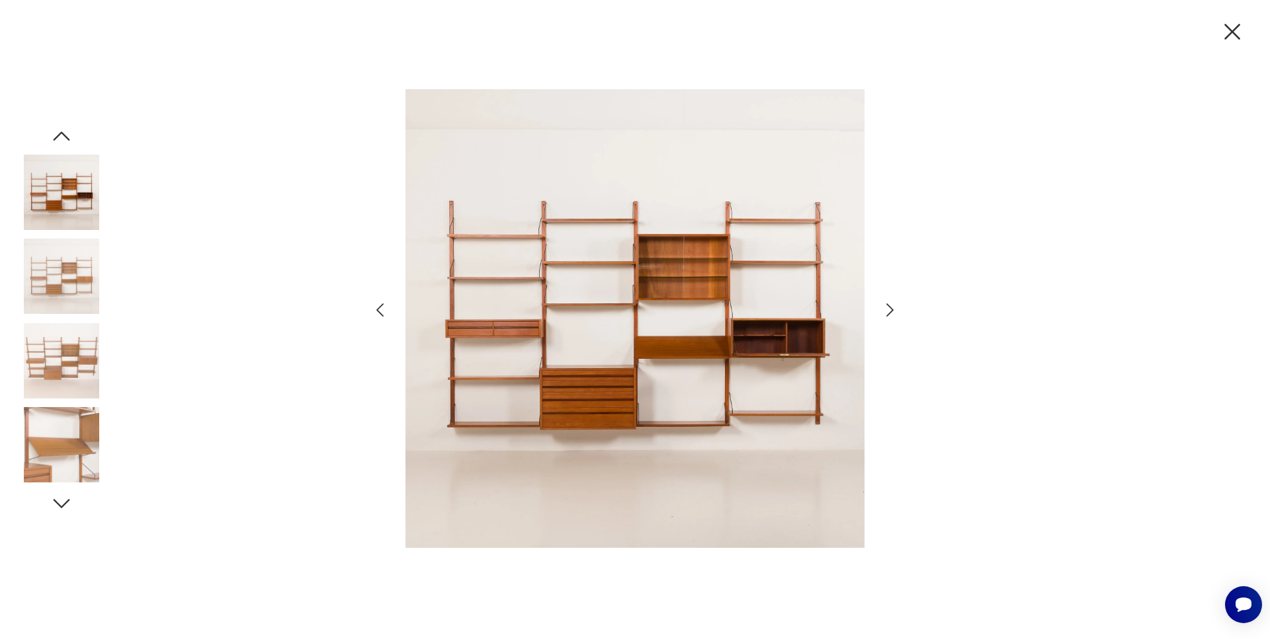
click at [891, 311] on icon "button" at bounding box center [889, 310] width 7 height 13
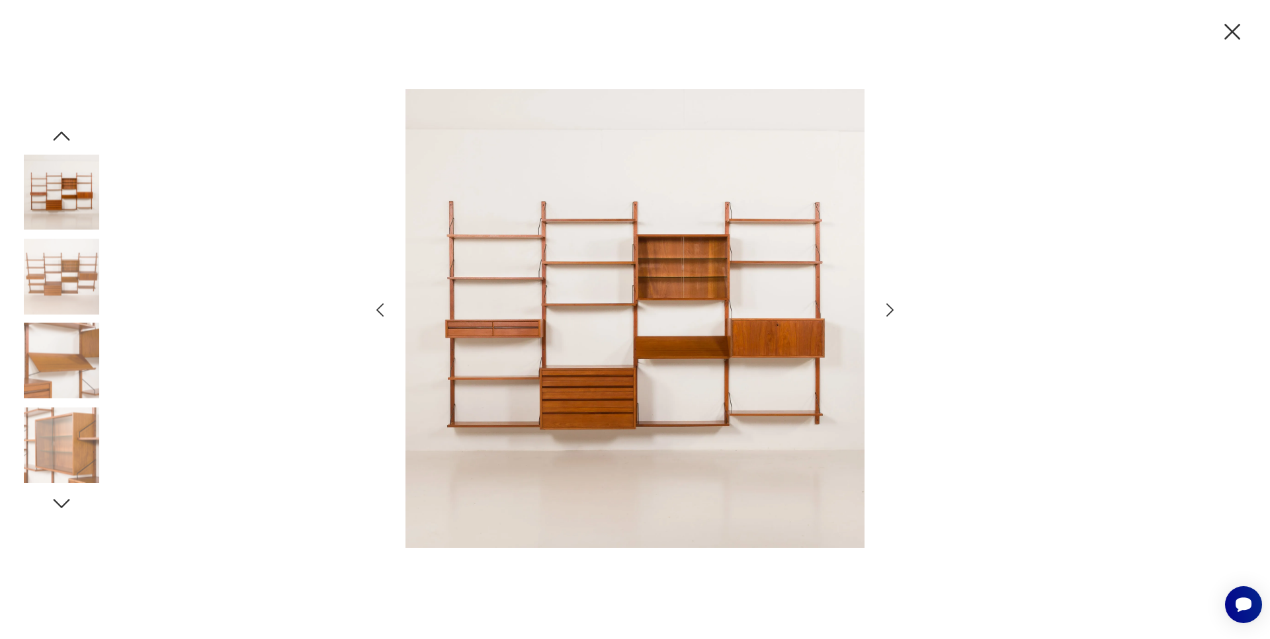
click at [891, 311] on icon "button" at bounding box center [889, 310] width 7 height 13
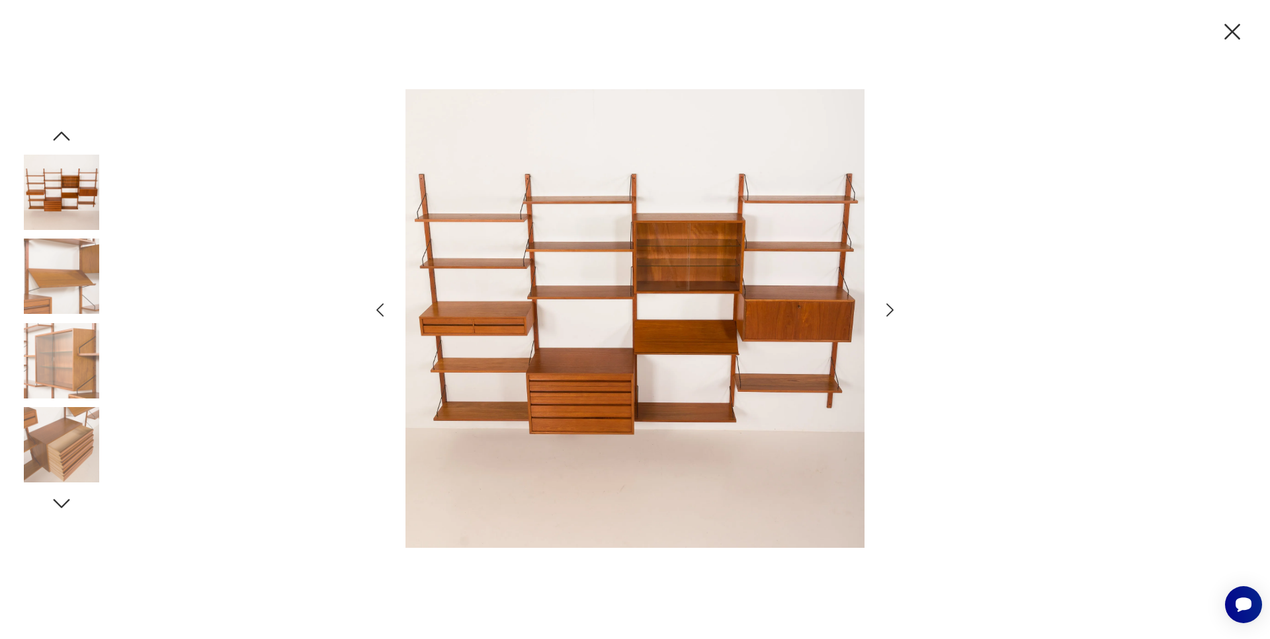
click at [891, 311] on icon "button" at bounding box center [889, 310] width 7 height 13
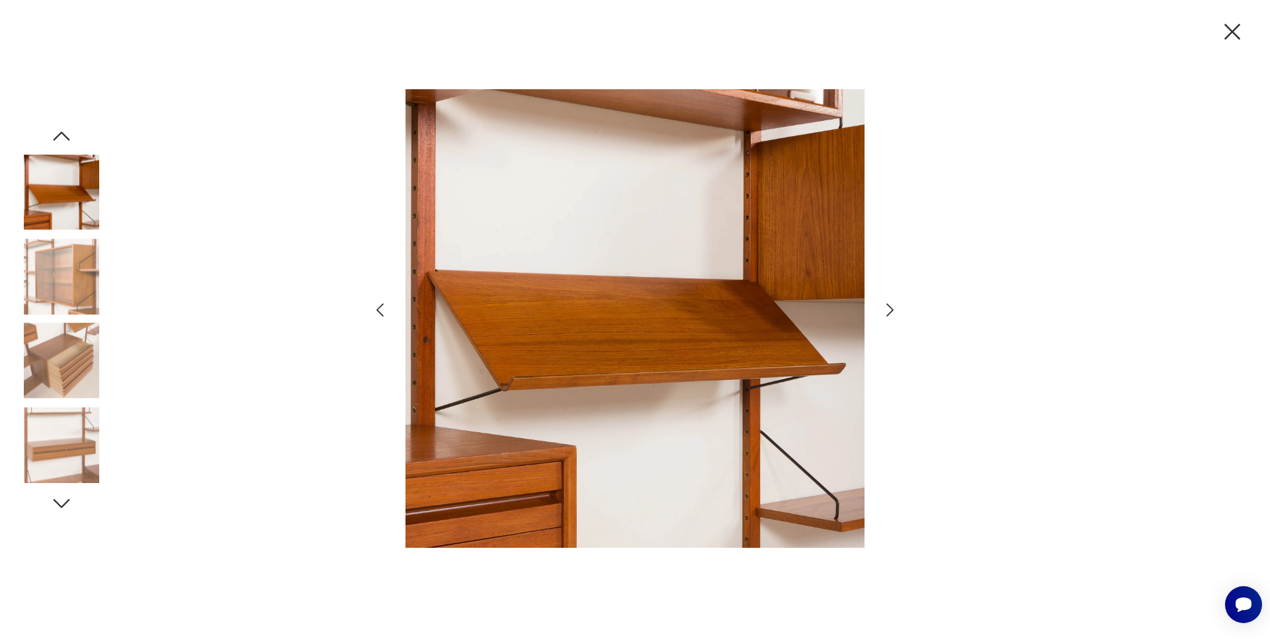
click at [891, 311] on icon "button" at bounding box center [889, 310] width 7 height 13
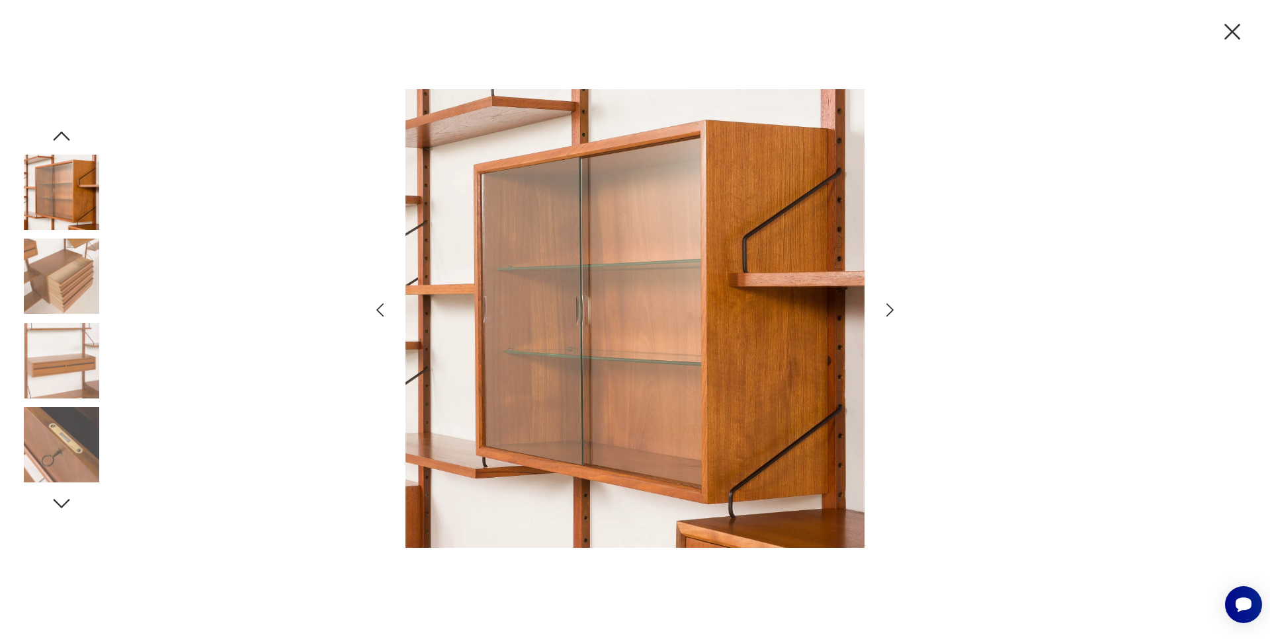
click at [891, 311] on icon "button" at bounding box center [889, 310] width 7 height 13
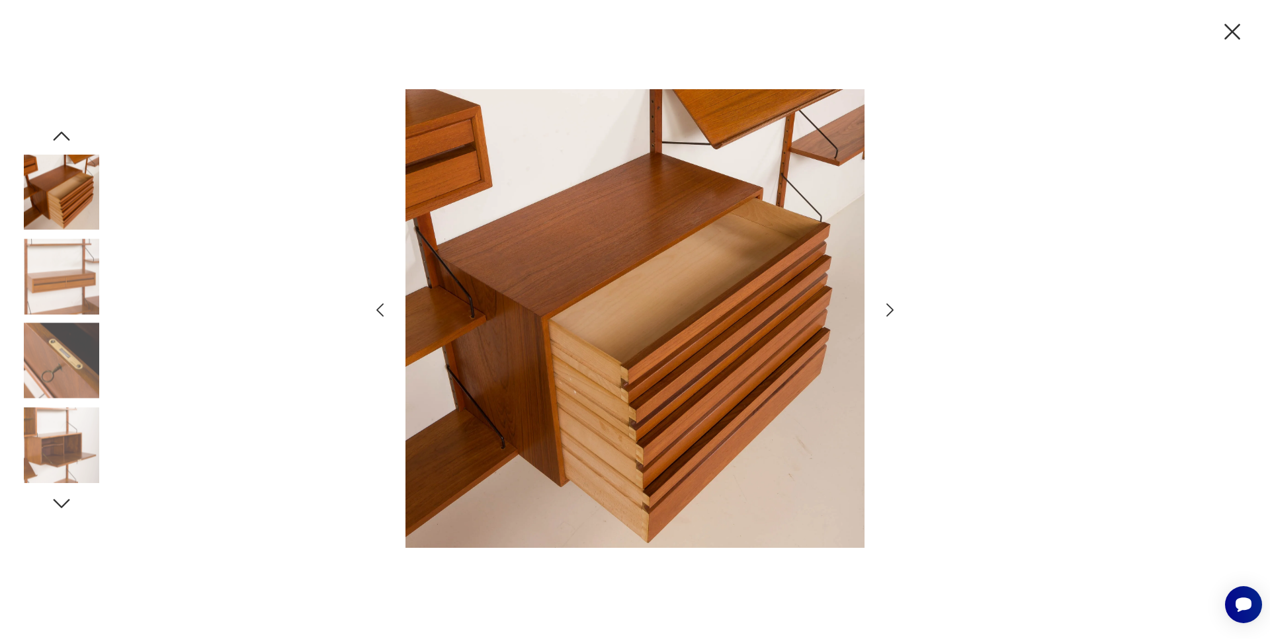
click at [891, 311] on icon "button" at bounding box center [889, 310] width 7 height 13
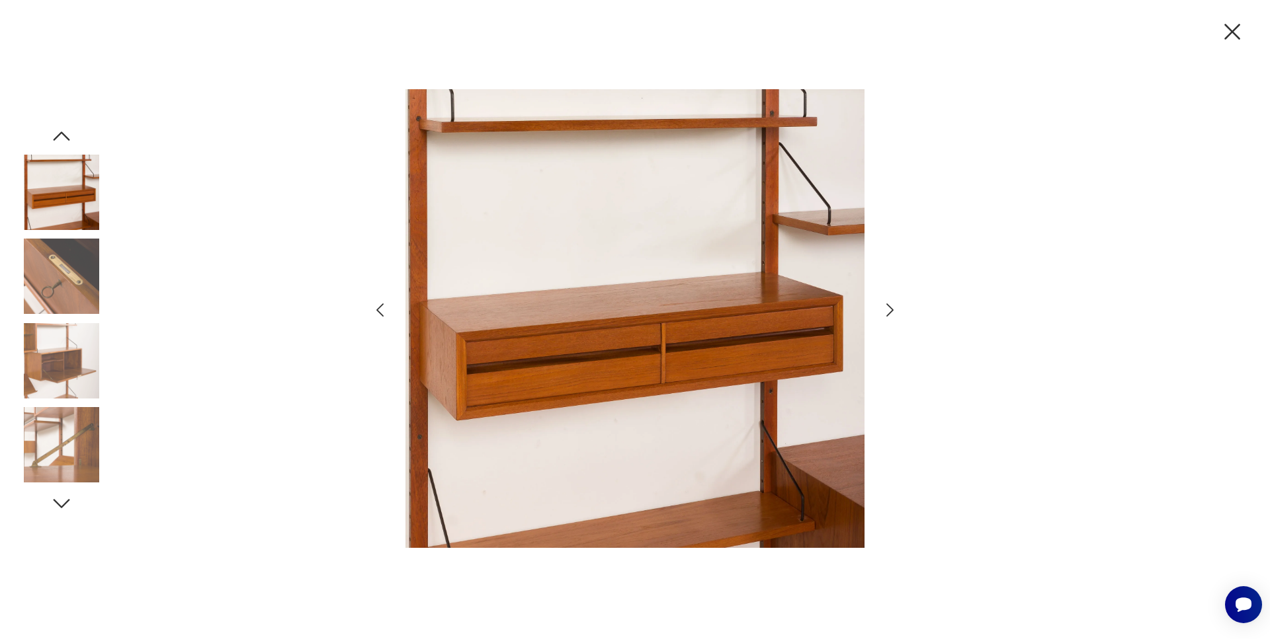
click at [891, 311] on icon "button" at bounding box center [889, 310] width 7 height 13
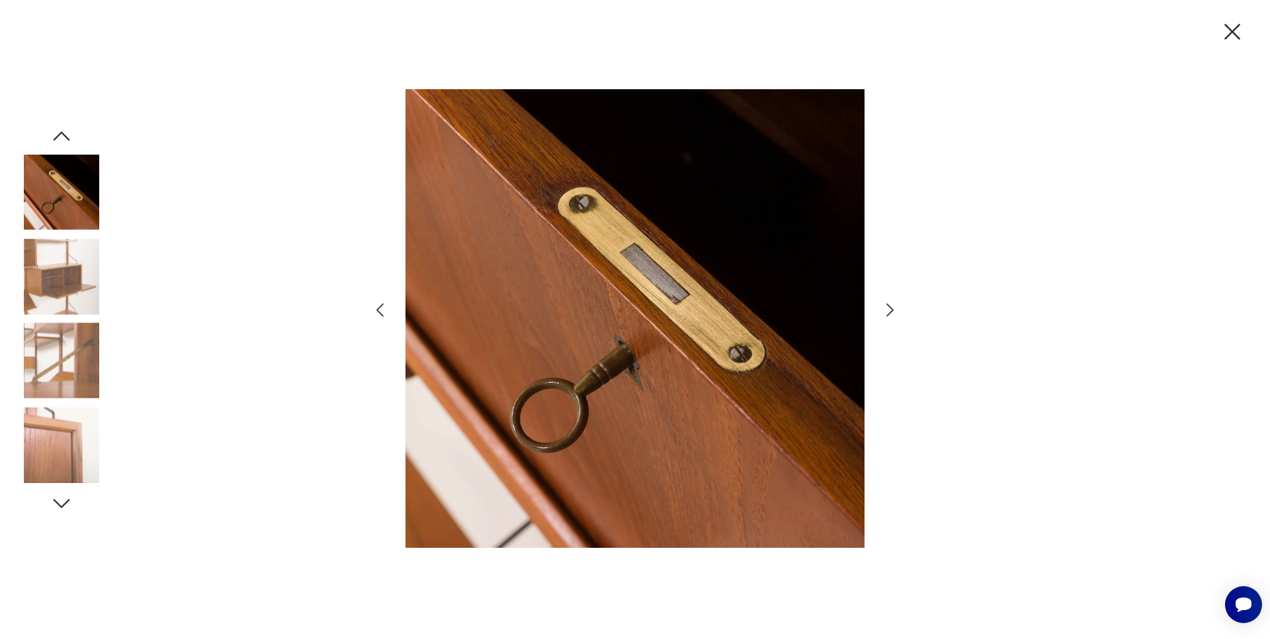
click at [891, 311] on icon "button" at bounding box center [889, 310] width 7 height 13
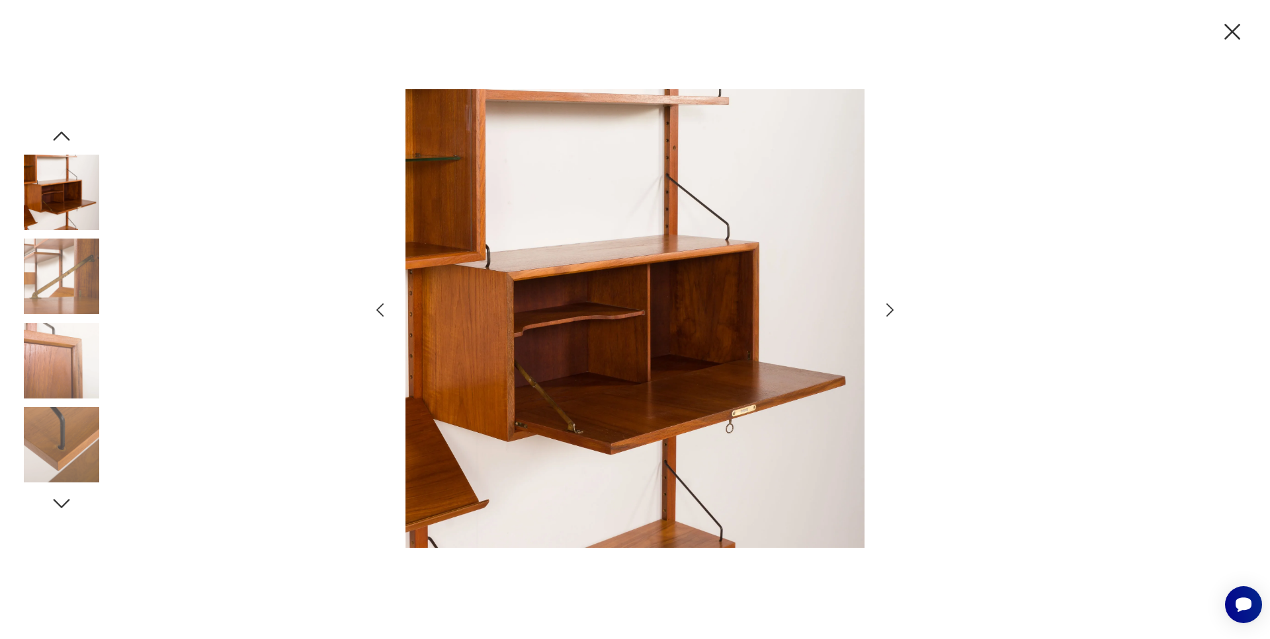
click at [891, 311] on icon "button" at bounding box center [889, 310] width 7 height 13
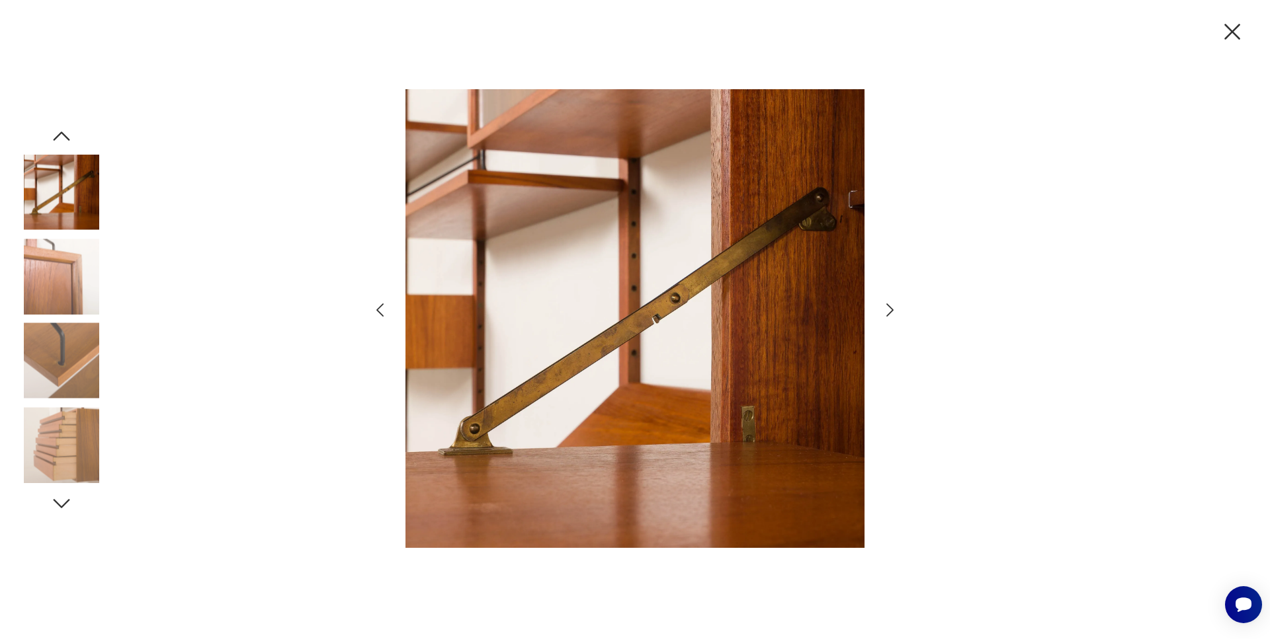
click at [889, 313] on icon "button" at bounding box center [889, 310] width 7 height 13
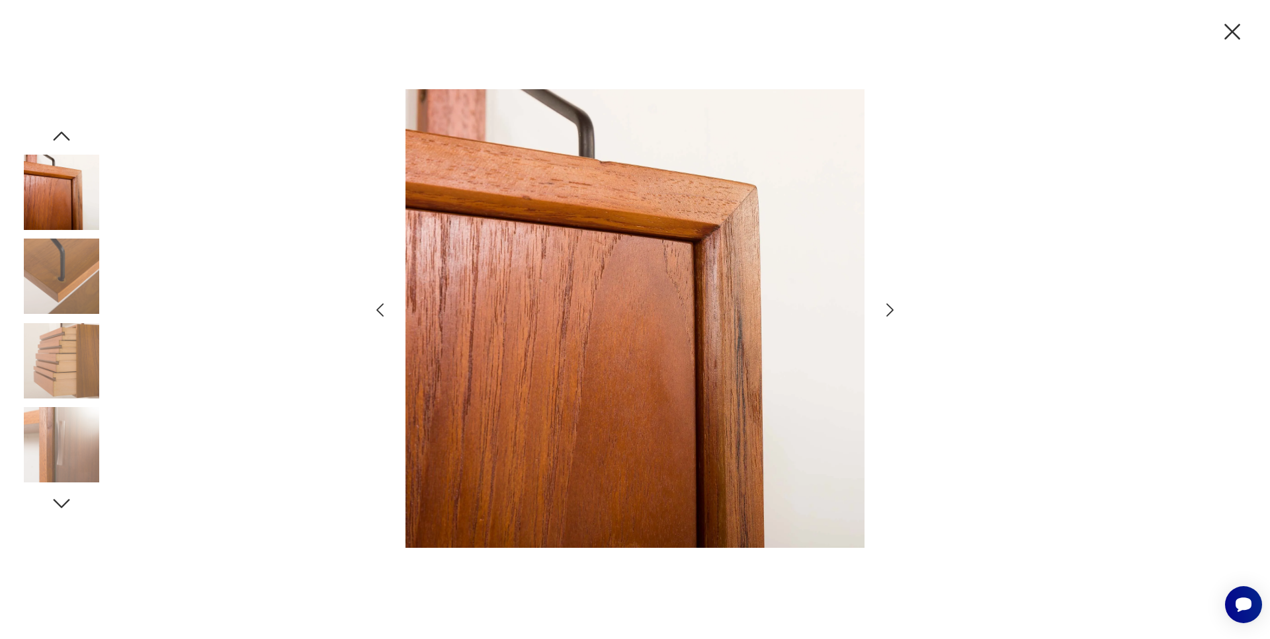
click at [889, 313] on icon "button" at bounding box center [889, 310] width 7 height 13
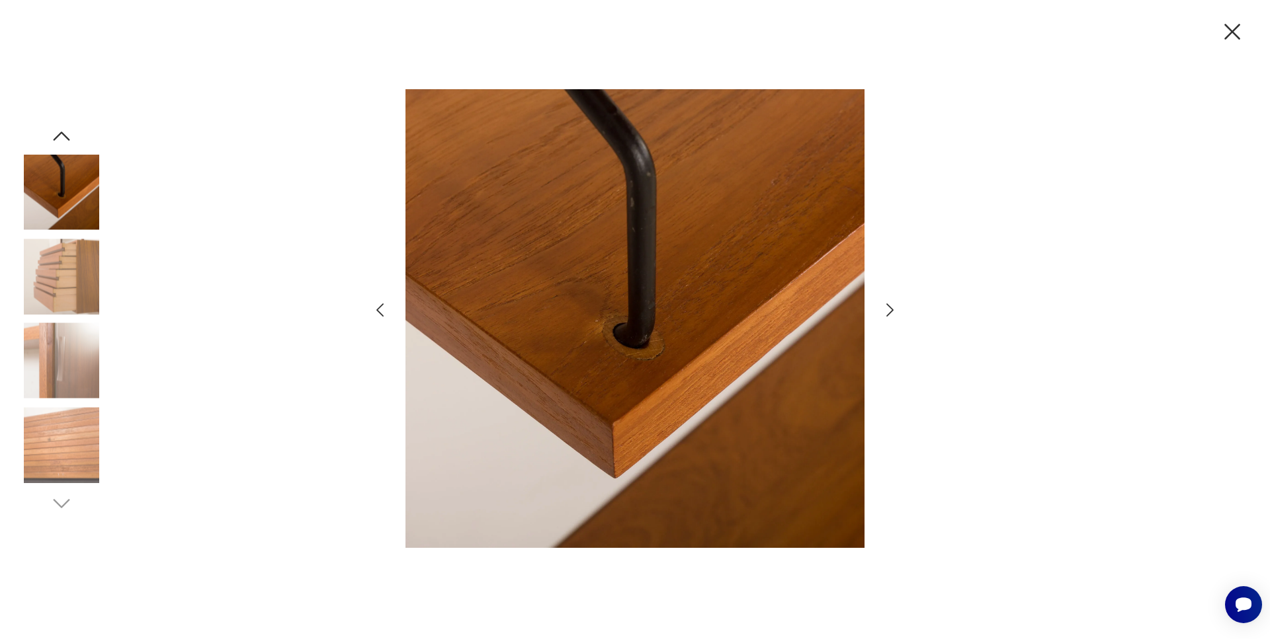
click at [889, 313] on icon "button" at bounding box center [889, 310] width 7 height 13
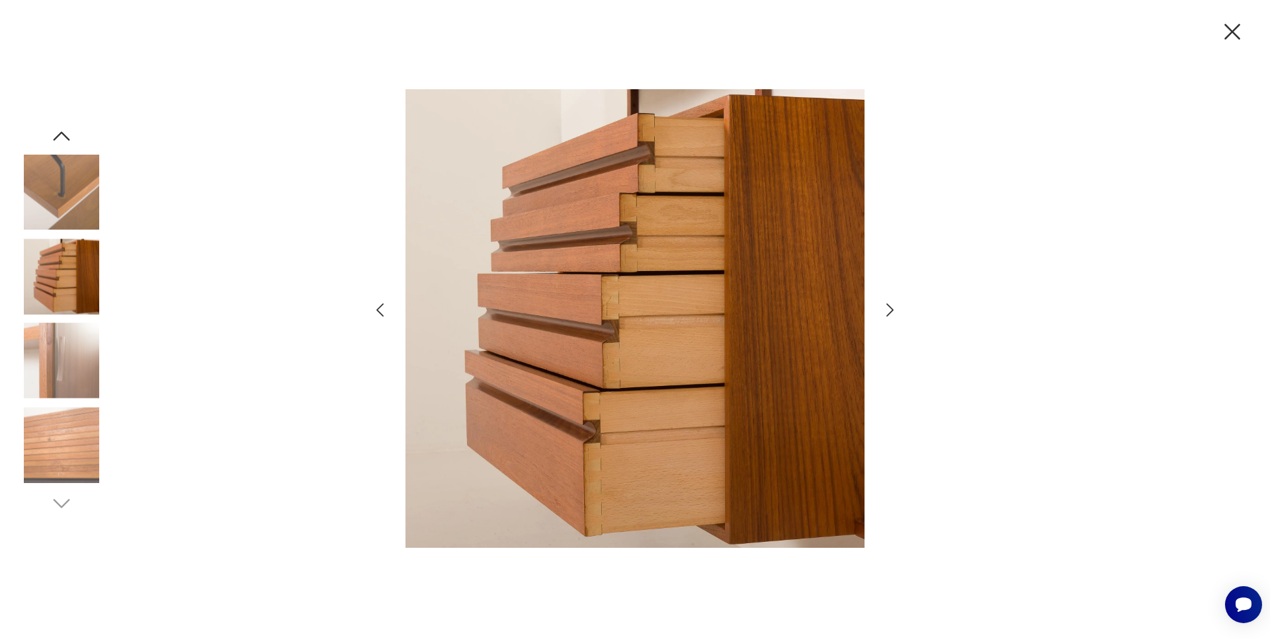
click at [889, 313] on icon "button" at bounding box center [889, 310] width 7 height 13
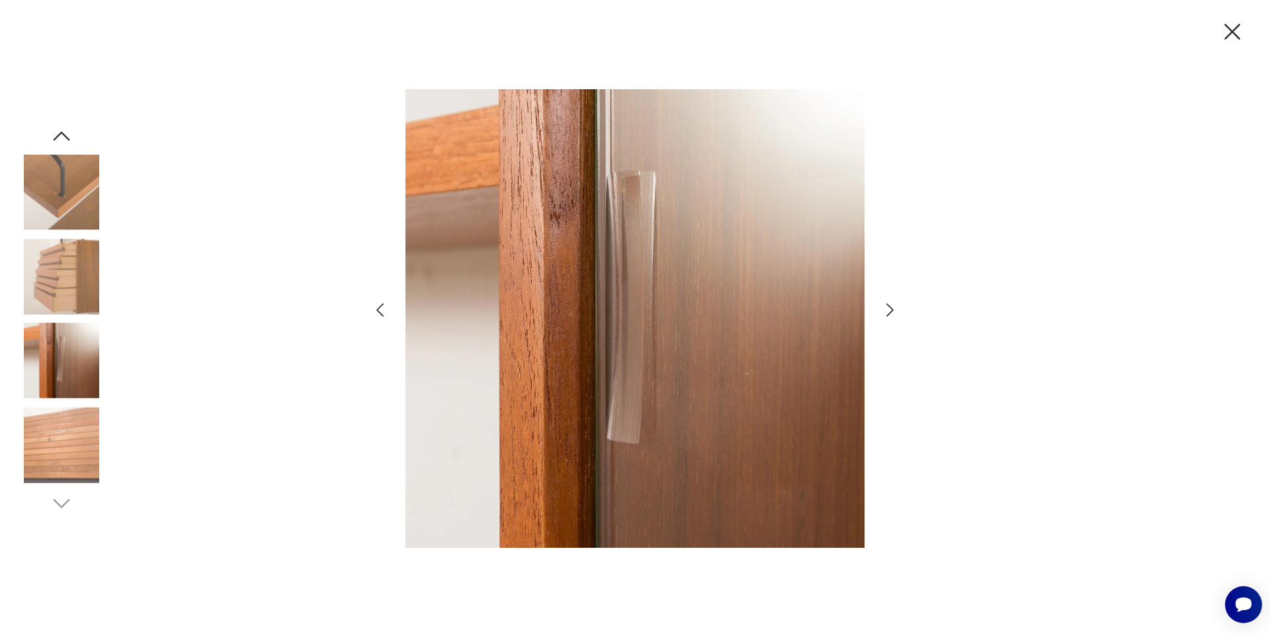
click at [889, 313] on icon "button" at bounding box center [889, 310] width 7 height 13
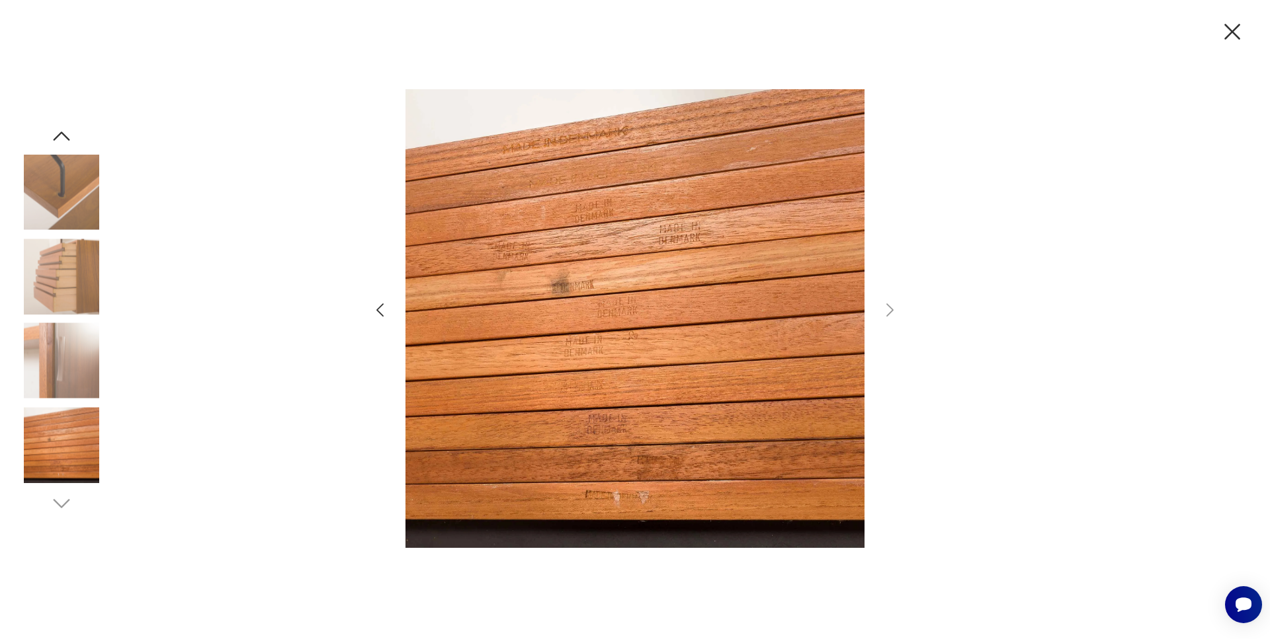
click at [1231, 28] on icon "button" at bounding box center [1232, 32] width 28 height 28
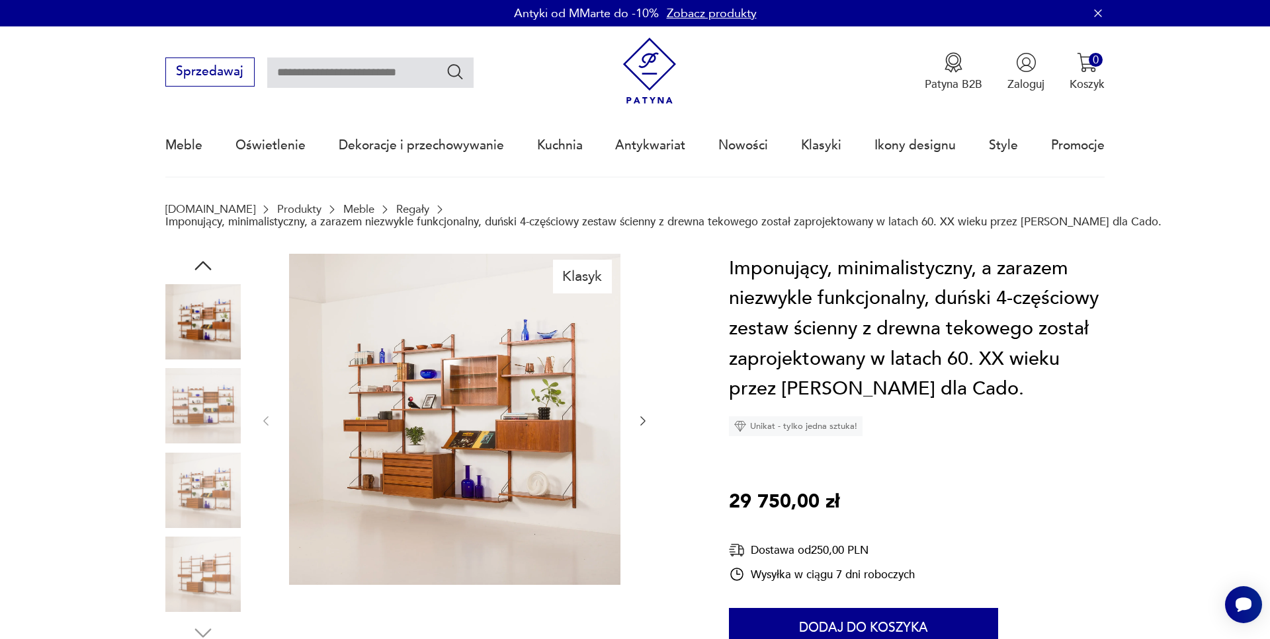
scroll to position [67, 0]
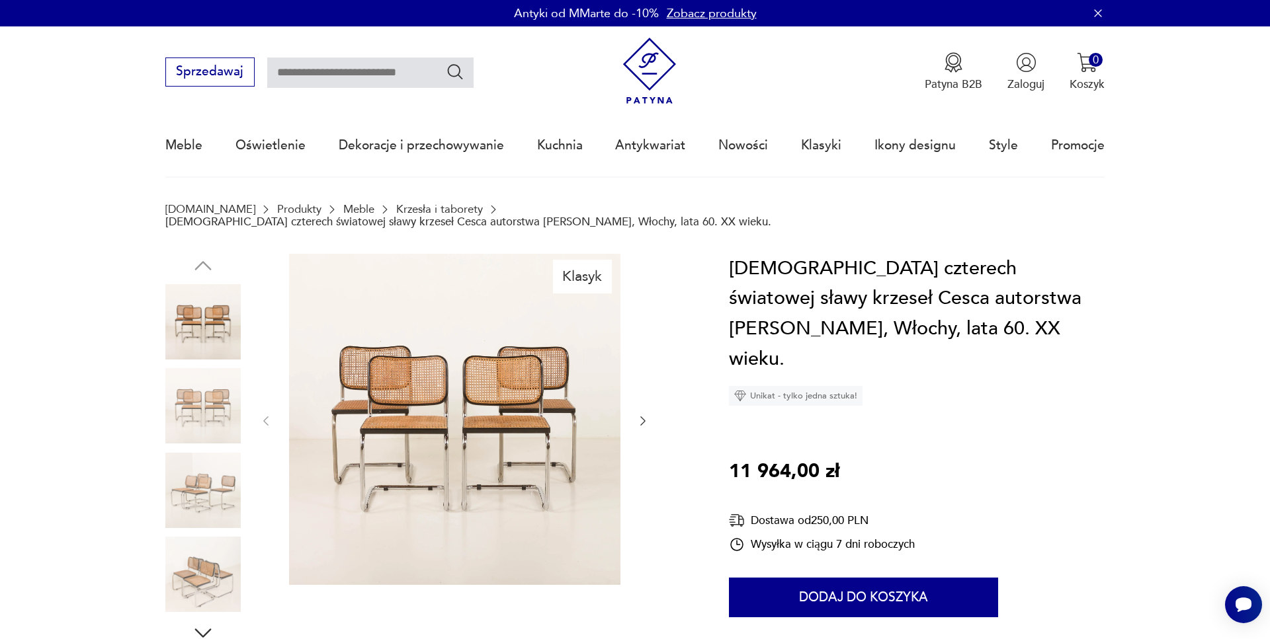
click at [546, 419] on img at bounding box center [454, 419] width 331 height 331
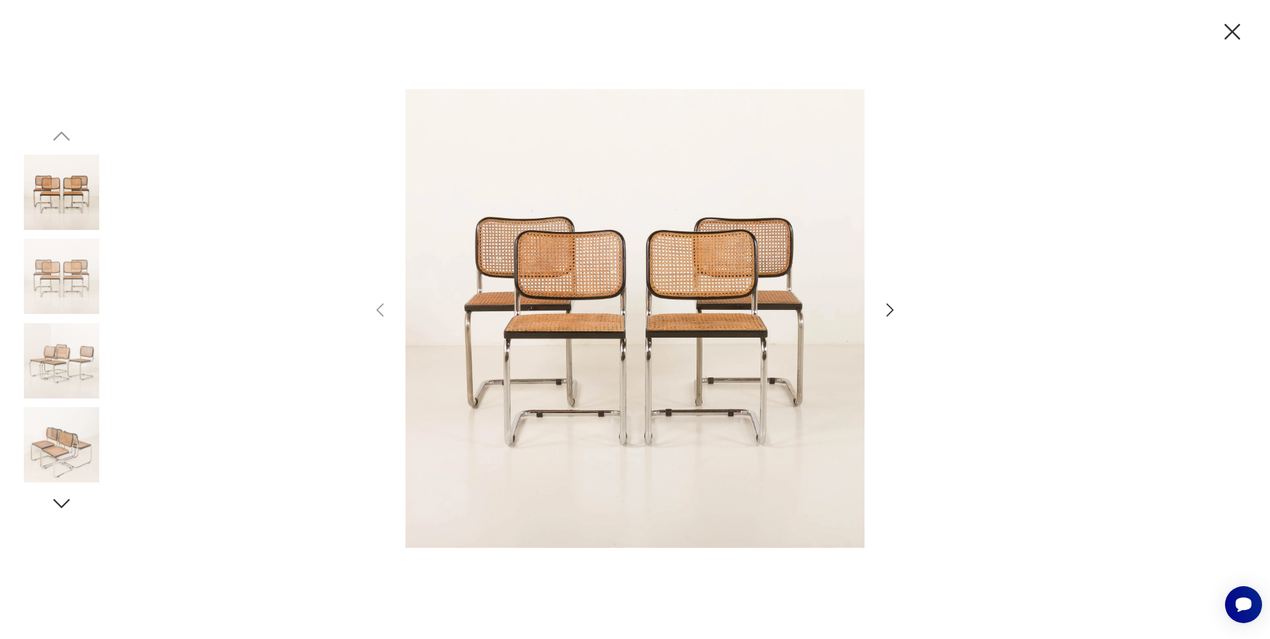
click at [889, 309] on icon "button" at bounding box center [889, 310] width 19 height 19
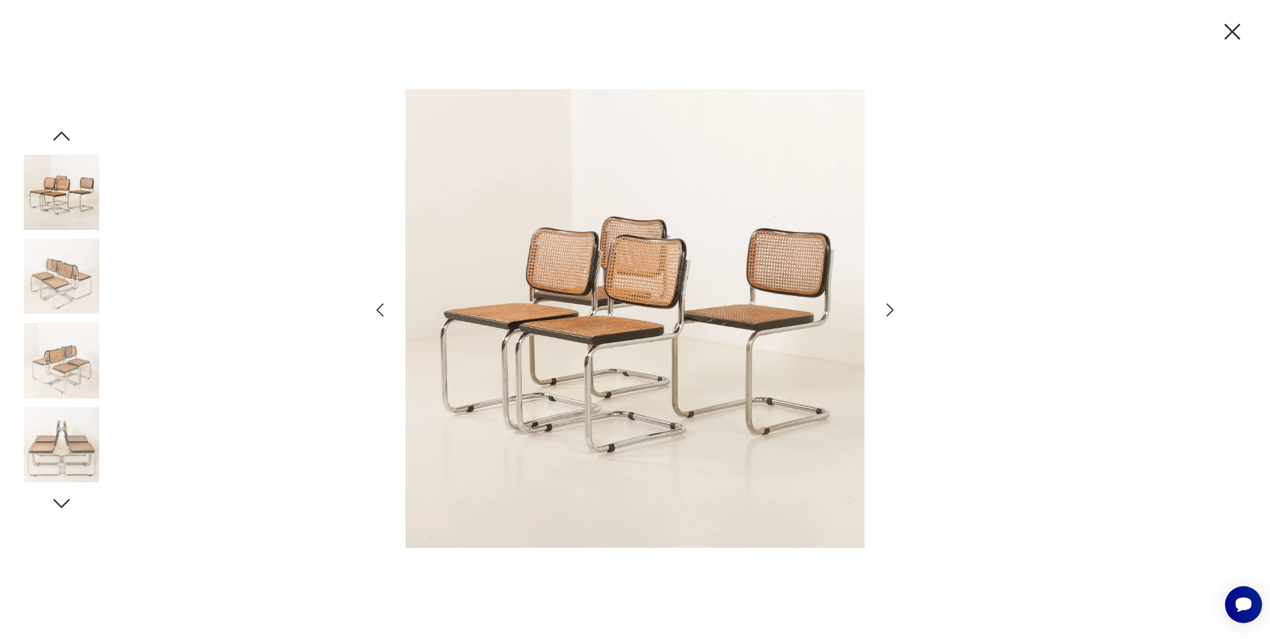
click at [889, 309] on icon "button" at bounding box center [889, 310] width 19 height 19
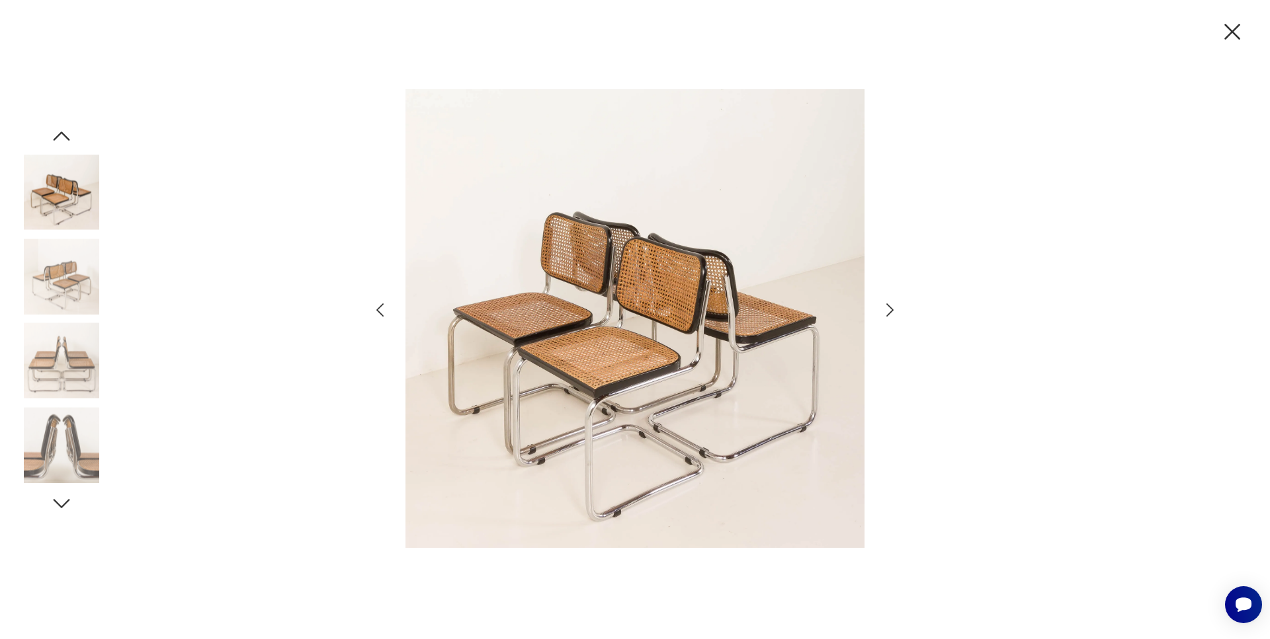
click at [889, 309] on icon "button" at bounding box center [889, 310] width 19 height 19
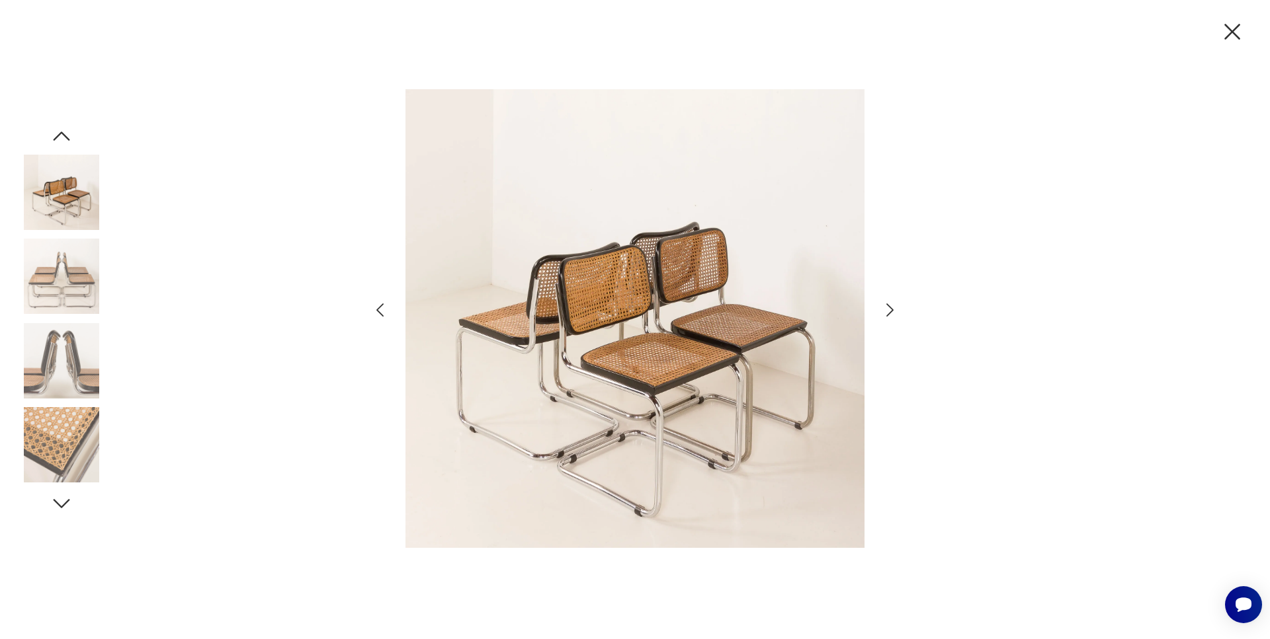
click at [889, 309] on icon "button" at bounding box center [889, 310] width 19 height 19
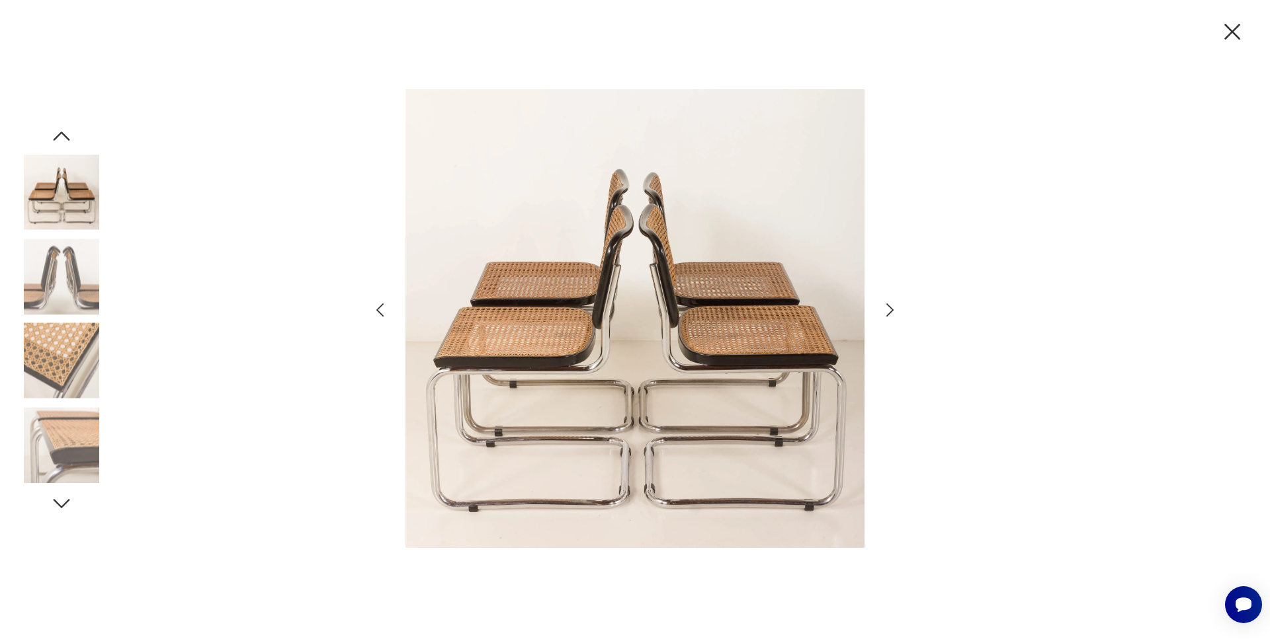
click at [889, 309] on icon "button" at bounding box center [889, 310] width 19 height 19
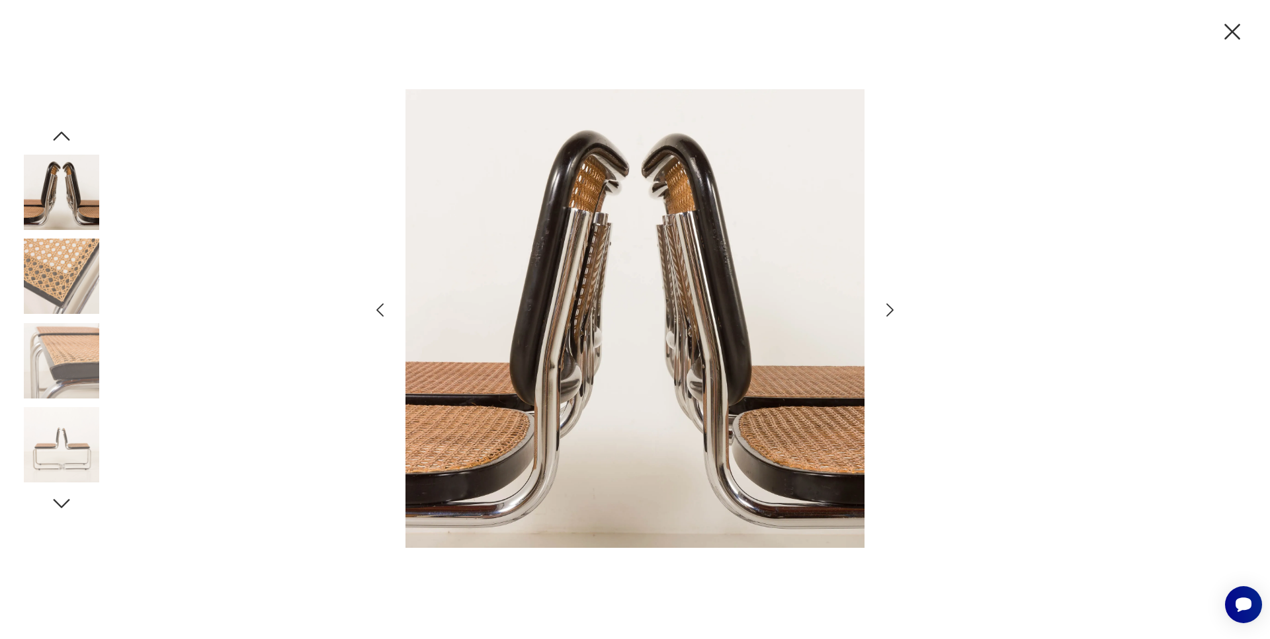
click at [889, 309] on icon "button" at bounding box center [889, 310] width 19 height 19
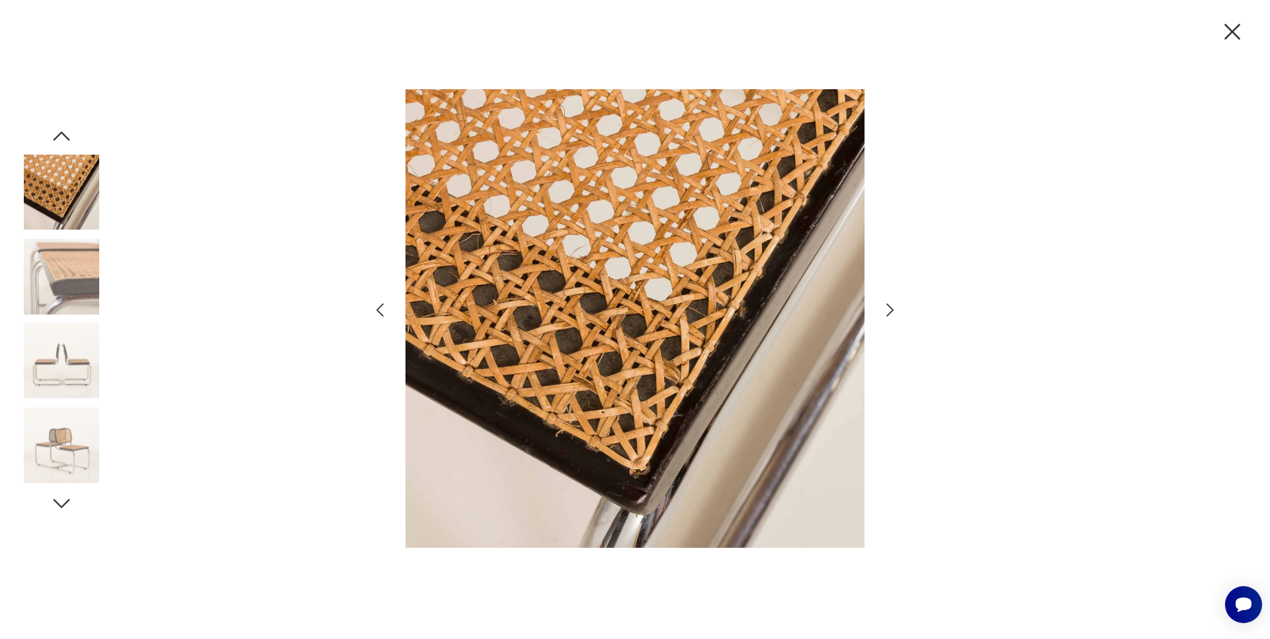
click at [889, 309] on icon "button" at bounding box center [889, 310] width 19 height 19
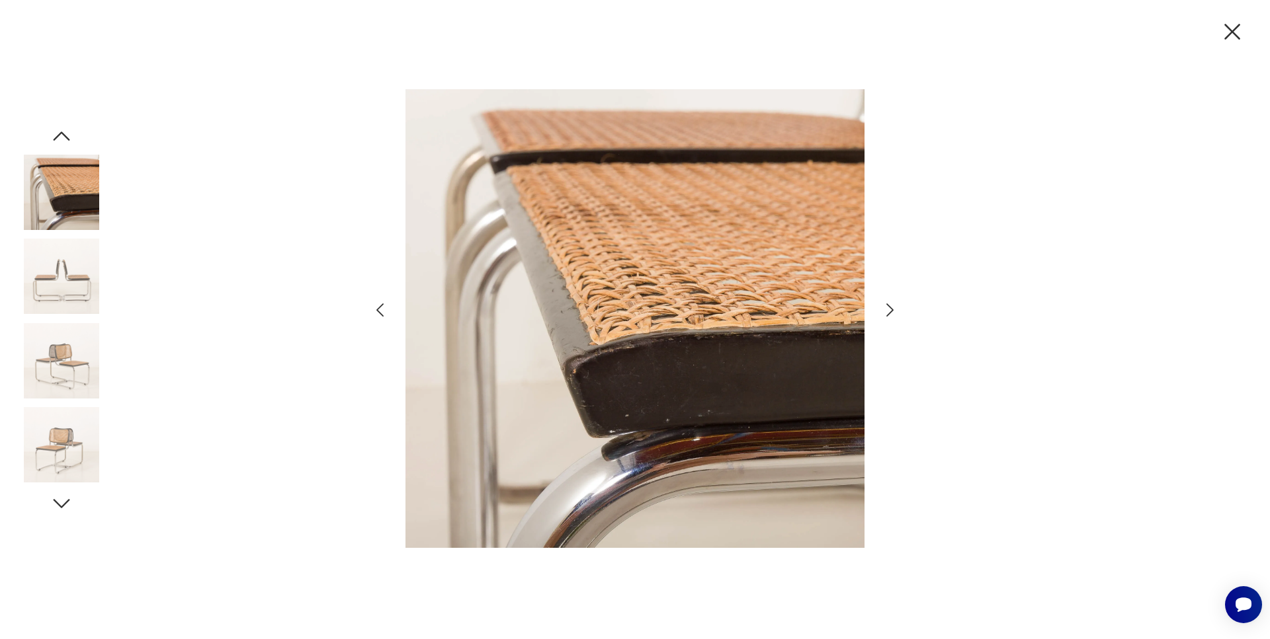
click at [889, 309] on icon "button" at bounding box center [889, 310] width 19 height 19
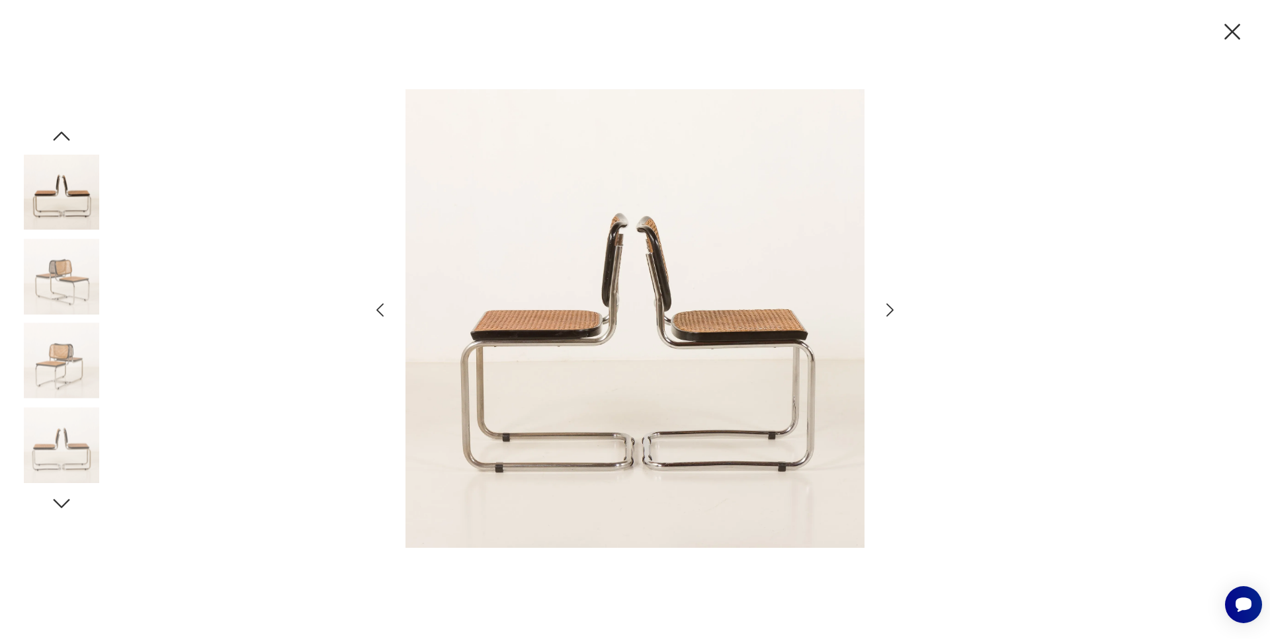
click at [889, 309] on icon "button" at bounding box center [889, 310] width 19 height 19
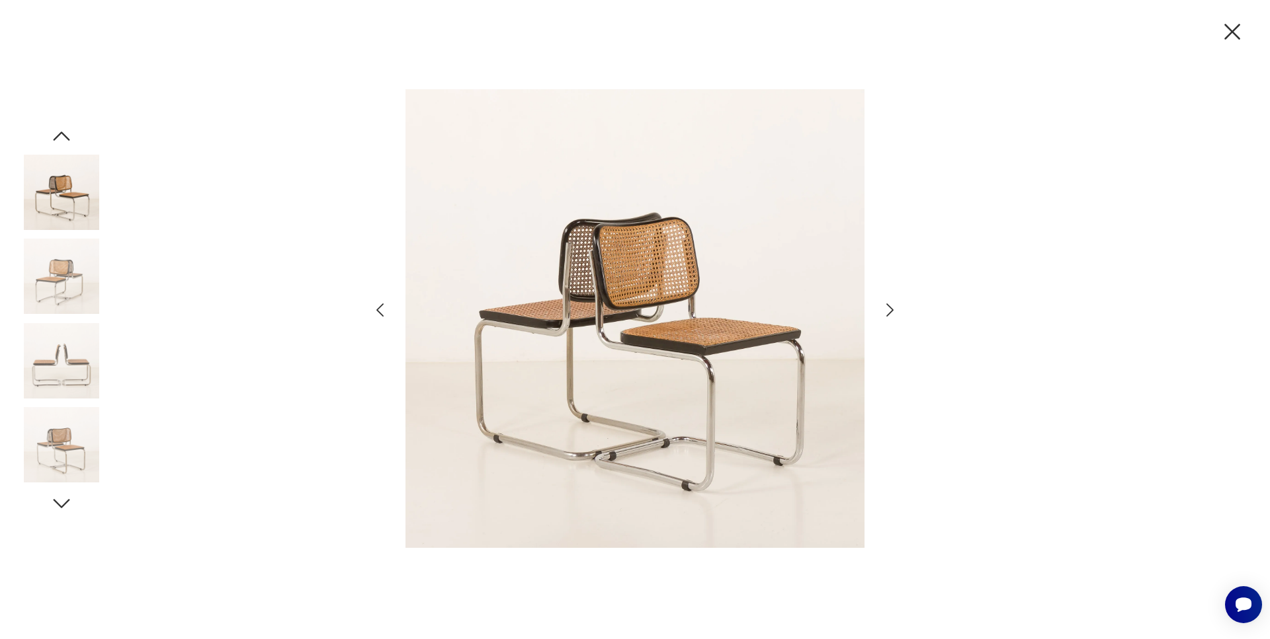
click at [889, 309] on icon "button" at bounding box center [889, 310] width 19 height 19
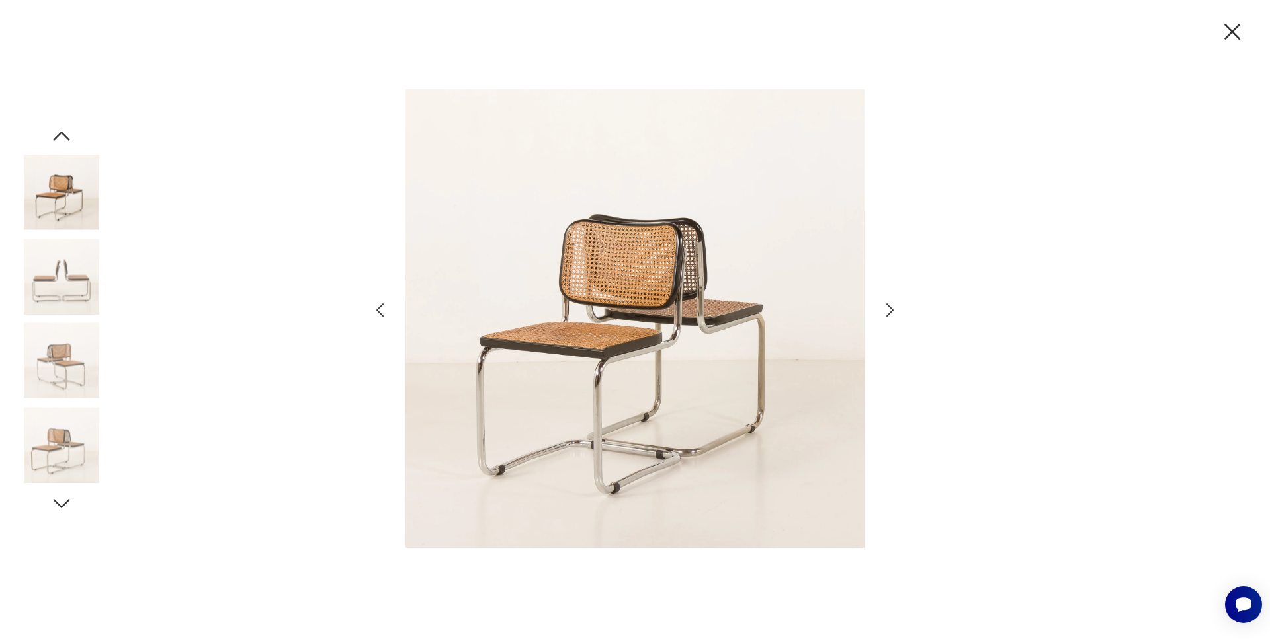
click at [889, 309] on icon "button" at bounding box center [889, 310] width 19 height 19
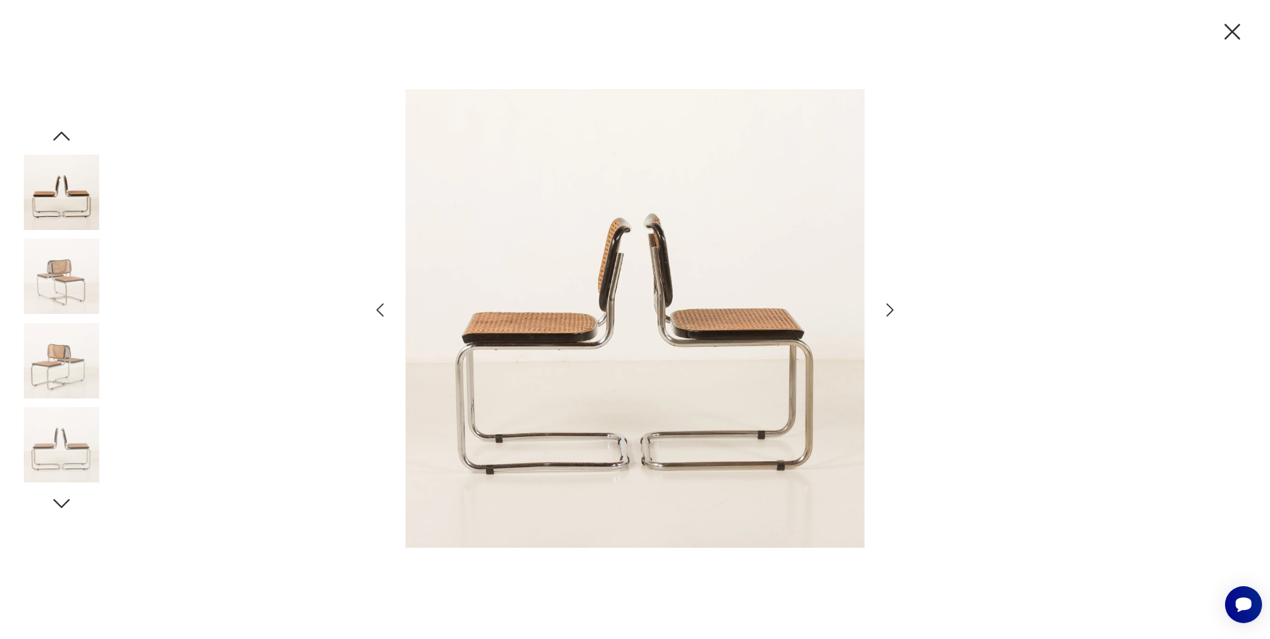
click at [889, 309] on icon "button" at bounding box center [889, 310] width 19 height 19
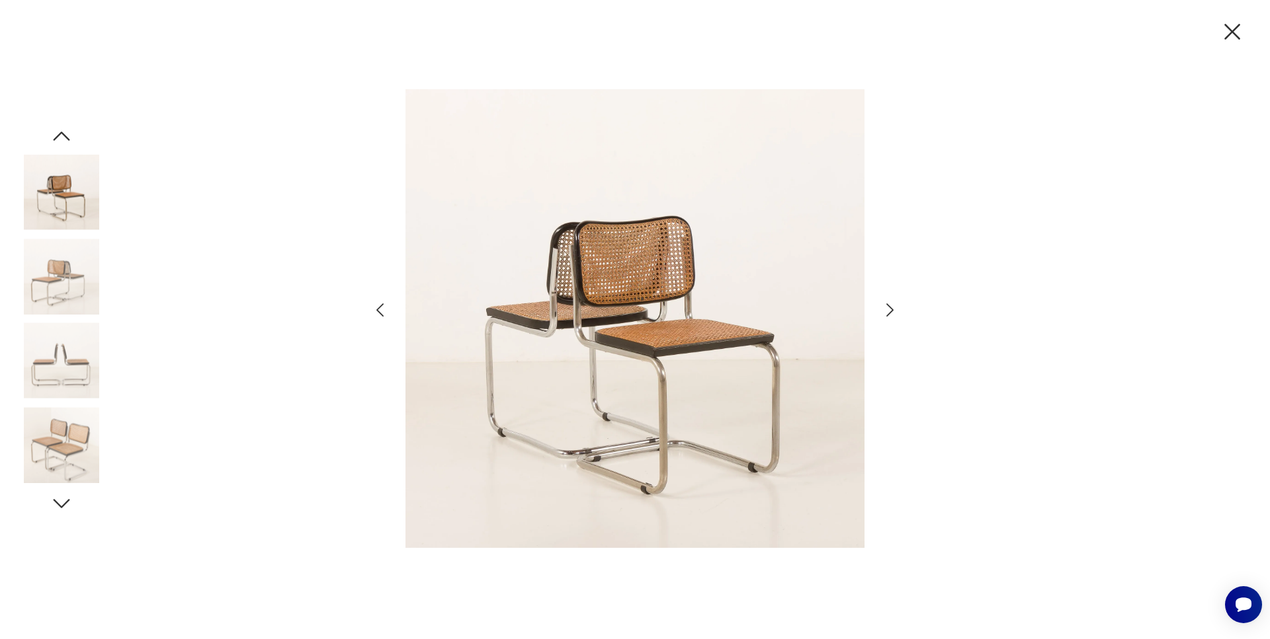
click at [1233, 36] on icon "button" at bounding box center [1232, 32] width 28 height 28
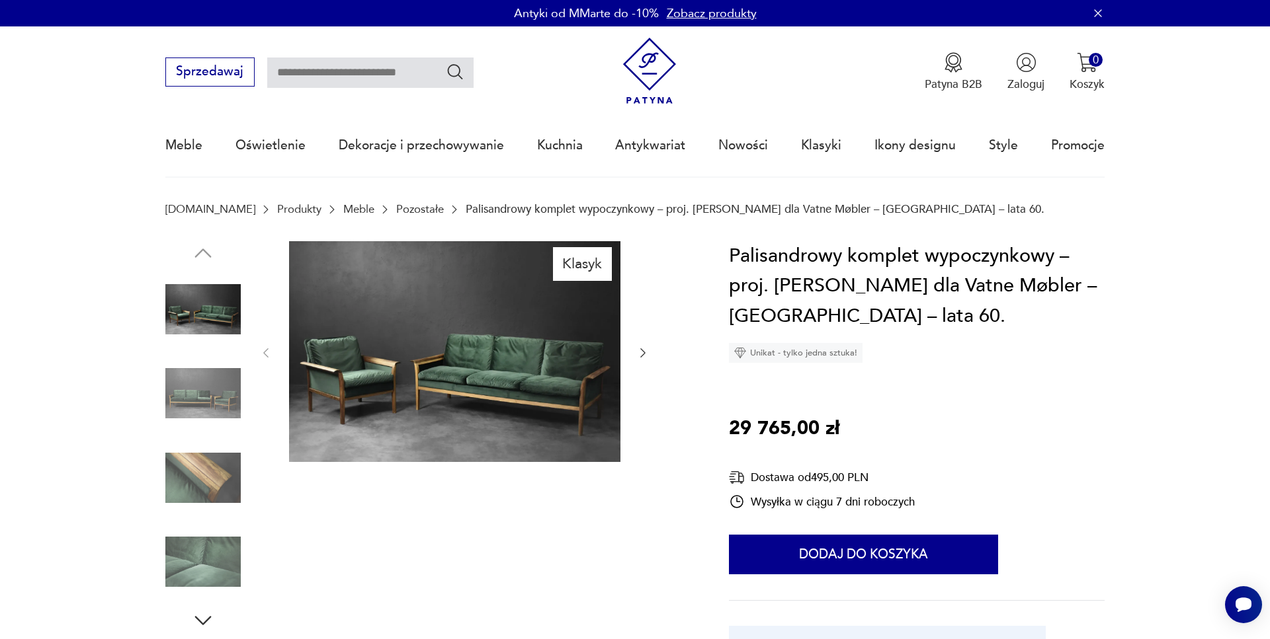
click at [448, 406] on img at bounding box center [454, 351] width 331 height 221
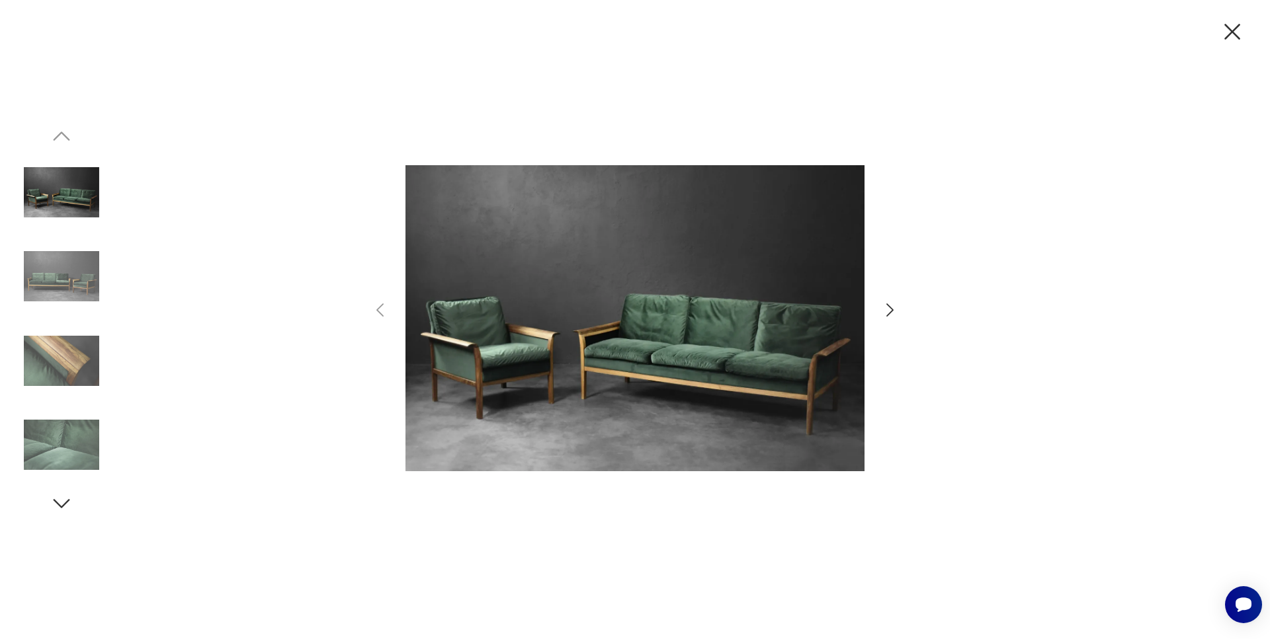
click at [893, 304] on icon "button" at bounding box center [889, 310] width 19 height 19
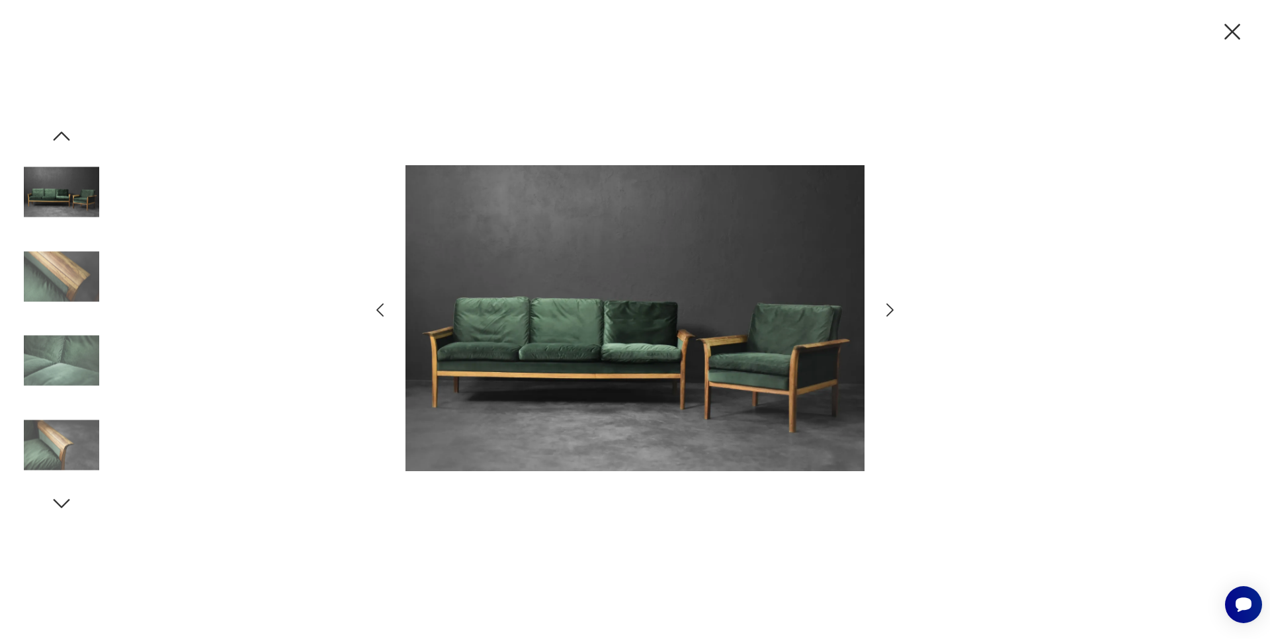
click at [893, 304] on icon "button" at bounding box center [889, 310] width 19 height 19
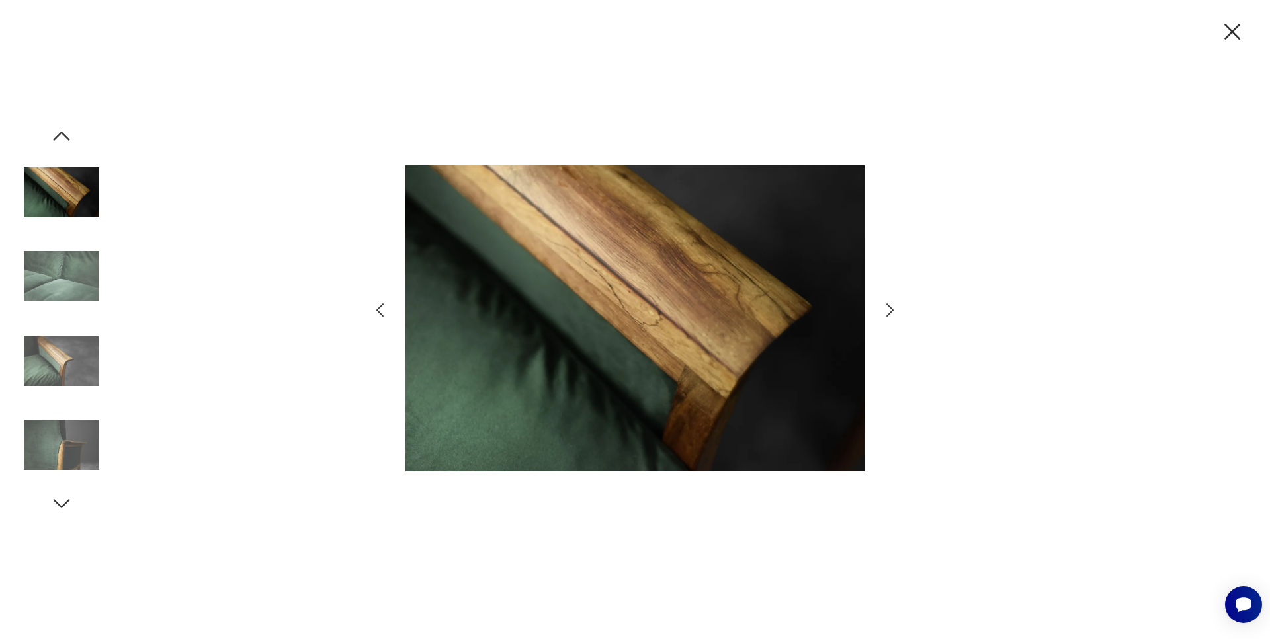
click at [893, 304] on icon "button" at bounding box center [889, 310] width 19 height 19
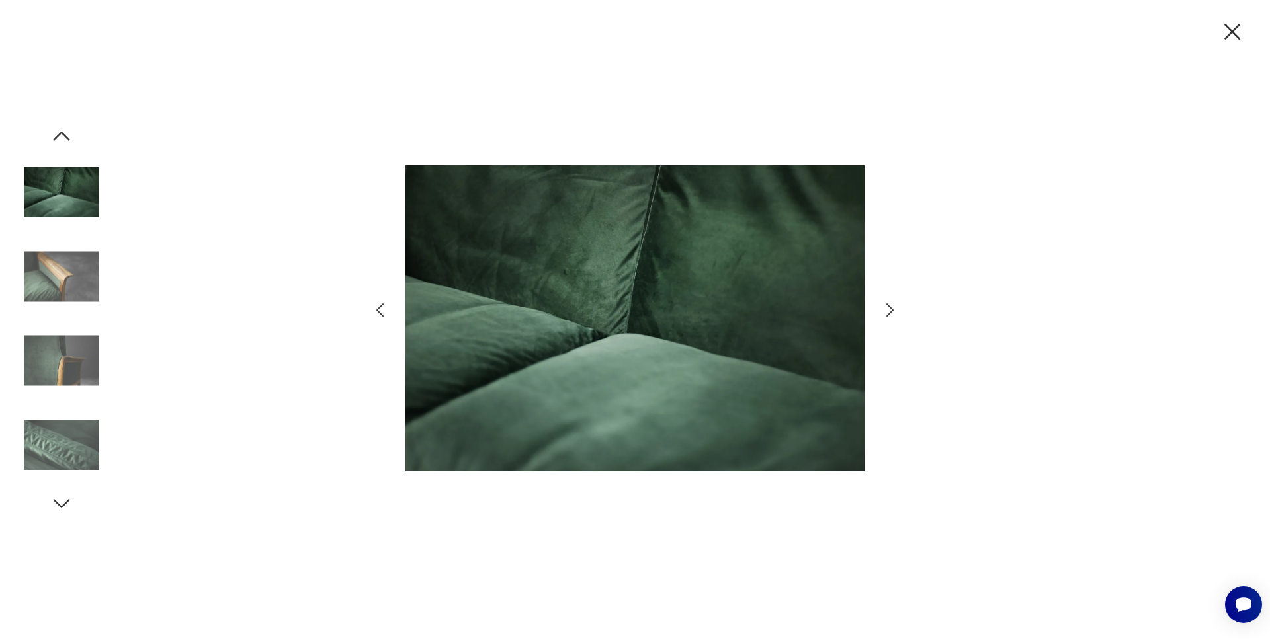
click at [893, 304] on icon "button" at bounding box center [889, 310] width 19 height 19
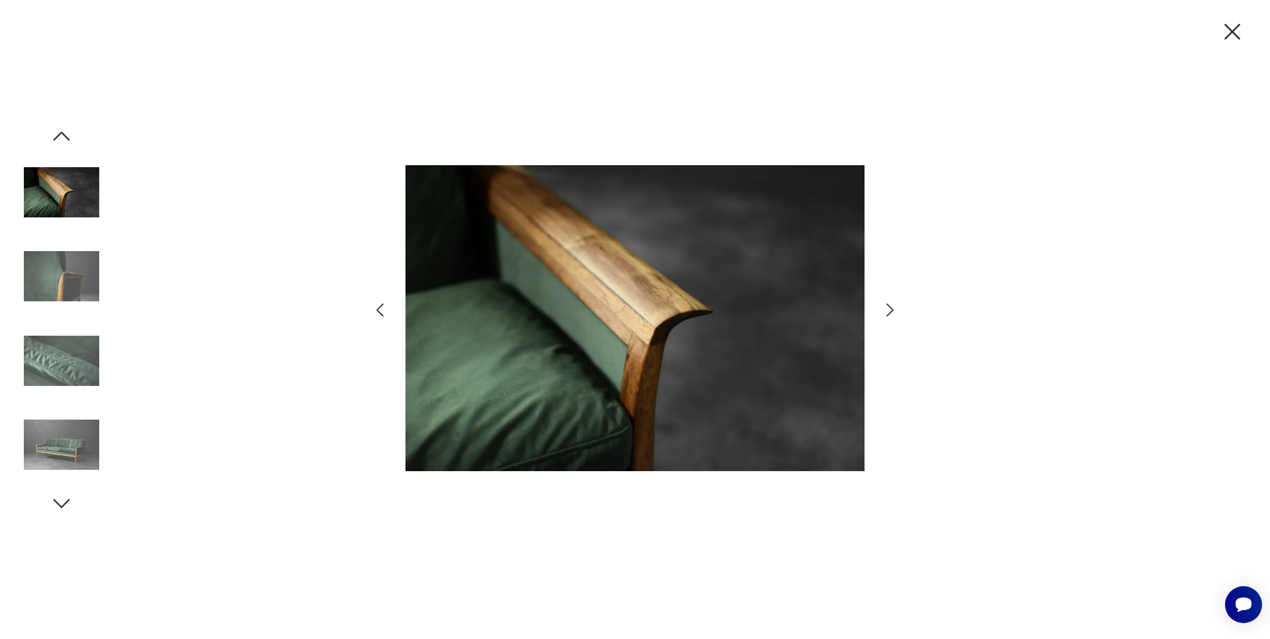
click at [893, 304] on icon "button" at bounding box center [889, 310] width 19 height 19
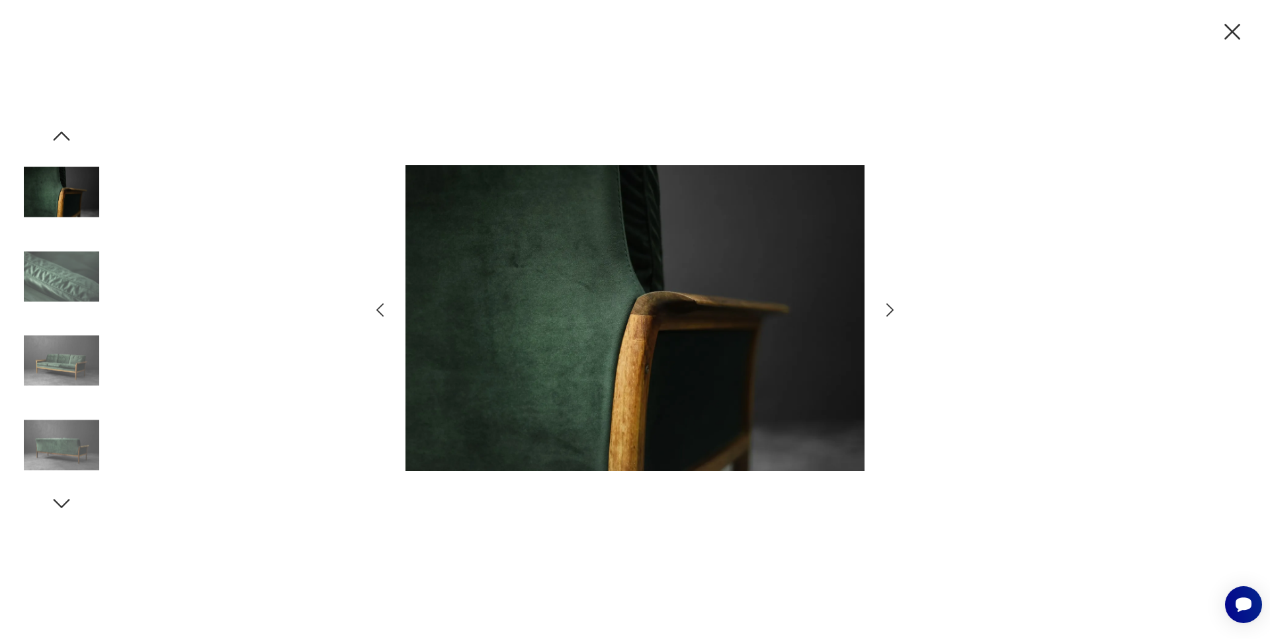
click at [893, 304] on icon "button" at bounding box center [889, 310] width 19 height 19
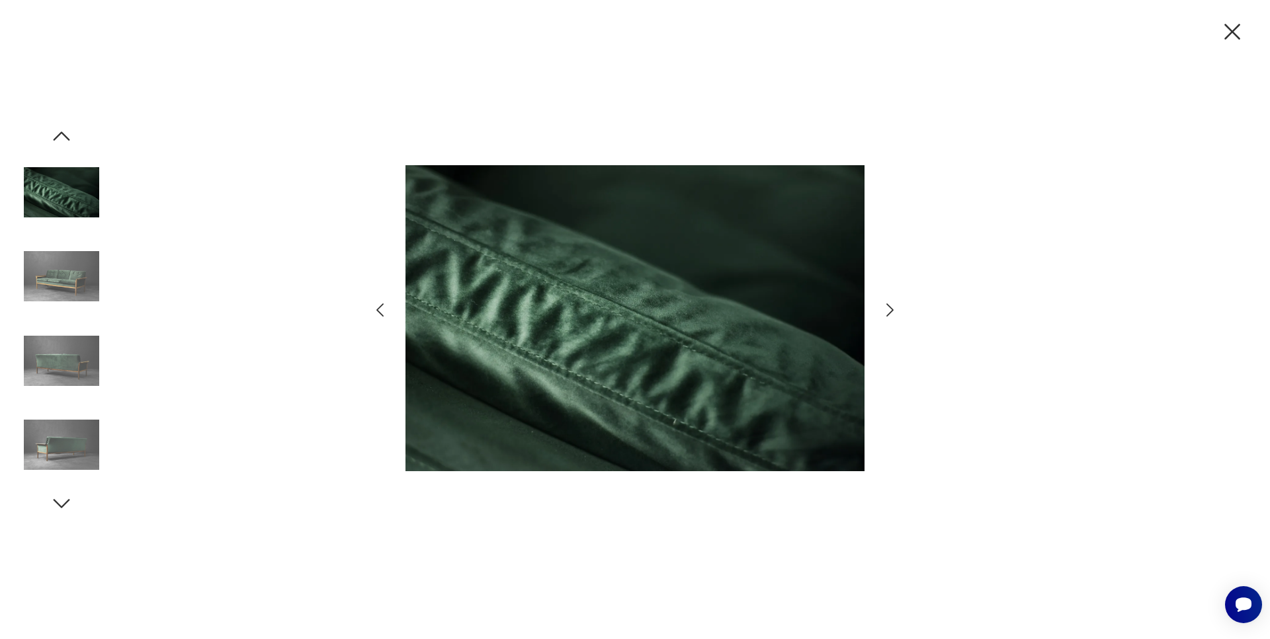
click at [893, 304] on icon "button" at bounding box center [889, 310] width 19 height 19
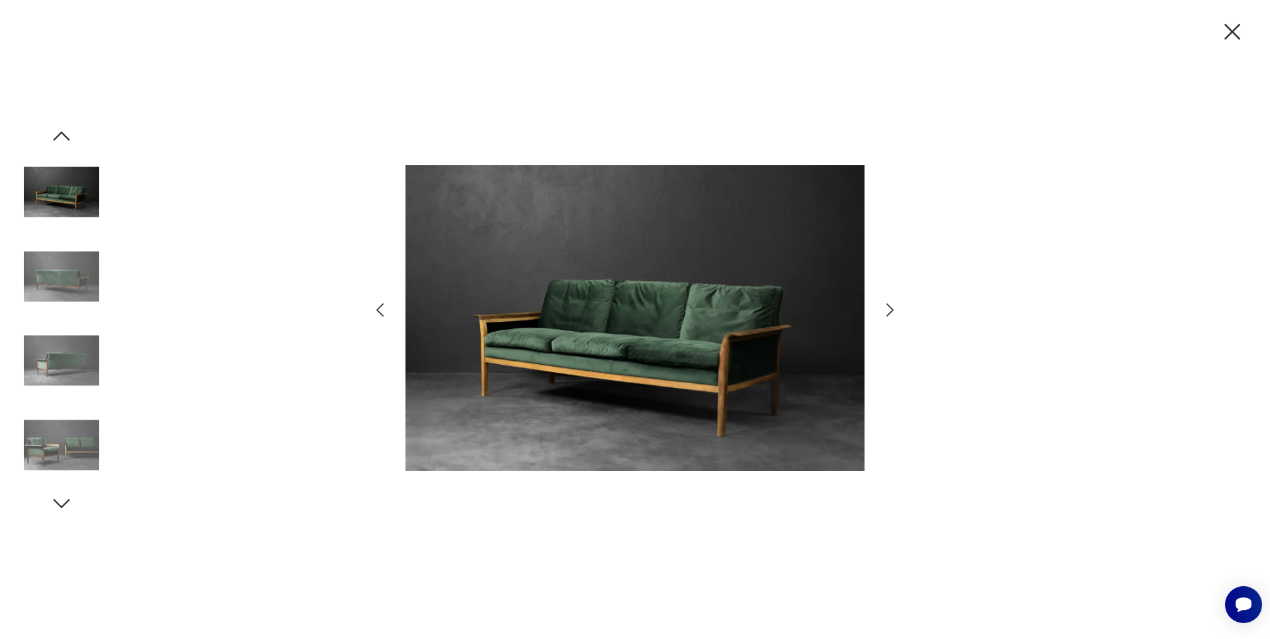
click at [893, 304] on icon "button" at bounding box center [889, 310] width 19 height 19
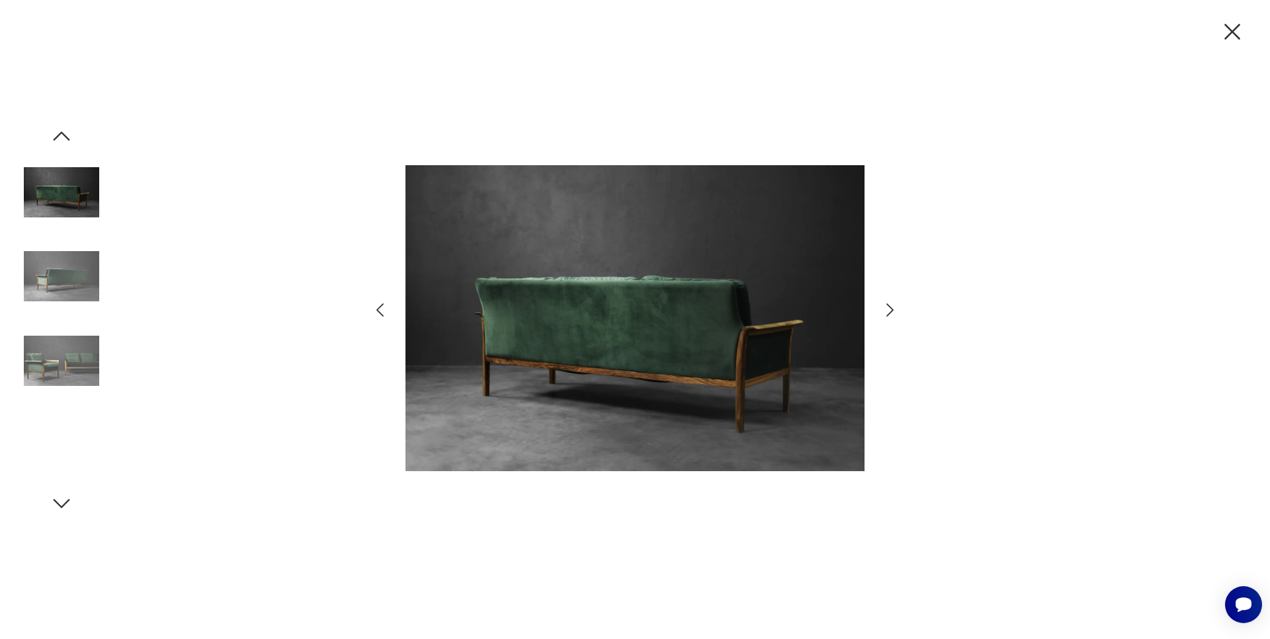
click at [893, 304] on icon "button" at bounding box center [889, 310] width 19 height 19
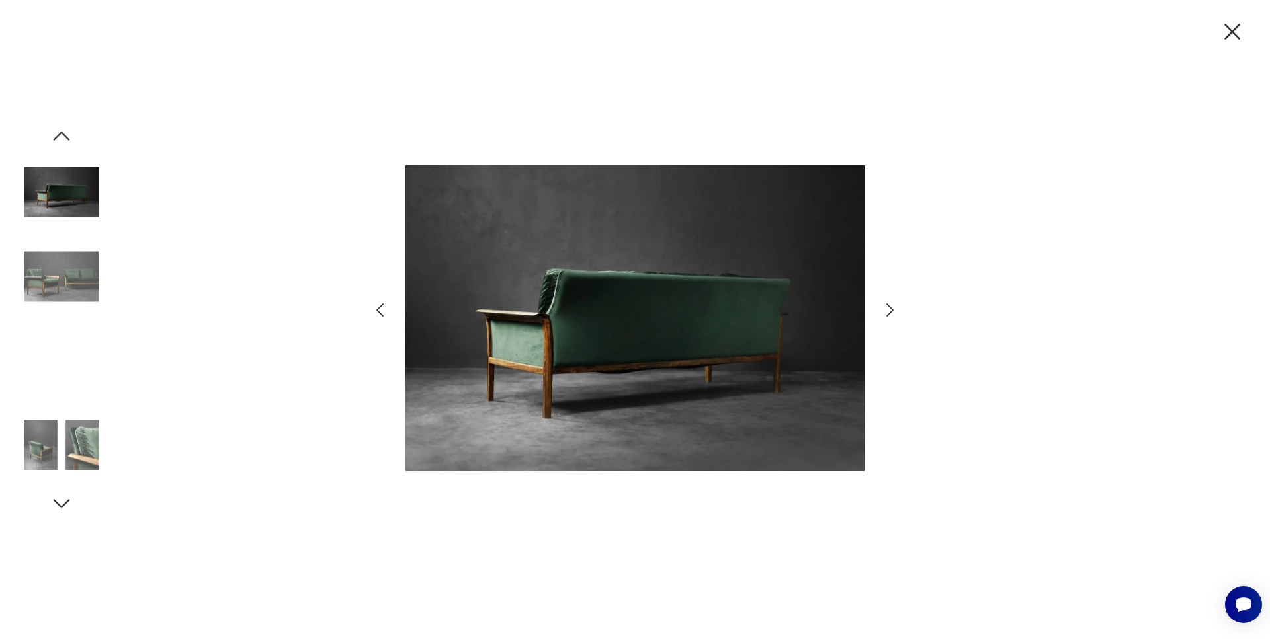
click at [893, 304] on icon "button" at bounding box center [889, 310] width 19 height 19
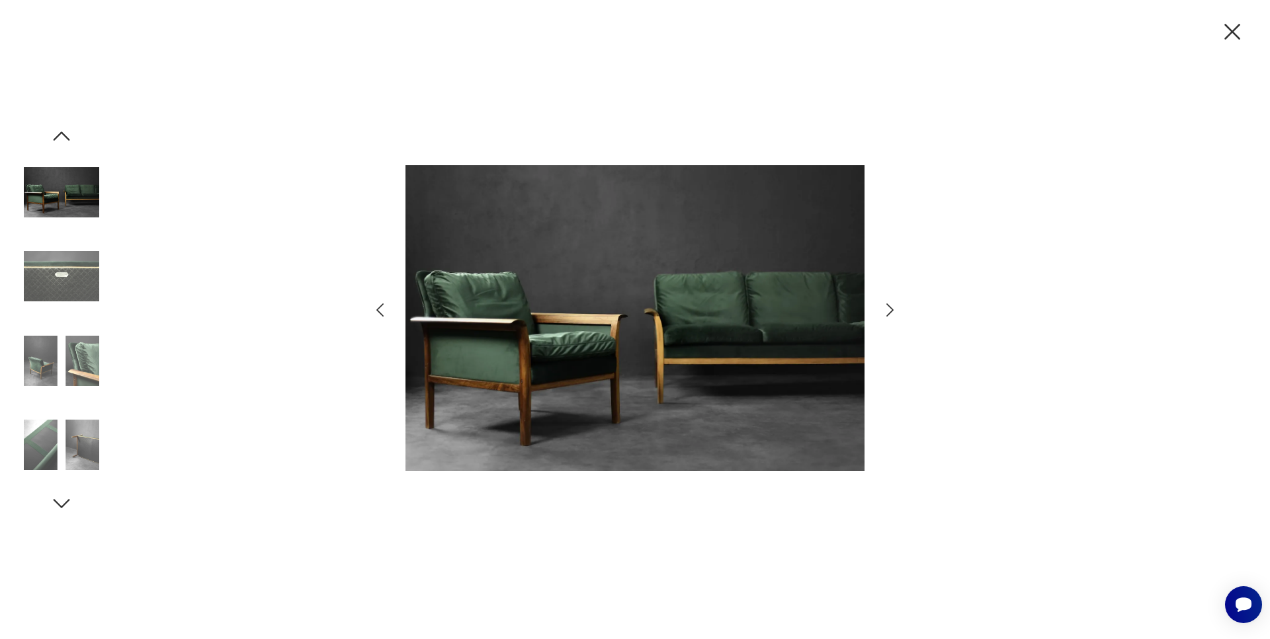
click at [1244, 38] on icon "button" at bounding box center [1232, 32] width 28 height 28
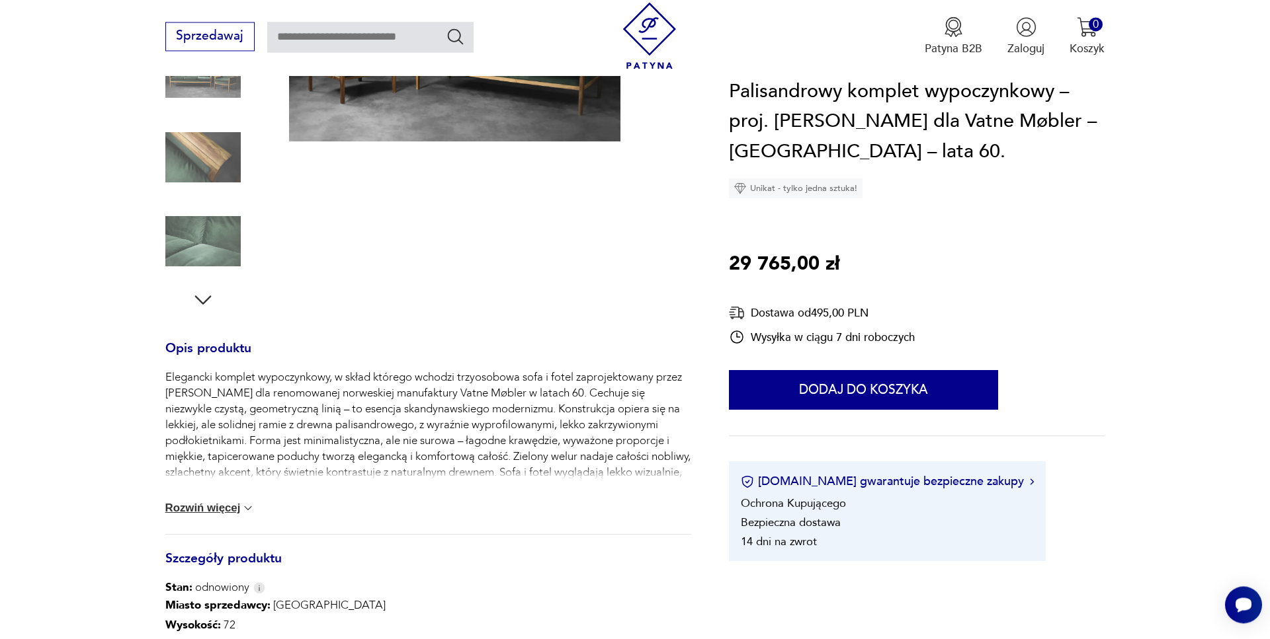
scroll to position [337, 0]
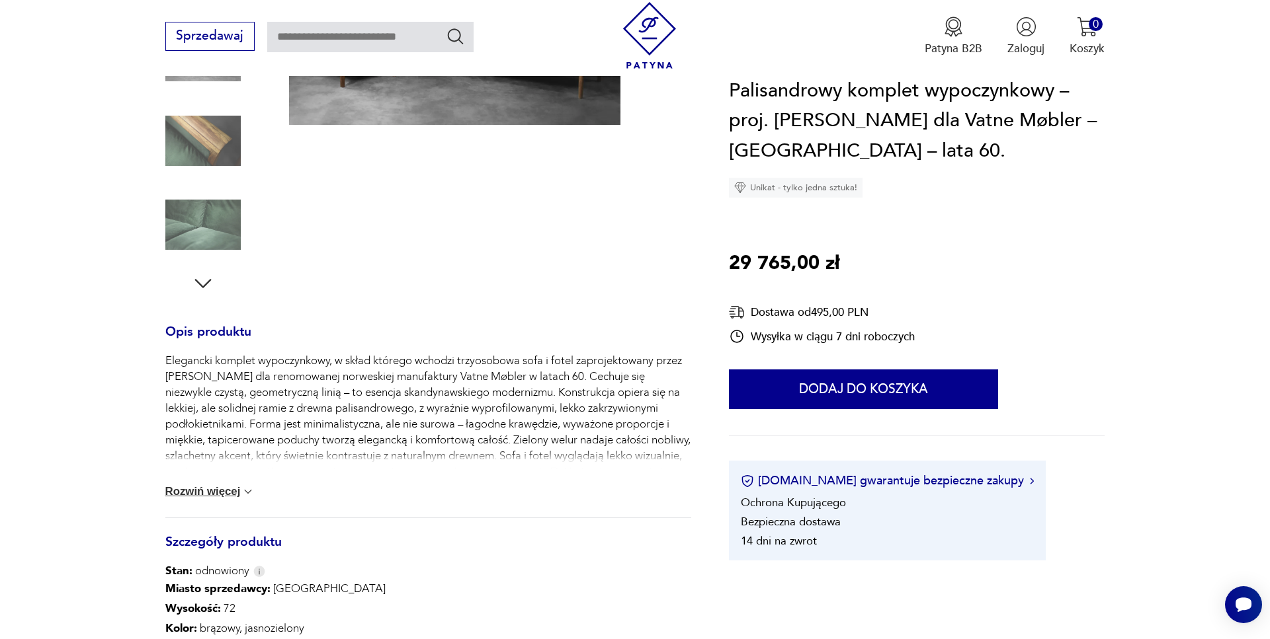
click at [226, 493] on button "Rozwiń więcej" at bounding box center [210, 491] width 90 height 13
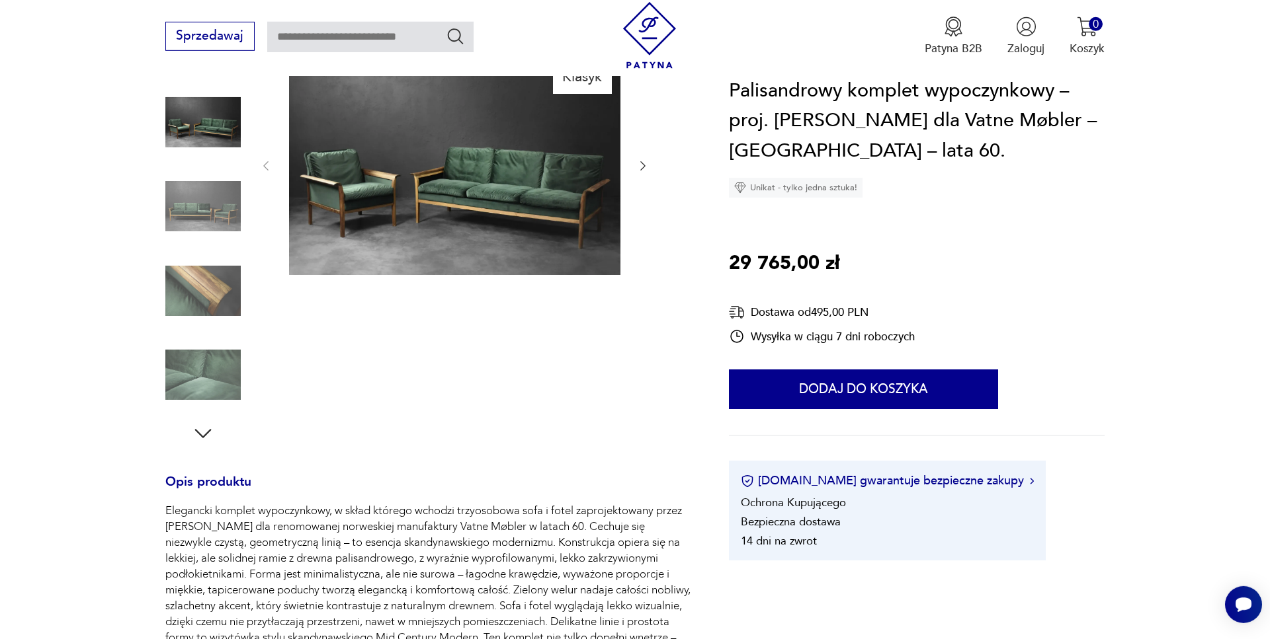
scroll to position [135, 0]
